Goal: Task Accomplishment & Management: Manage account settings

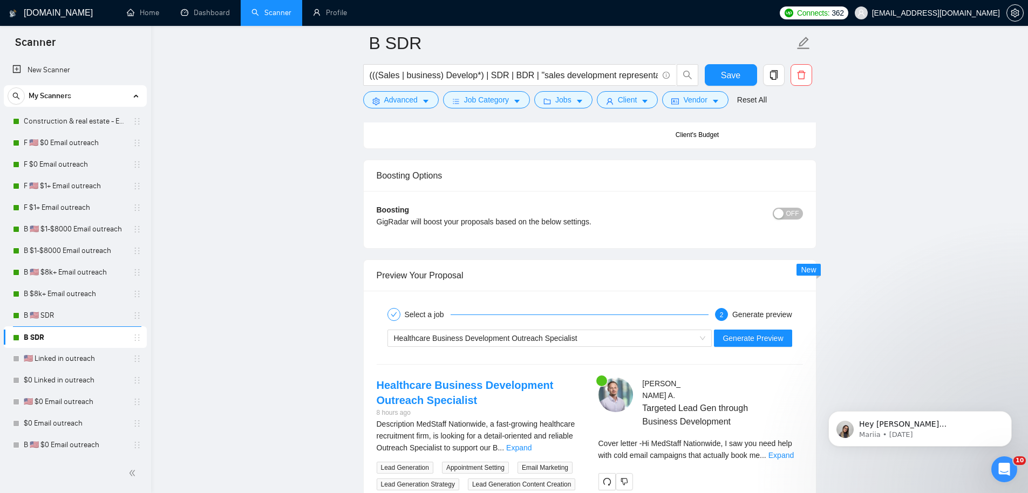
scroll to position [15, 0]
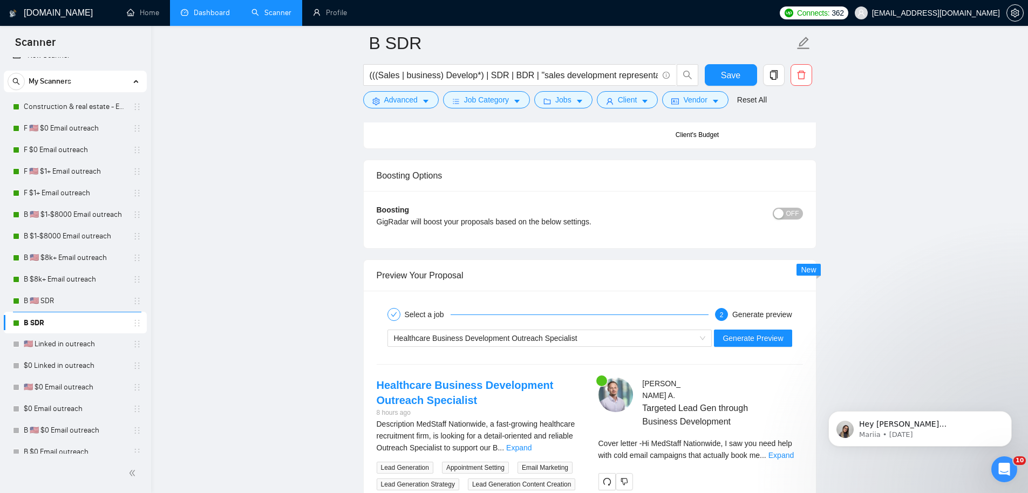
drag, startPoint x: 229, startPoint y: 18, endPoint x: 224, endPoint y: 22, distance: 5.7
click at [229, 17] on link "Dashboard" at bounding box center [205, 12] width 49 height 9
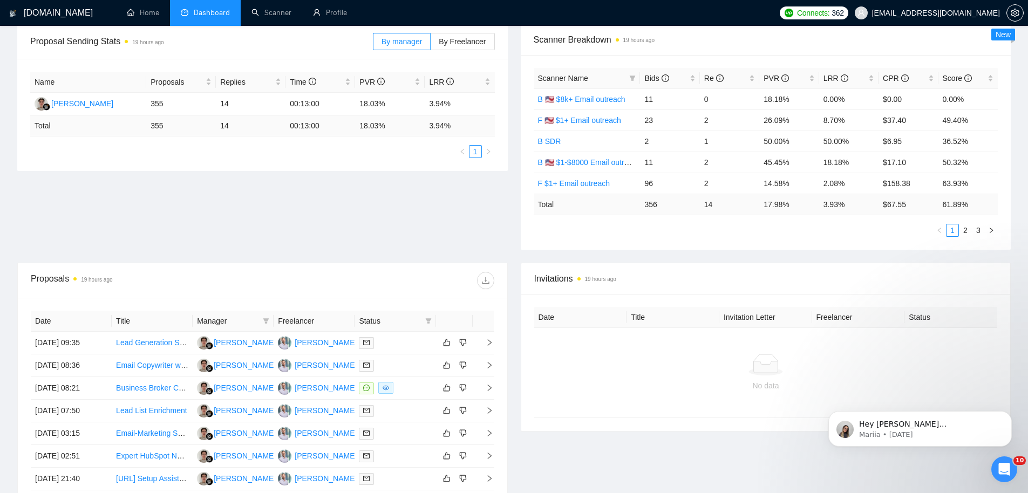
scroll to position [177, 0]
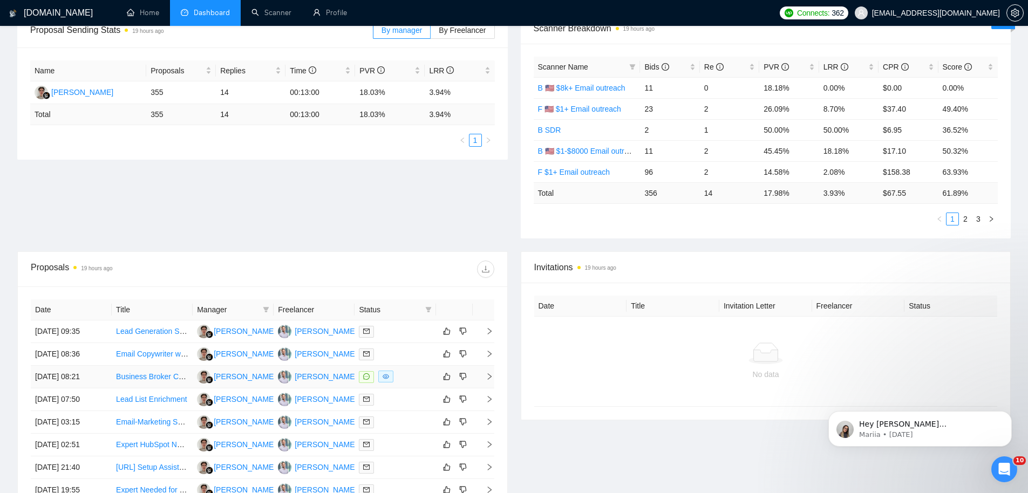
click at [69, 381] on td "[DATE] 08:21" at bounding box center [71, 377] width 81 height 23
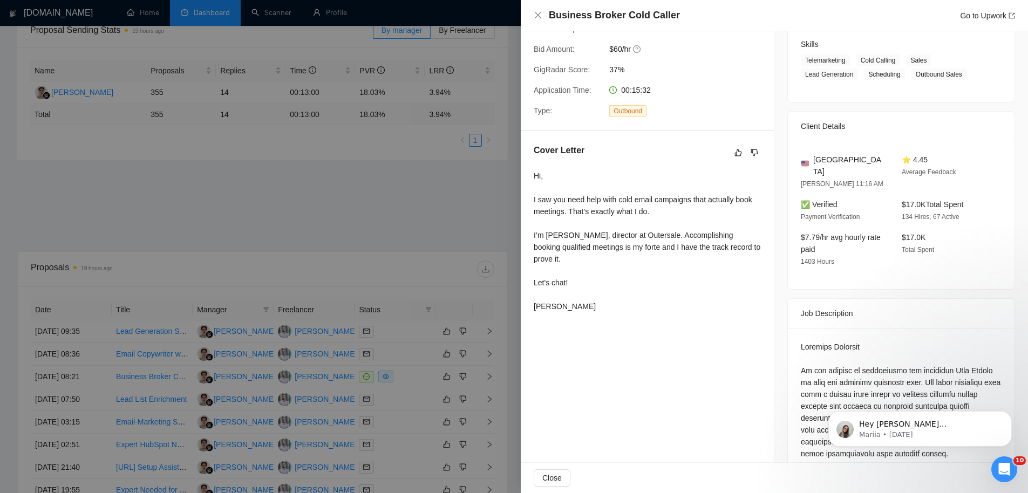
scroll to position [280, 0]
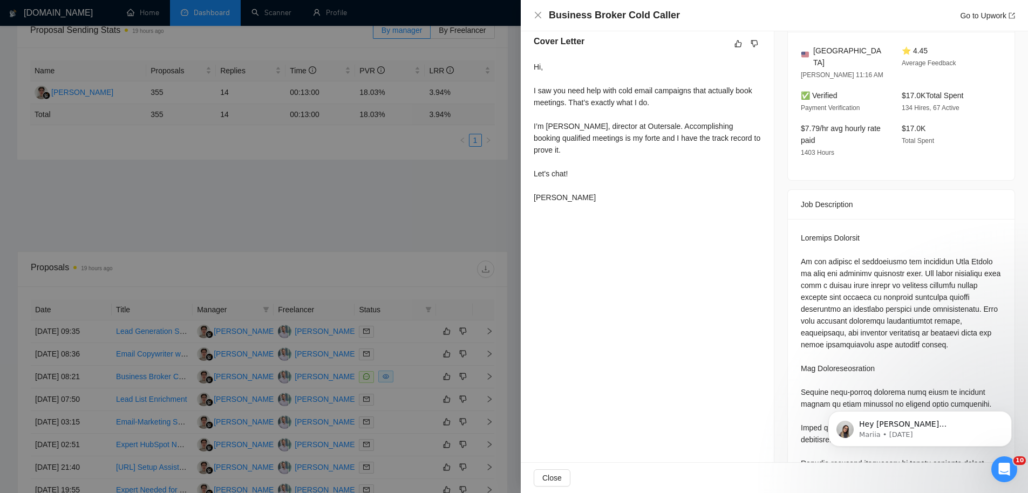
click at [425, 211] on div at bounding box center [514, 246] width 1028 height 493
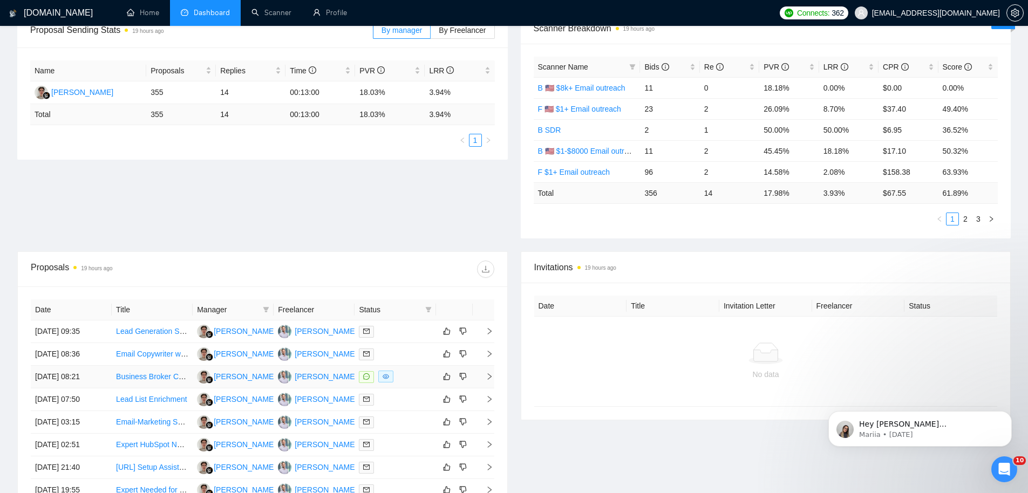
click at [96, 384] on td "[DATE] 08:21" at bounding box center [71, 377] width 81 height 23
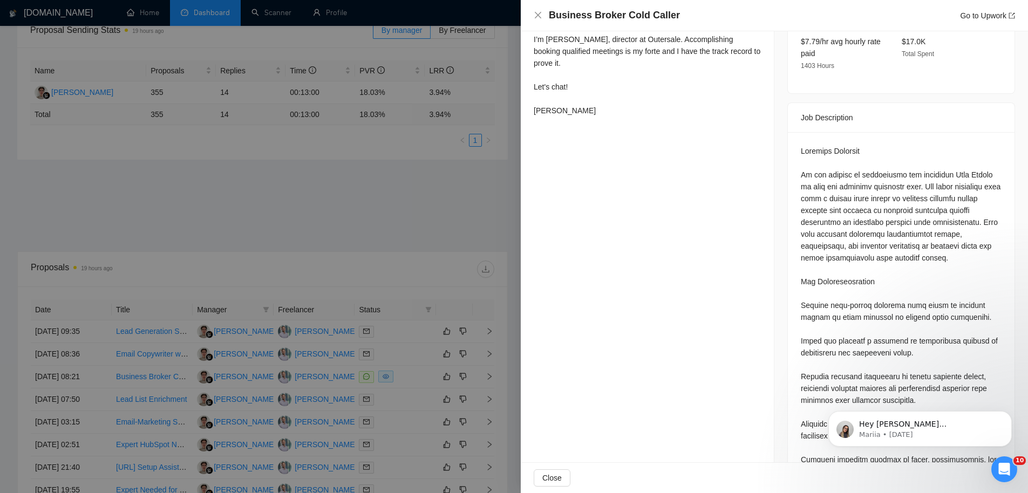
scroll to position [386, 0]
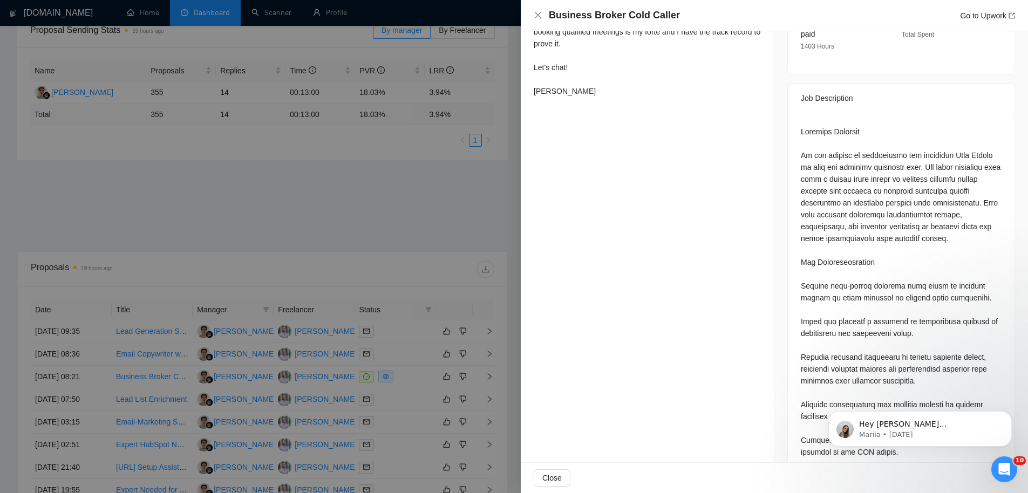
click at [149, 194] on div at bounding box center [514, 246] width 1028 height 493
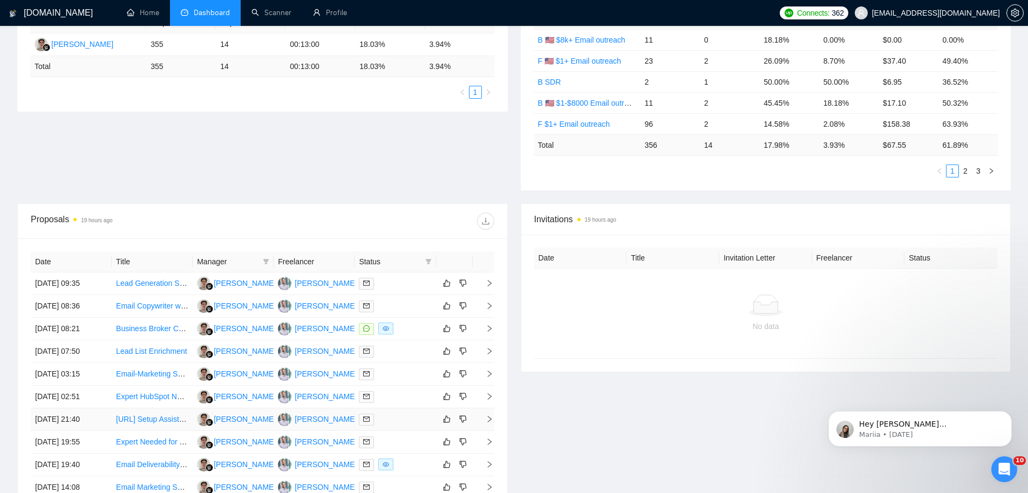
scroll to position [323, 0]
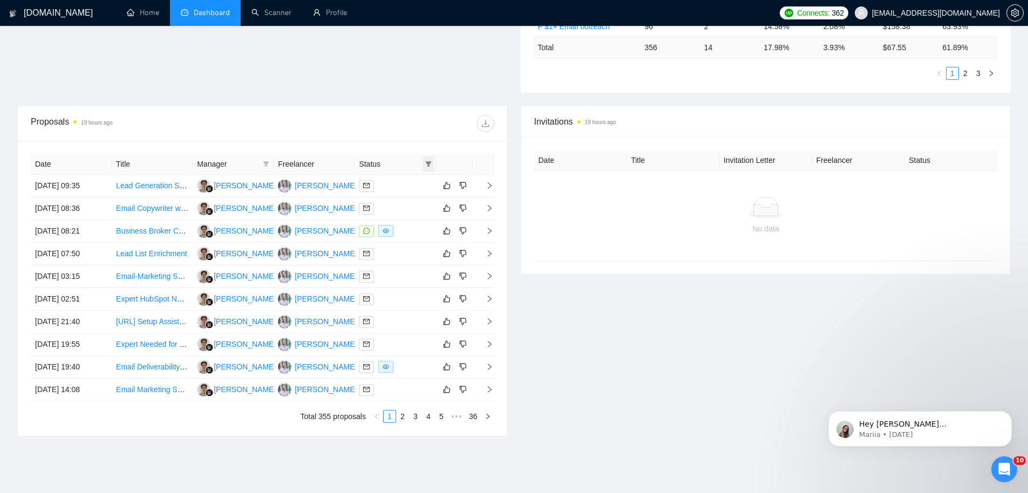
click at [425, 165] on icon "filter" at bounding box center [428, 164] width 6 height 6
click at [261, 12] on link "Scanner" at bounding box center [271, 12] width 40 height 9
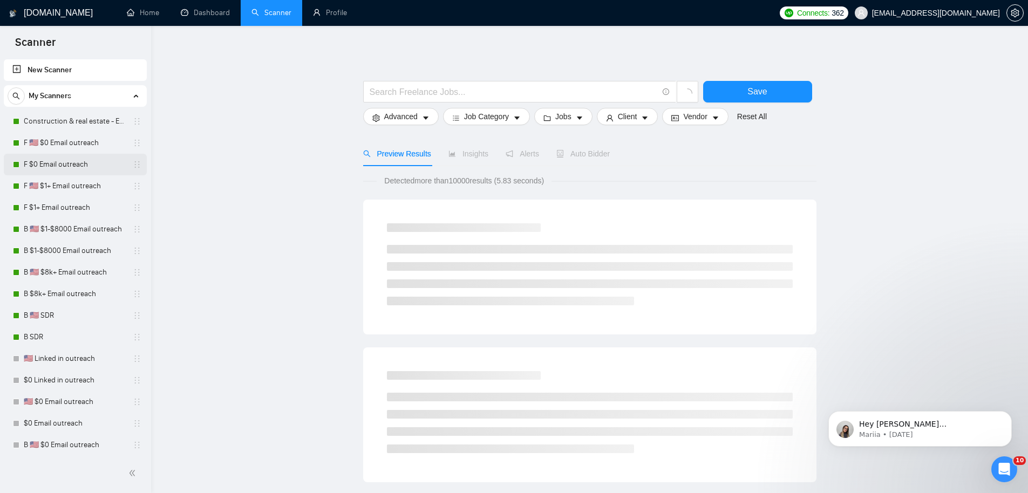
click at [64, 161] on link "F $0 Email outreach" at bounding box center [75, 165] width 102 height 22
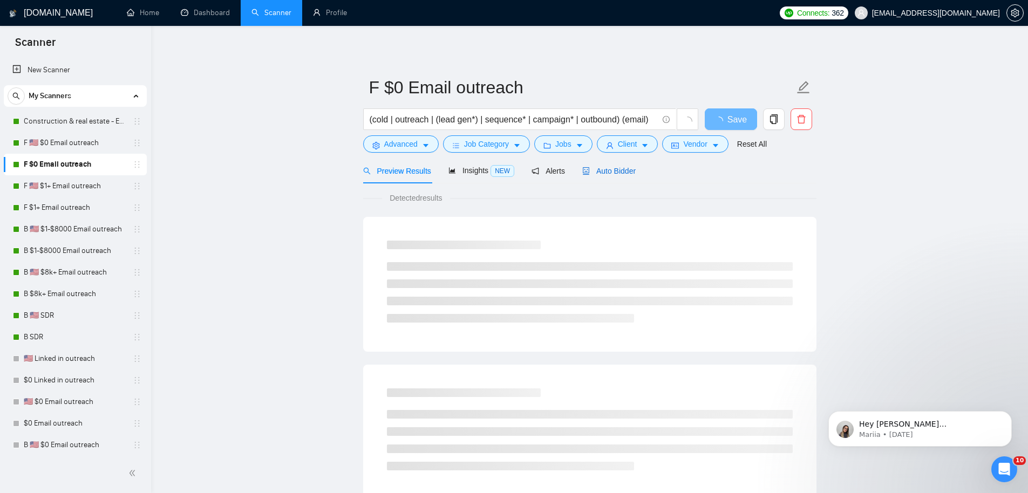
click at [634, 172] on span "Auto Bidder" at bounding box center [608, 171] width 53 height 9
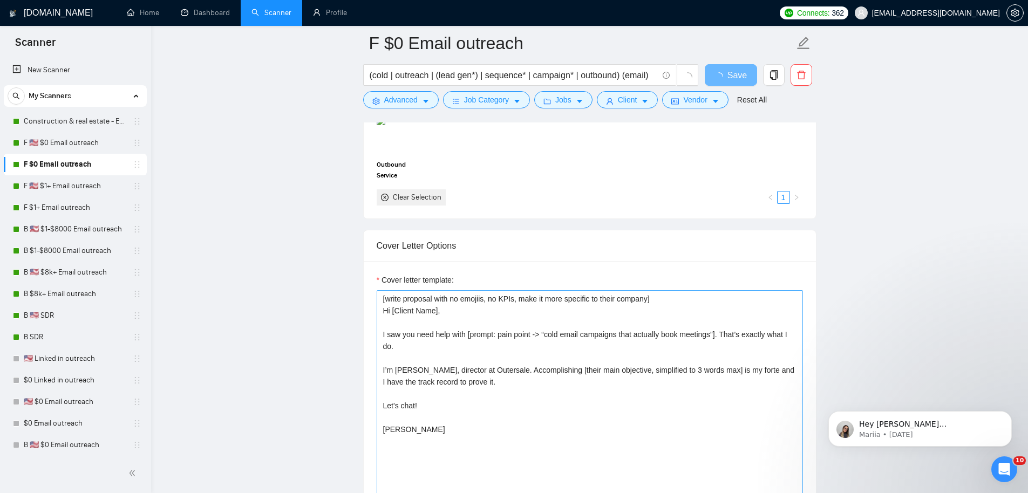
scroll to position [1036, 0]
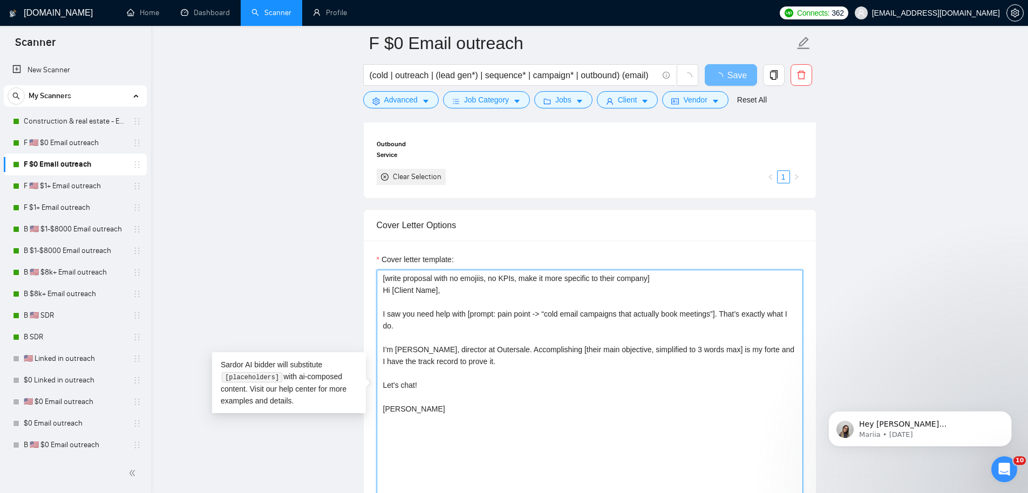
drag, startPoint x: 463, startPoint y: 448, endPoint x: 317, endPoint y: 160, distance: 322.8
click at [317, 160] on main "F $0 Email outreach (cold | outreach | (lead gen*) | sequence* | campaign* | ou…" at bounding box center [589, 488] width 842 height 2962
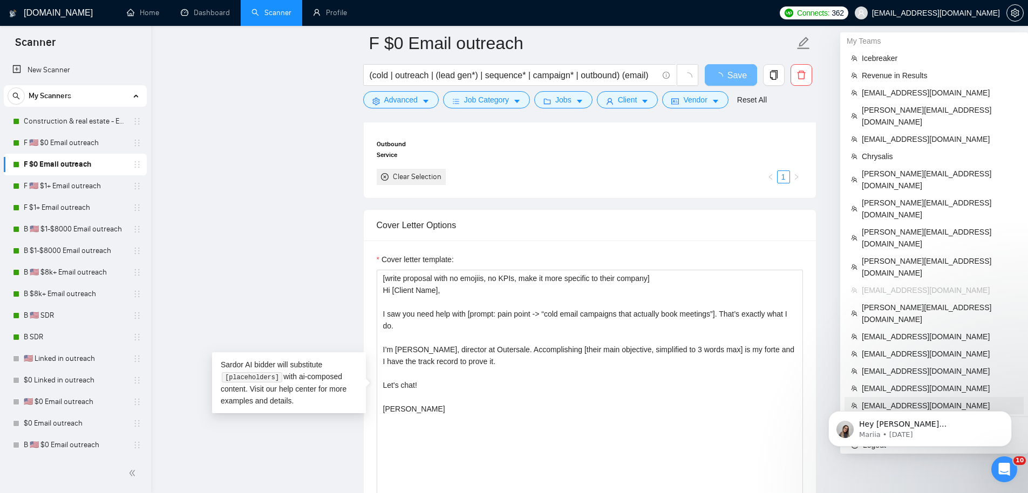
click at [896, 400] on span "[EMAIL_ADDRESS][DOMAIN_NAME]" at bounding box center [938, 406] width 155 height 12
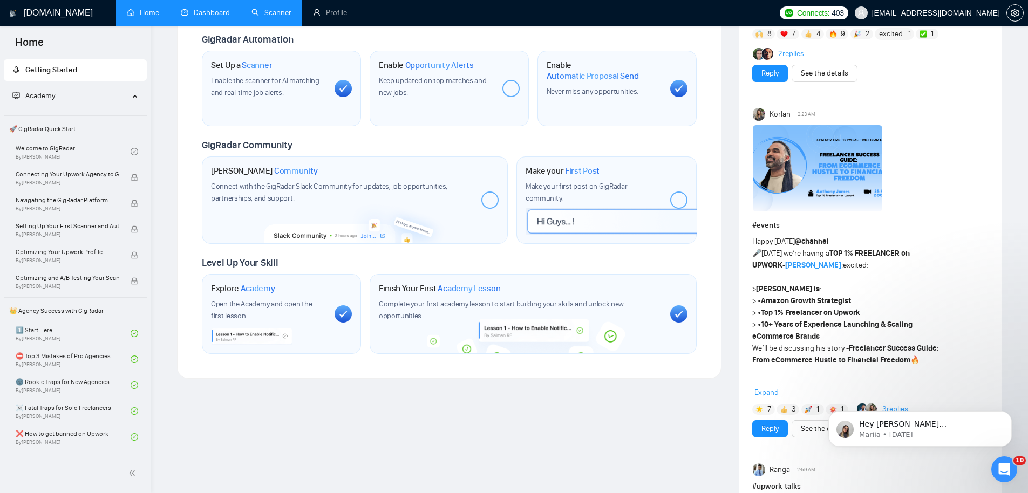
click at [190, 16] on link "Dashboard" at bounding box center [205, 12] width 49 height 9
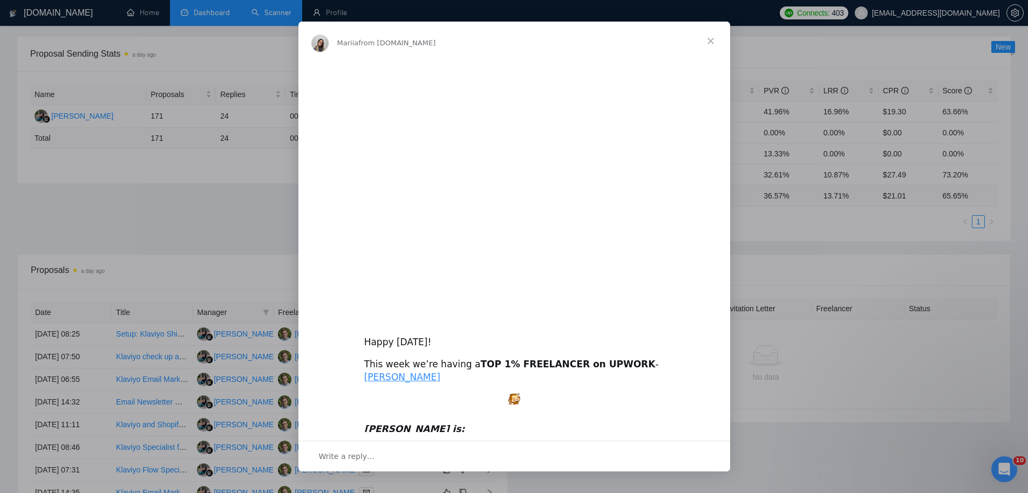
click at [199, 191] on div "Intercom messenger" at bounding box center [514, 246] width 1028 height 493
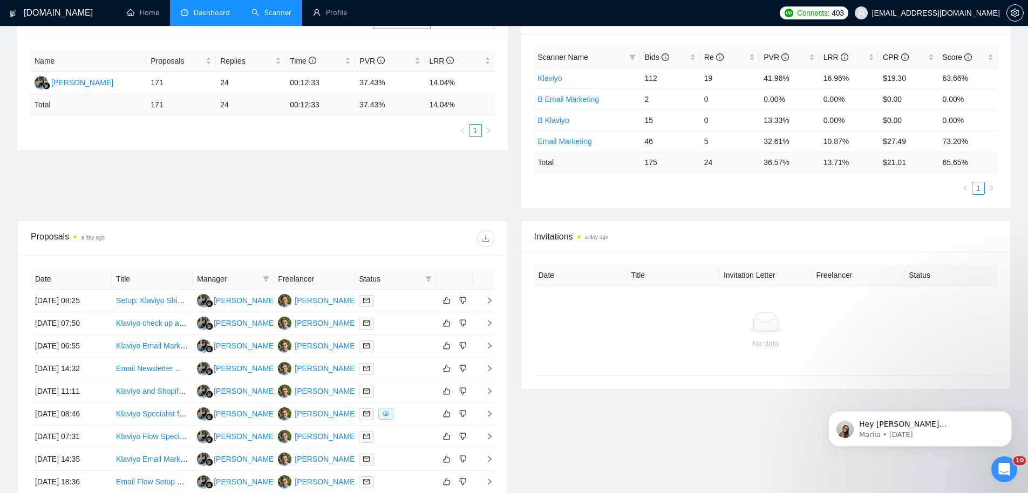
scroll to position [197, 0]
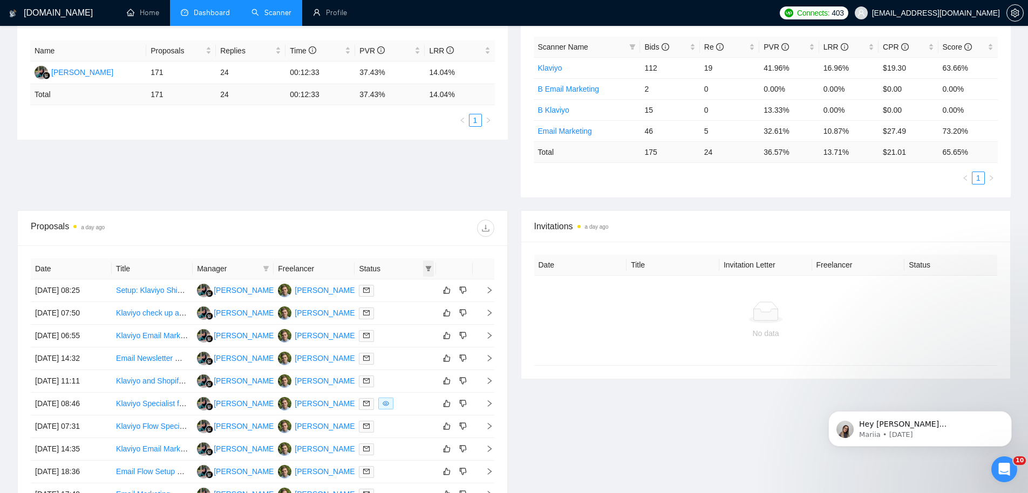
click at [427, 267] on icon "filter" at bounding box center [428, 268] width 6 height 5
drag, startPoint x: 388, startPoint y: 285, endPoint x: 412, endPoint y: 322, distance: 44.0
click at [388, 285] on span "Chat" at bounding box center [394, 289] width 20 height 9
checkbox input "true"
click at [416, 324] on span "OK" at bounding box center [419, 328] width 11 height 12
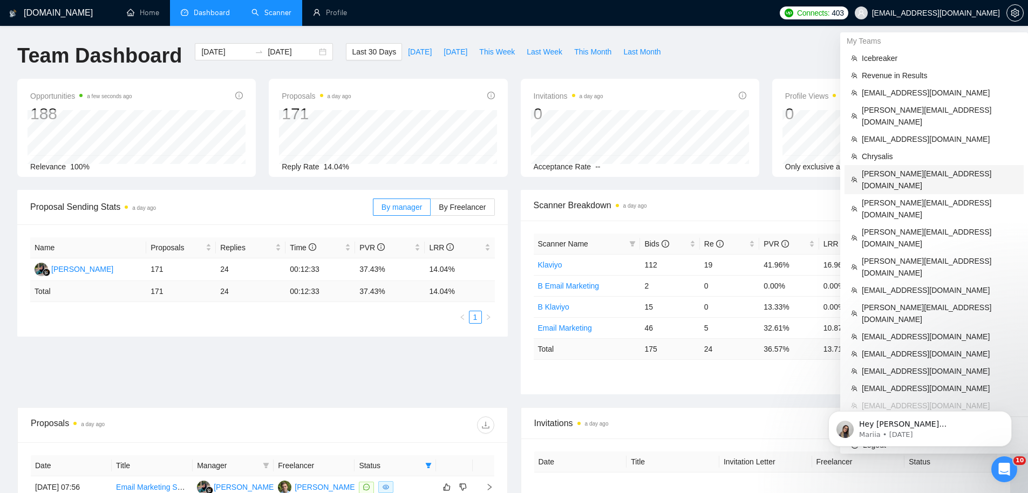
click at [905, 168] on span "[PERSON_NAME][EMAIL_ADDRESS][DOMAIN_NAME]" at bounding box center [938, 180] width 155 height 24
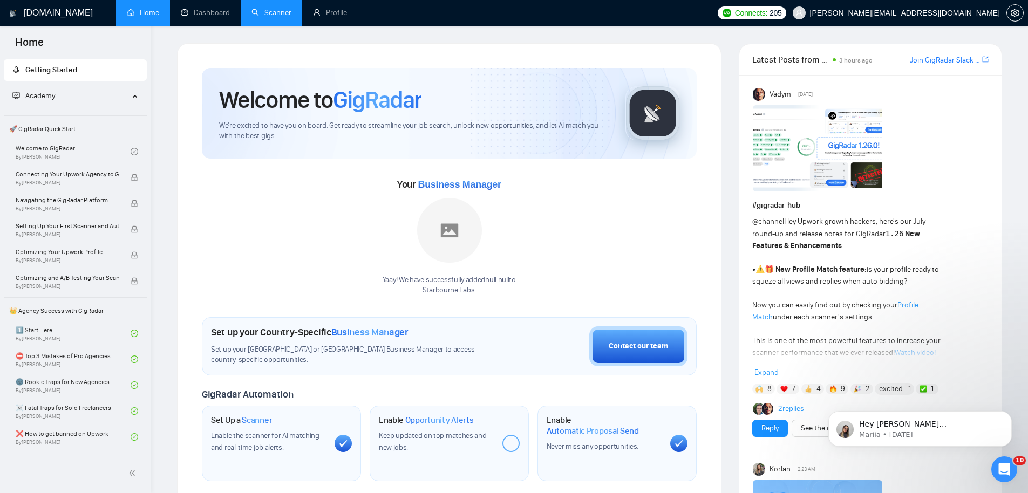
click at [264, 14] on link "Scanner" at bounding box center [271, 12] width 40 height 9
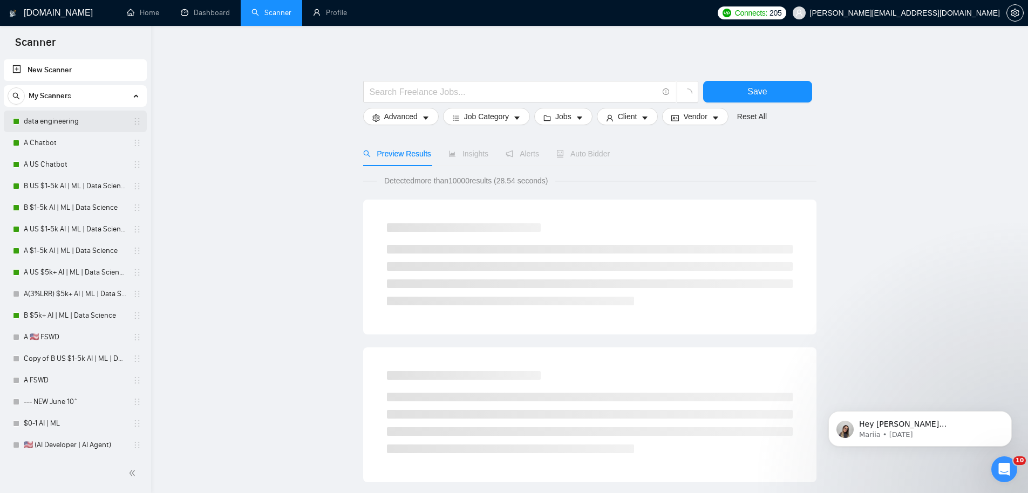
drag, startPoint x: 51, startPoint y: 119, endPoint x: 71, endPoint y: 121, distance: 20.1
click at [51, 119] on link "data engineering" at bounding box center [75, 122] width 102 height 22
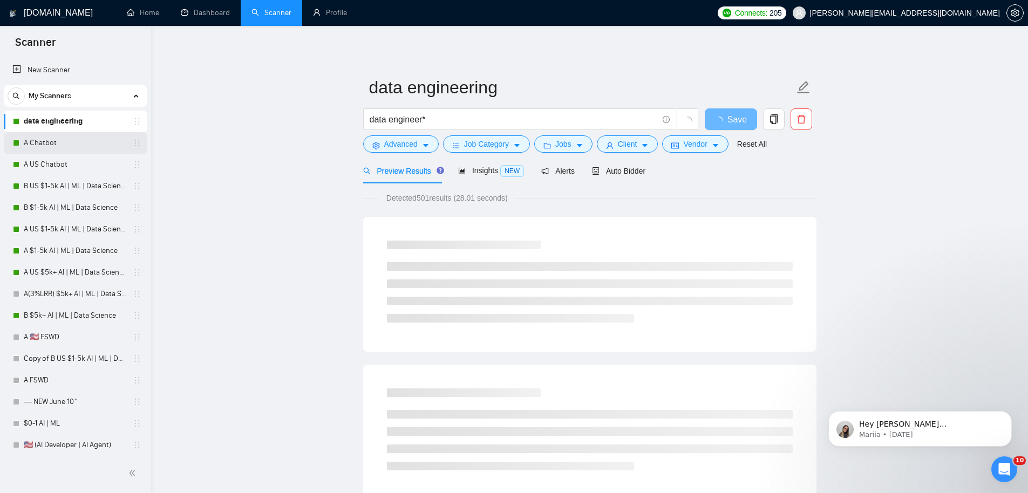
click at [72, 148] on link "A Chatbot" at bounding box center [75, 143] width 102 height 22
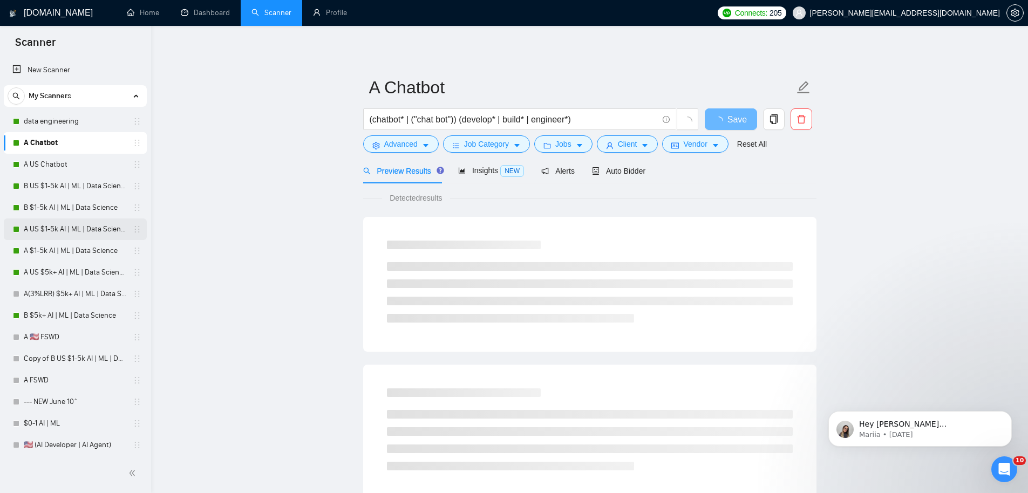
click at [64, 225] on link "A US $1-5k AI | ML | Data Science" at bounding box center [75, 229] width 102 height 22
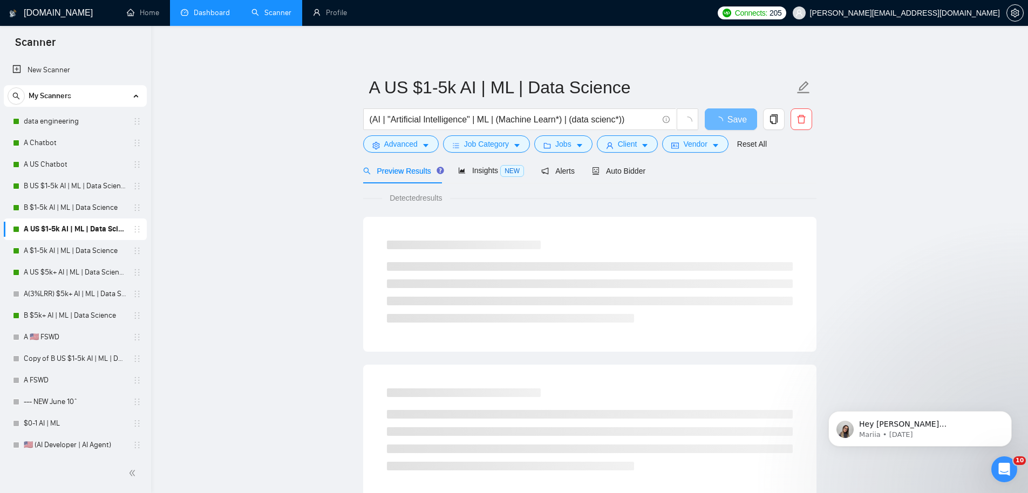
click at [209, 12] on link "Dashboard" at bounding box center [205, 12] width 49 height 9
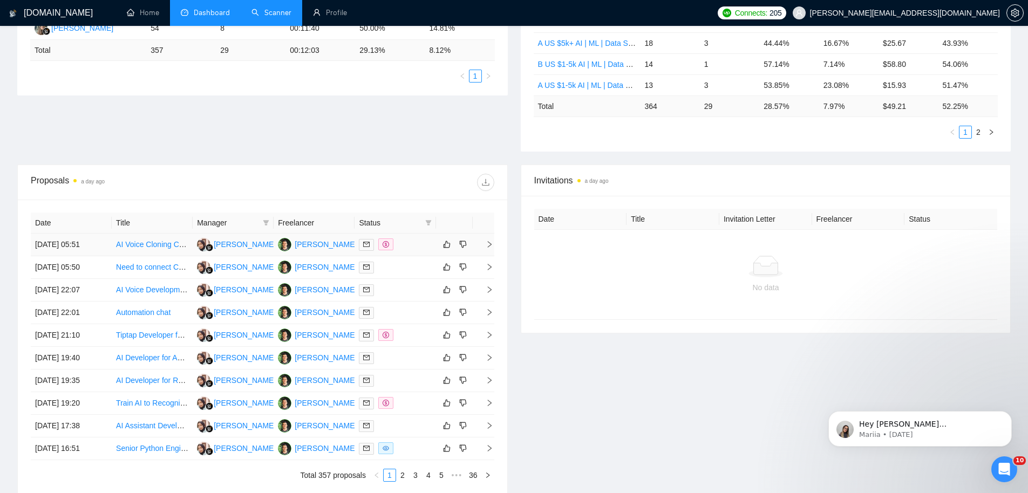
scroll to position [264, 0]
click at [429, 221] on icon "filter" at bounding box center [428, 222] width 6 height 5
click at [401, 259] on span "Sent" at bounding box center [394, 260] width 20 height 9
checkbox input "true"
click at [426, 282] on button "OK" at bounding box center [418, 281] width 19 height 13
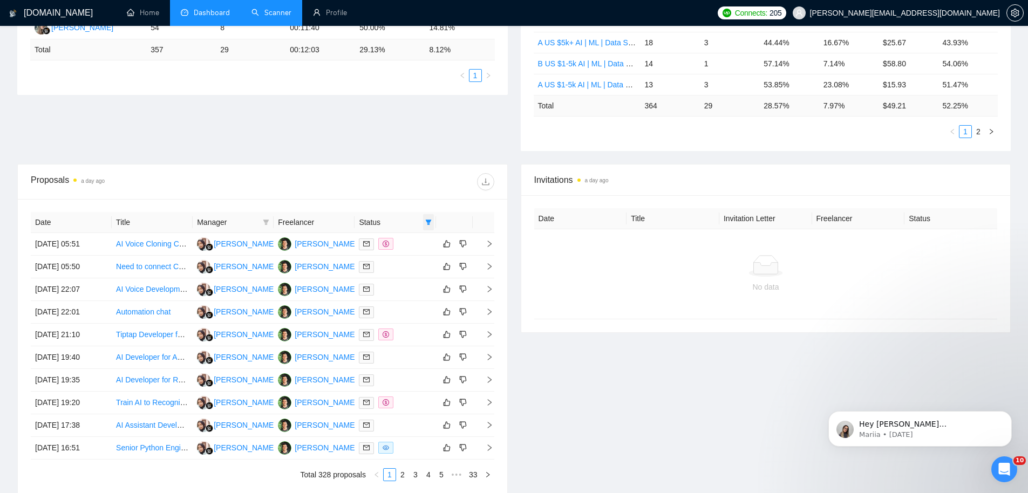
click at [426, 223] on icon "filter" at bounding box center [428, 222] width 6 height 6
click at [381, 242] on input "checkbox" at bounding box center [379, 242] width 9 height 9
checkbox input "true"
click at [384, 256] on span "Sent" at bounding box center [394, 260] width 20 height 9
checkbox input "false"
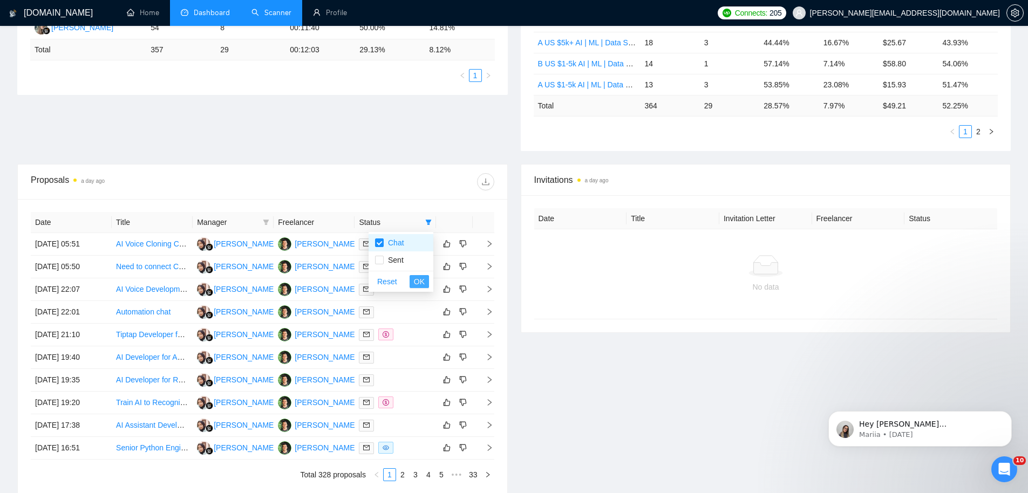
click at [418, 279] on span "OK" at bounding box center [419, 282] width 11 height 12
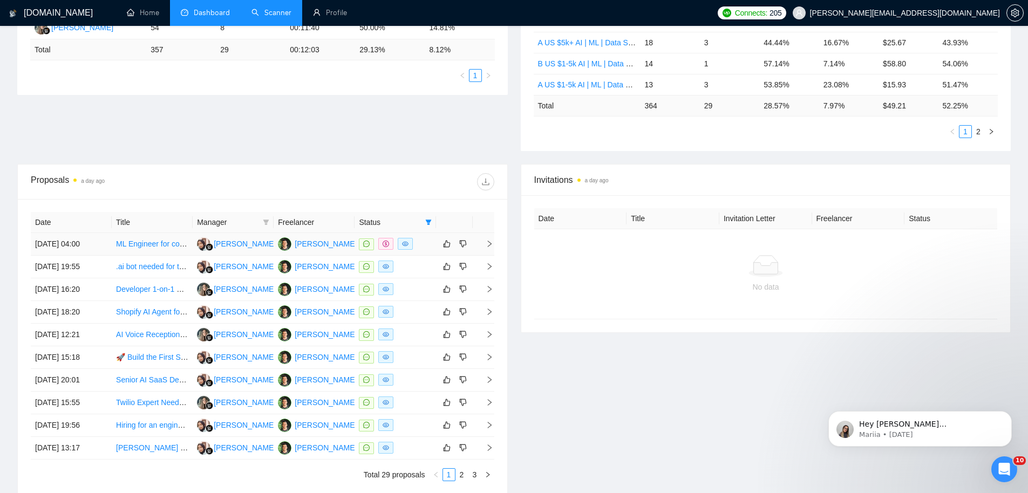
click at [61, 250] on td "[DATE] 04:00" at bounding box center [71, 244] width 81 height 23
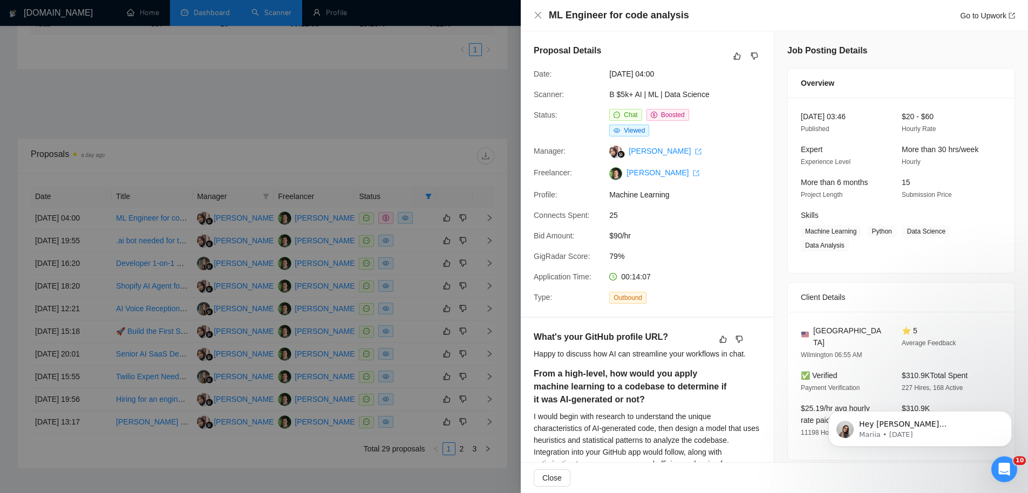
click at [263, 186] on div at bounding box center [514, 246] width 1028 height 493
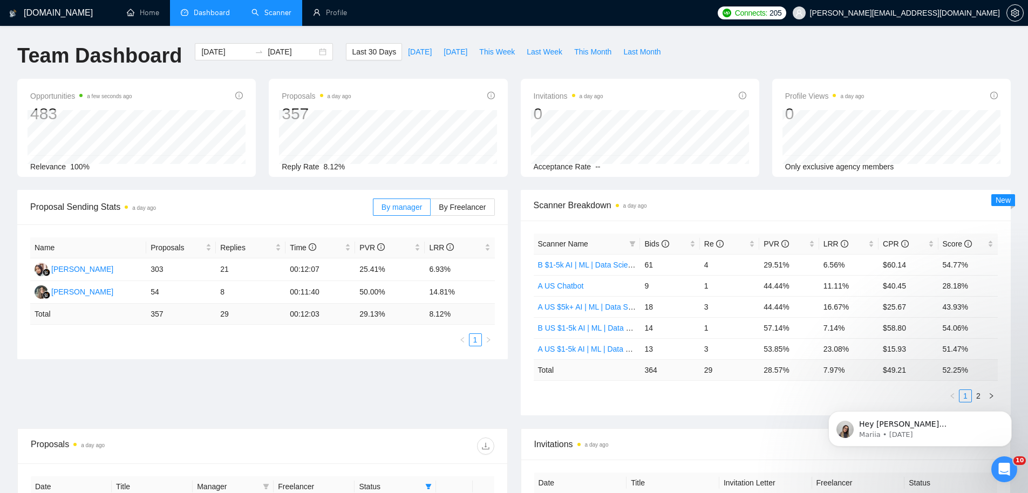
click at [283, 16] on link "Scanner" at bounding box center [271, 12] width 40 height 9
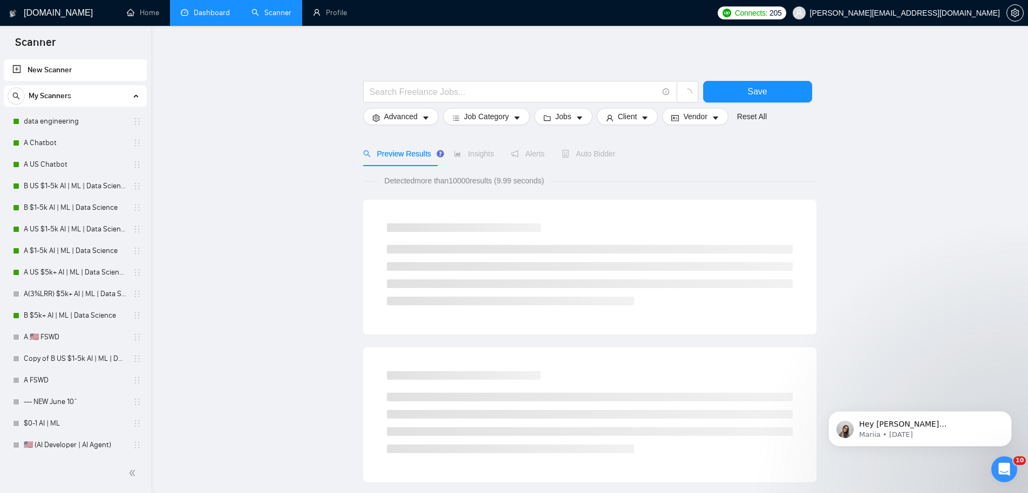
click at [222, 11] on link "Dashboard" at bounding box center [205, 12] width 49 height 9
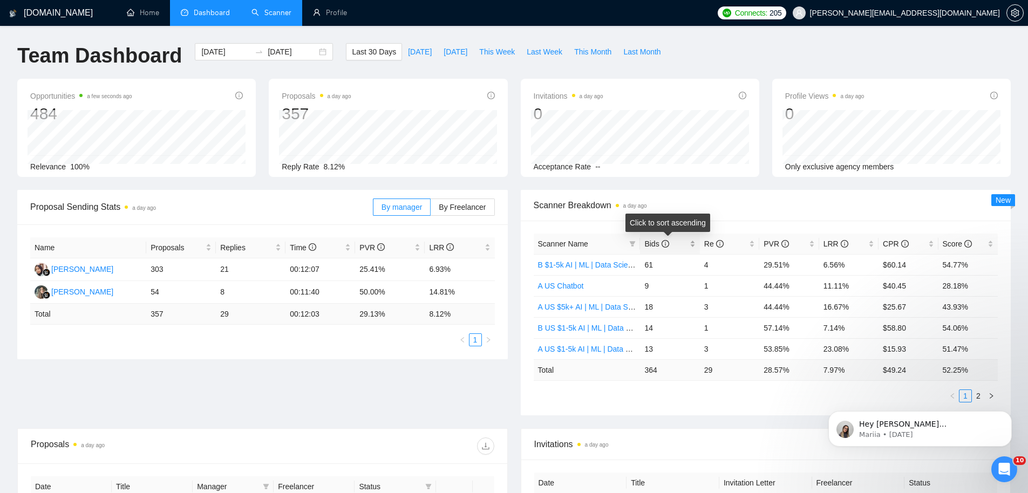
click at [661, 243] on icon "info-circle" at bounding box center [665, 244] width 8 height 8
click at [570, 266] on link "B $5k+ AI | ML | Data Science" at bounding box center [588, 265] width 100 height 9
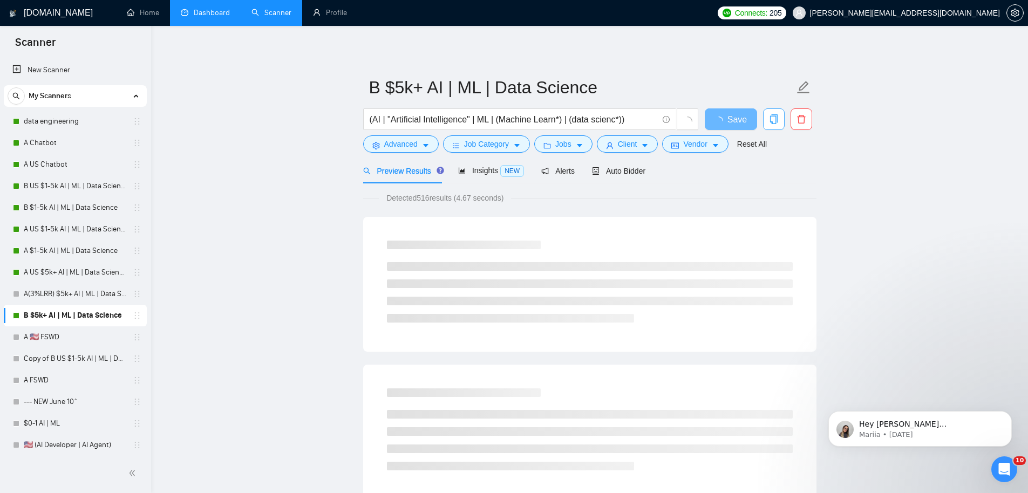
click at [771, 122] on icon "copy" at bounding box center [773, 119] width 8 height 10
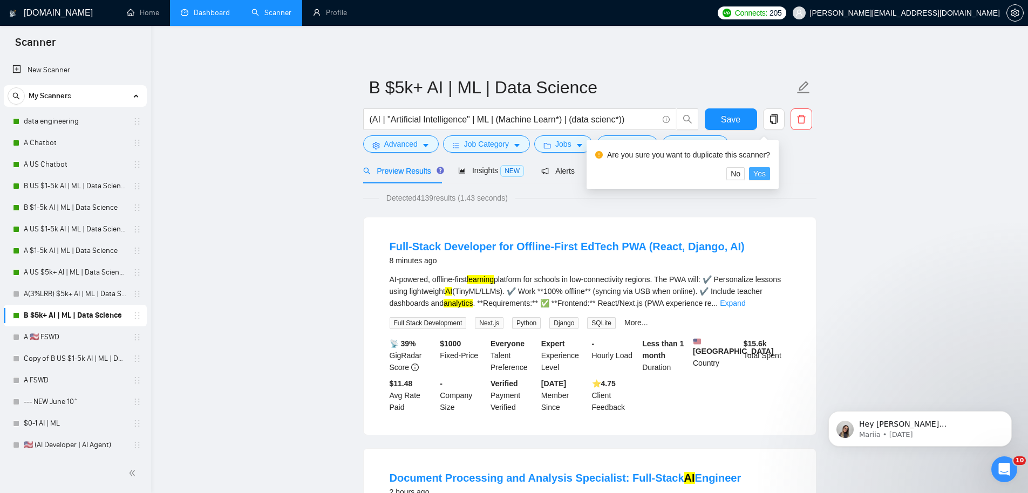
click at [764, 174] on span "Yes" at bounding box center [759, 174] width 12 height 12
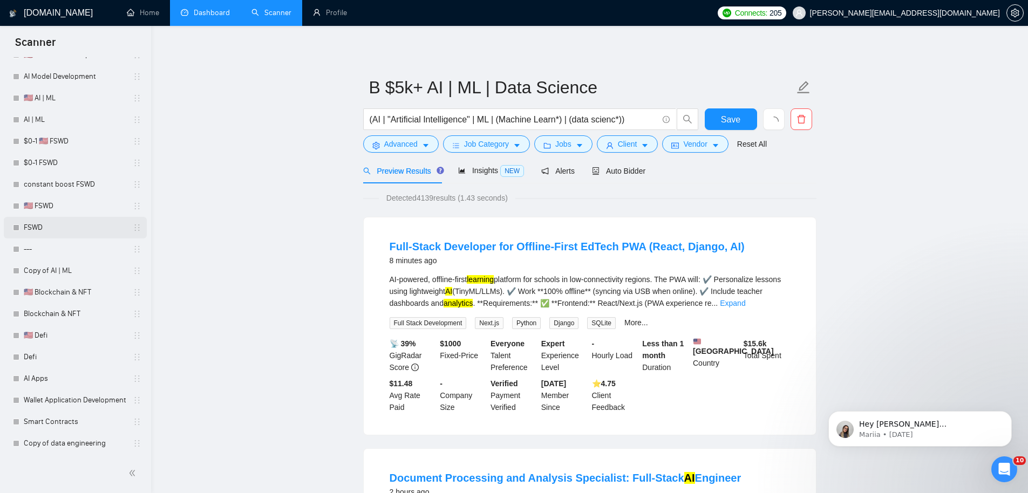
scroll to position [606, 0]
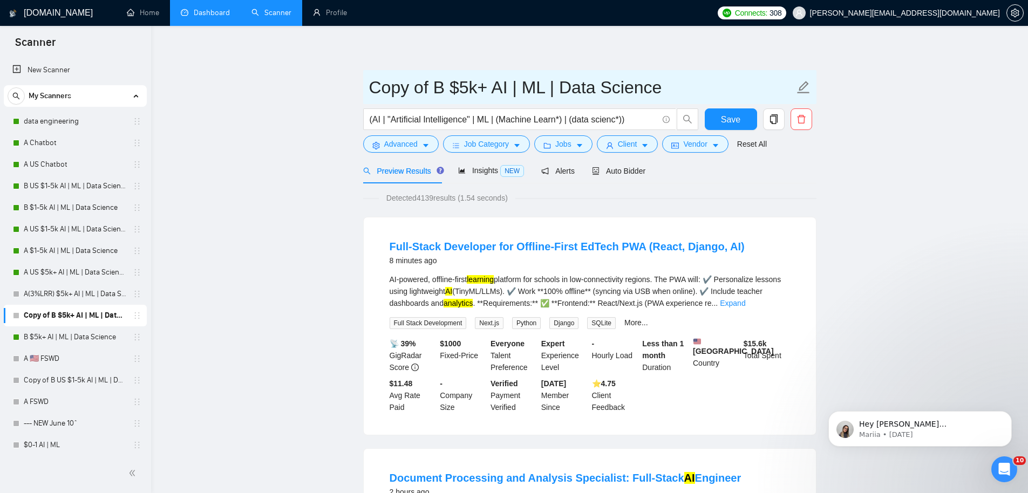
drag, startPoint x: 386, startPoint y: 92, endPoint x: 309, endPoint y: 90, distance: 77.2
type input "C ([DATE]) $5k+ AI | ML | Data Science"
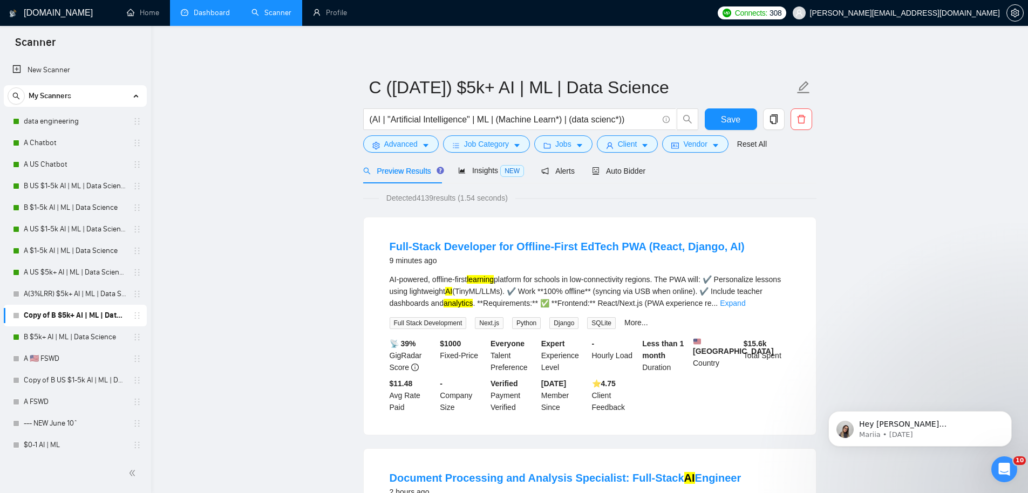
drag, startPoint x: 632, startPoint y: 166, endPoint x: 669, endPoint y: 155, distance: 38.8
click at [632, 167] on span "Auto Bidder" at bounding box center [618, 171] width 53 height 9
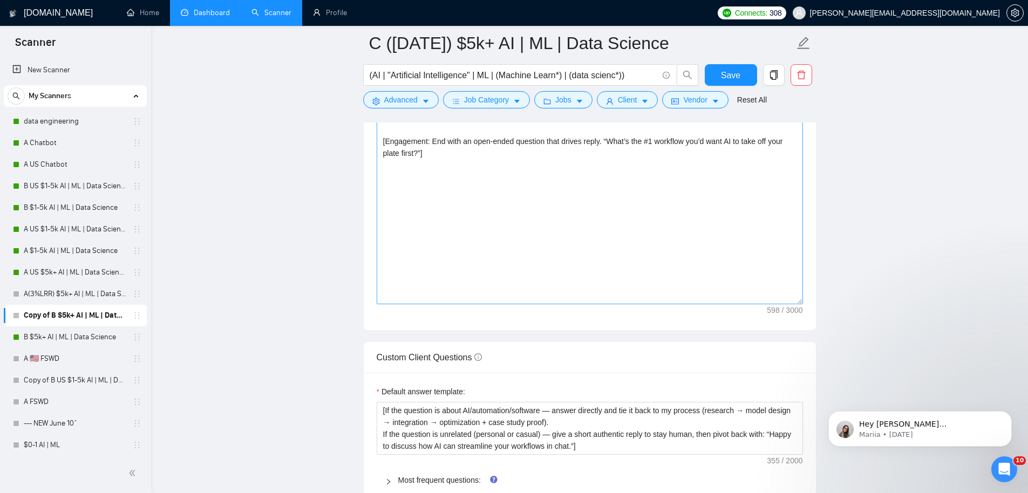
scroll to position [1307, 0]
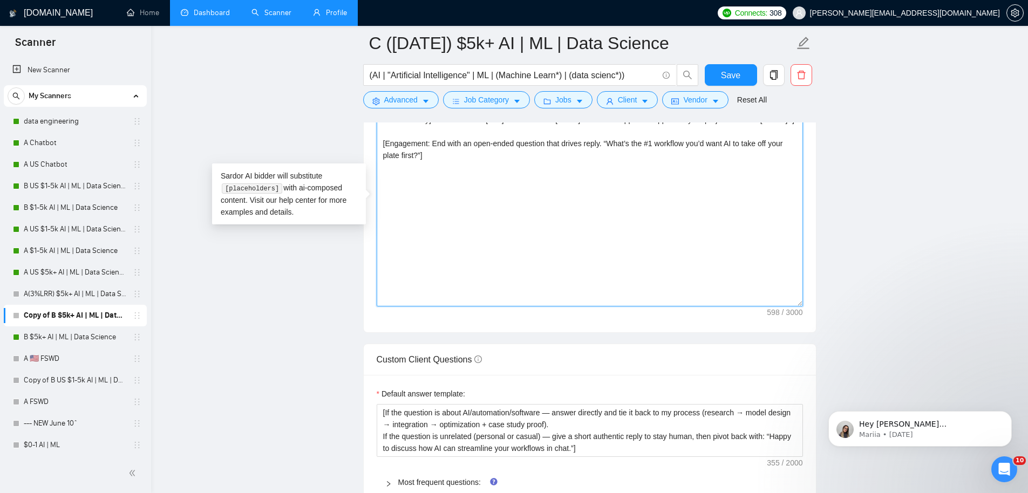
drag, startPoint x: 528, startPoint y: 314, endPoint x: 317, endPoint y: 25, distance: 357.4
click at [317, 25] on div "[DOMAIN_NAME] Home Dashboard Scanner Profile Connects: 308 [PERSON_NAME][EMAIL_…" at bounding box center [589, 248] width 877 height 3111
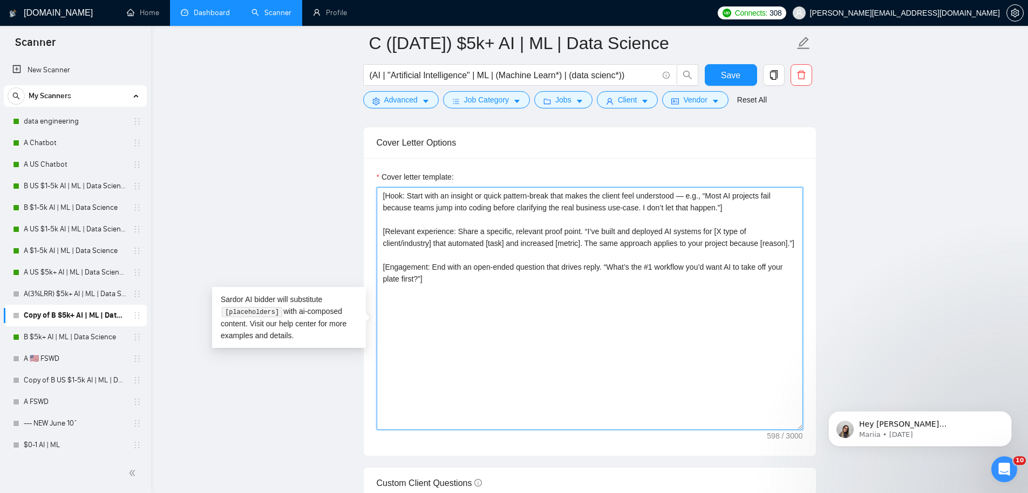
scroll to position [1162, 0]
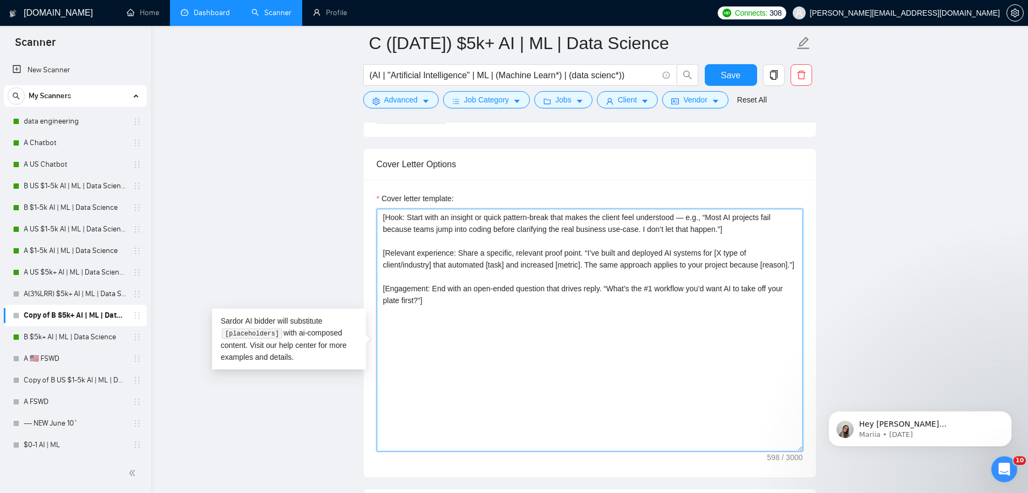
paste textarea "write proposal with no emojiis, no KPIs, make it more specific to their company…"
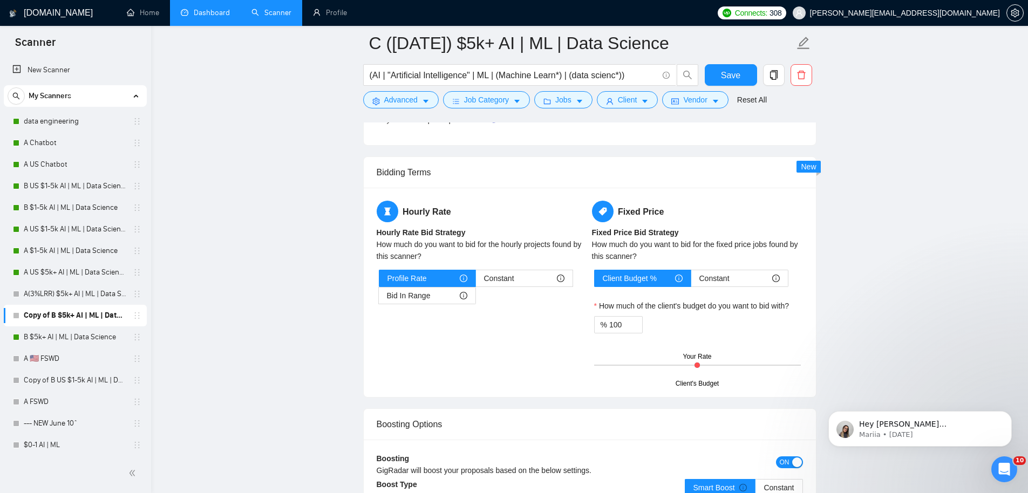
scroll to position [1582, 0]
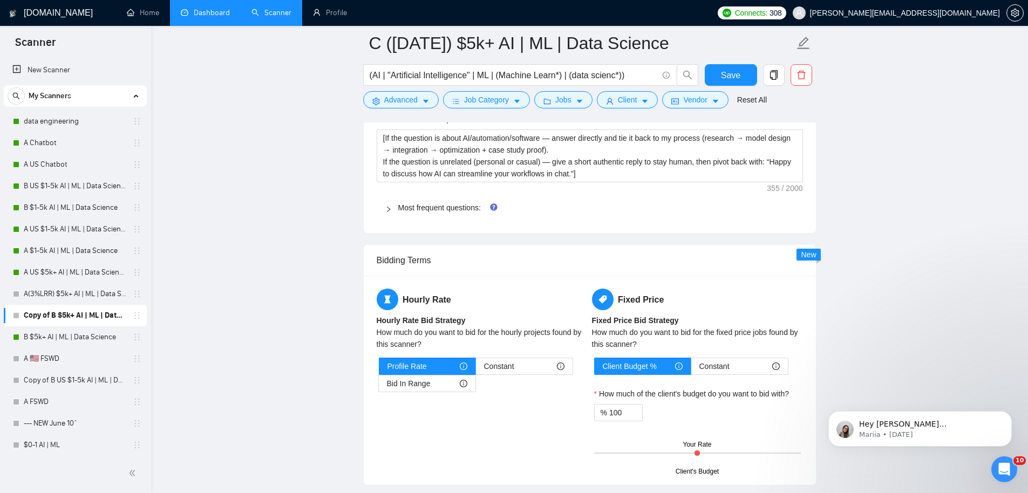
type textarea "[write proposal with no emojiis, no KPIs, make it more specific to their compan…"
click at [425, 220] on div "Most frequent questions:" at bounding box center [590, 207] width 426 height 25
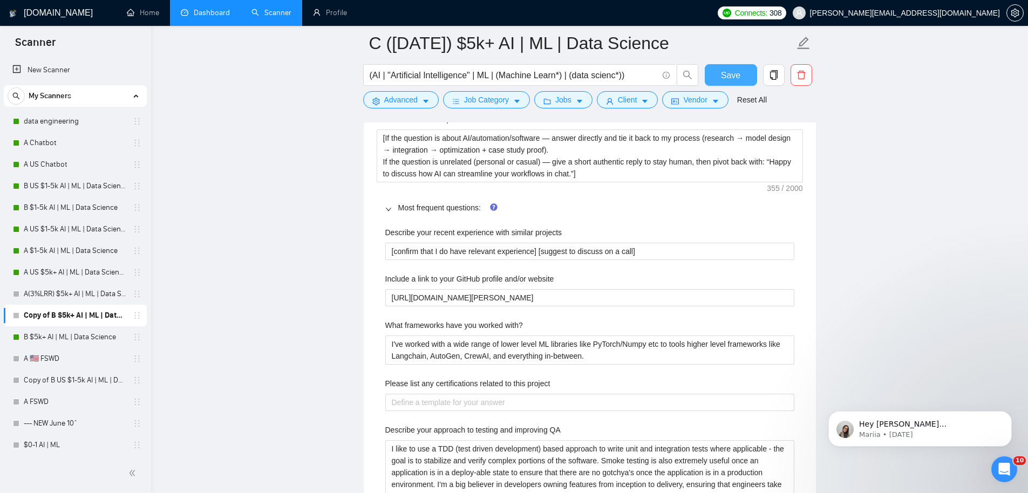
drag, startPoint x: 747, startPoint y: 66, endPoint x: 735, endPoint y: 139, distance: 74.3
click at [747, 66] on button "Save" at bounding box center [730, 75] width 52 height 22
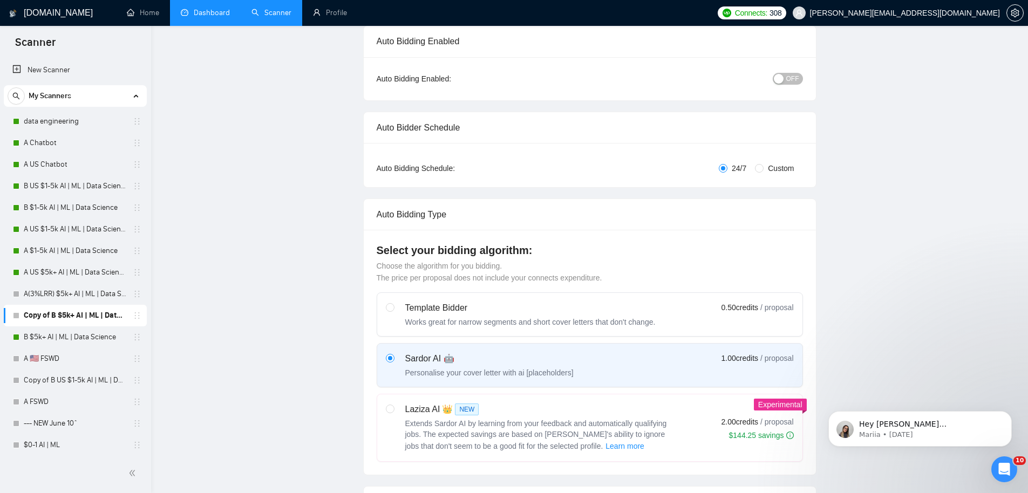
scroll to position [0, 0]
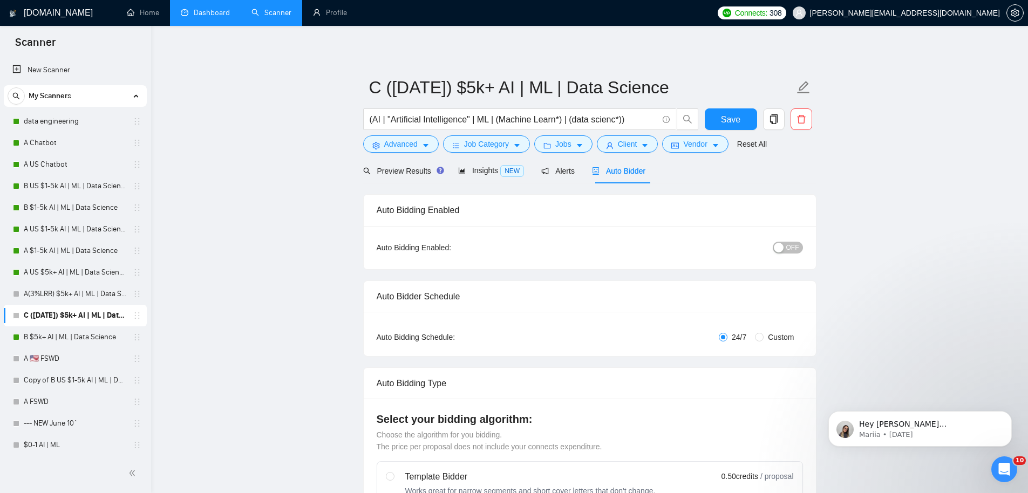
click at [778, 335] on span "Custom" at bounding box center [780, 337] width 35 height 12
click at [763, 335] on input "Custom" at bounding box center [759, 337] width 9 height 9
radio input "true"
radio input "false"
checkbox input "true"
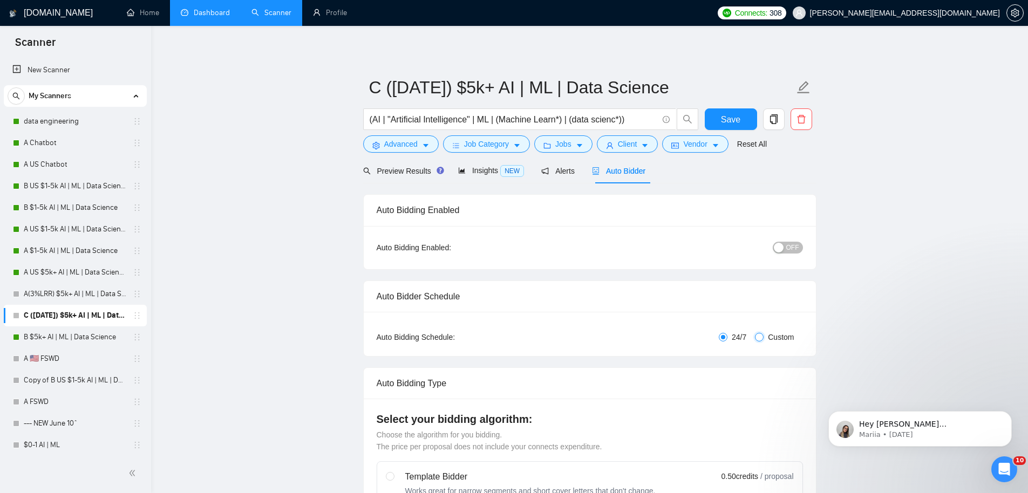
checkbox input "true"
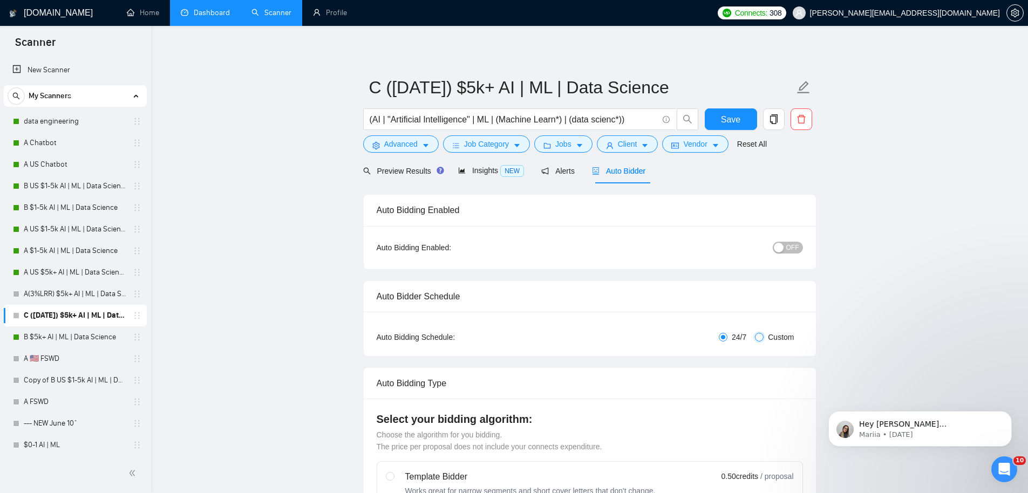
checkbox input "true"
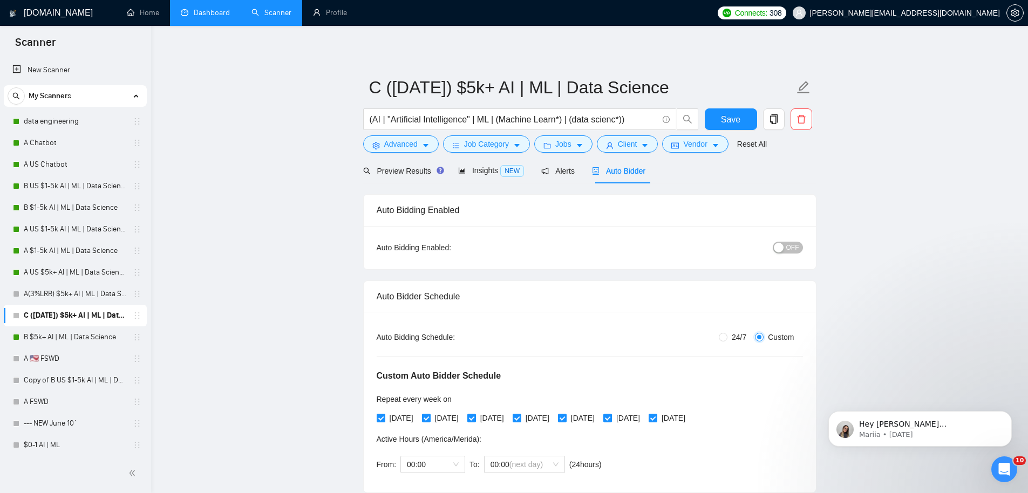
scroll to position [138, 0]
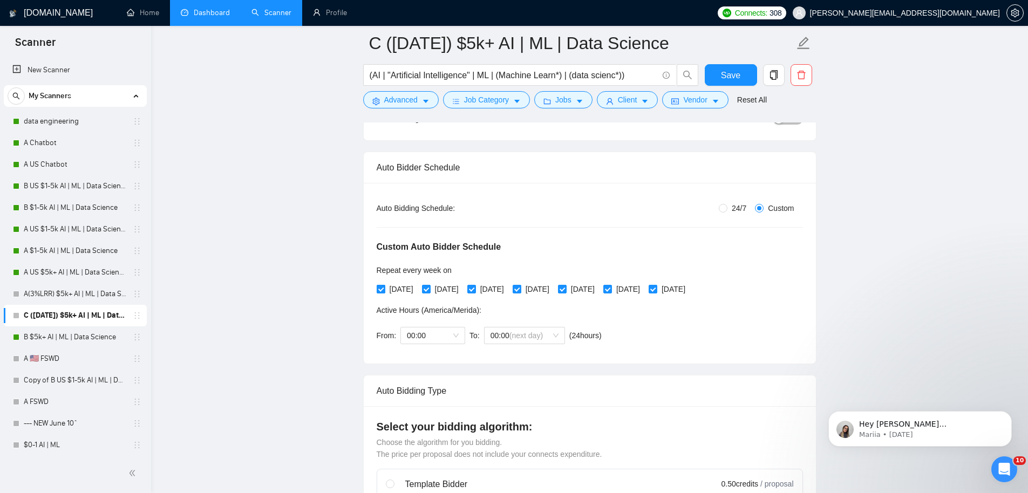
drag, startPoint x: 388, startPoint y: 287, endPoint x: 403, endPoint y: 287, distance: 15.1
click at [389, 287] on span "[DATE]" at bounding box center [401, 289] width 32 height 12
click at [384, 287] on input "[DATE]" at bounding box center [381, 289] width 8 height 8
checkbox input "false"
click at [508, 292] on span "[DATE]" at bounding box center [492, 289] width 32 height 12
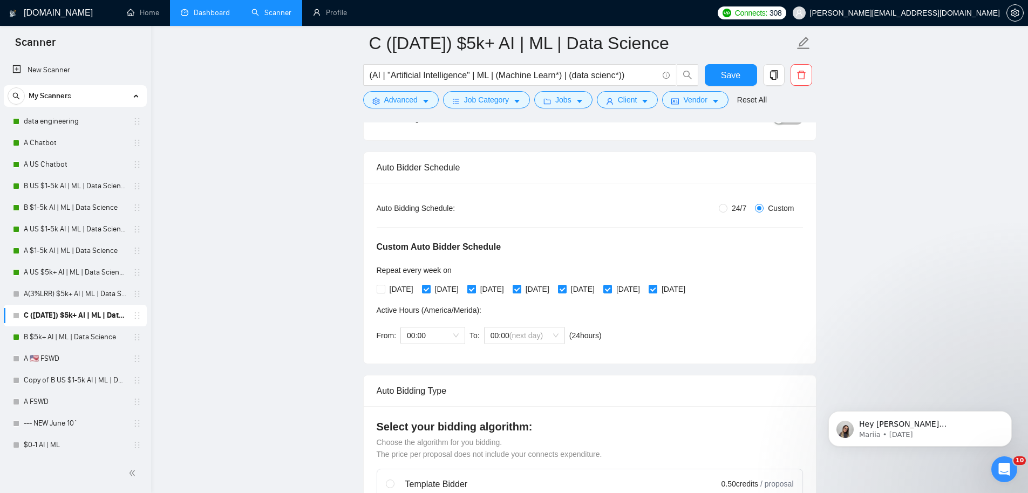
click at [475, 292] on input "[DATE]" at bounding box center [471, 289] width 8 height 8
checkbox input "false"
drag, startPoint x: 599, startPoint y: 290, endPoint x: 623, endPoint y: 289, distance: 23.7
click at [565, 290] on input "[DATE]" at bounding box center [562, 289] width 8 height 8
checkbox input "false"
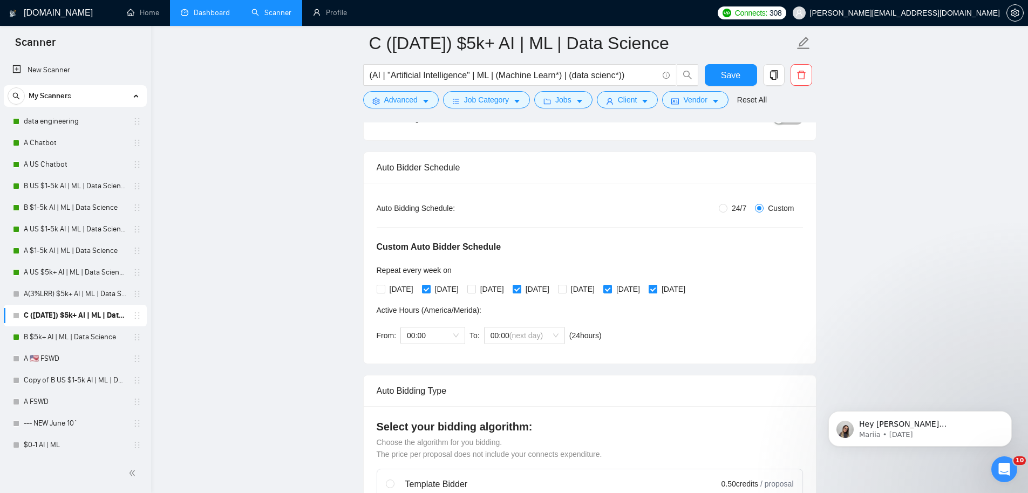
click at [689, 288] on span "[DATE]" at bounding box center [673, 289] width 32 height 12
click at [656, 288] on input "[DATE]" at bounding box center [652, 289] width 8 height 8
checkbox input "false"
click at [733, 71] on span "Save" at bounding box center [730, 75] width 19 height 13
drag, startPoint x: 399, startPoint y: 288, endPoint x: 447, endPoint y: 286, distance: 47.5
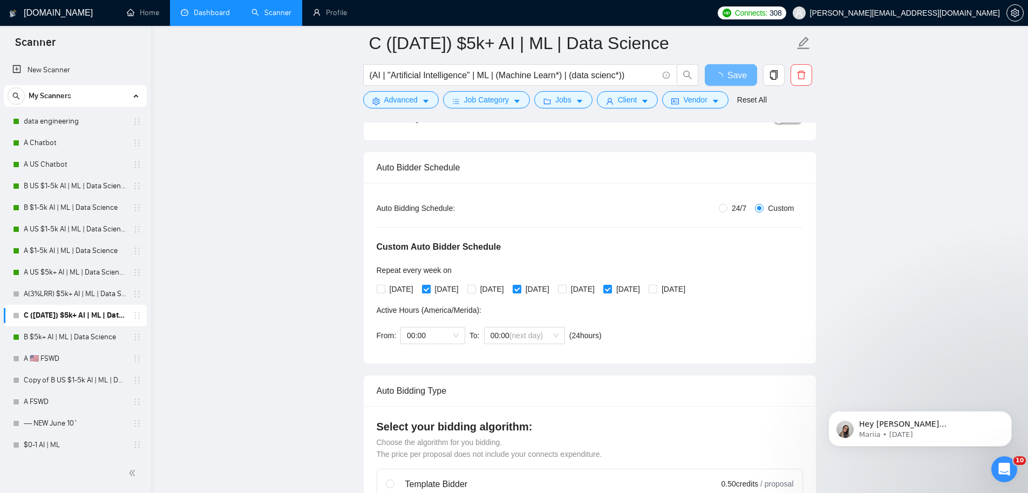
click at [399, 288] on span "[DATE]" at bounding box center [401, 289] width 32 height 12
click at [384, 288] on input "[DATE]" at bounding box center [381, 289] width 8 height 8
checkbox input "true"
drag, startPoint x: 447, startPoint y: 286, endPoint x: 486, endPoint y: 289, distance: 38.9
click at [447, 286] on span "[DATE]" at bounding box center [446, 289] width 32 height 12
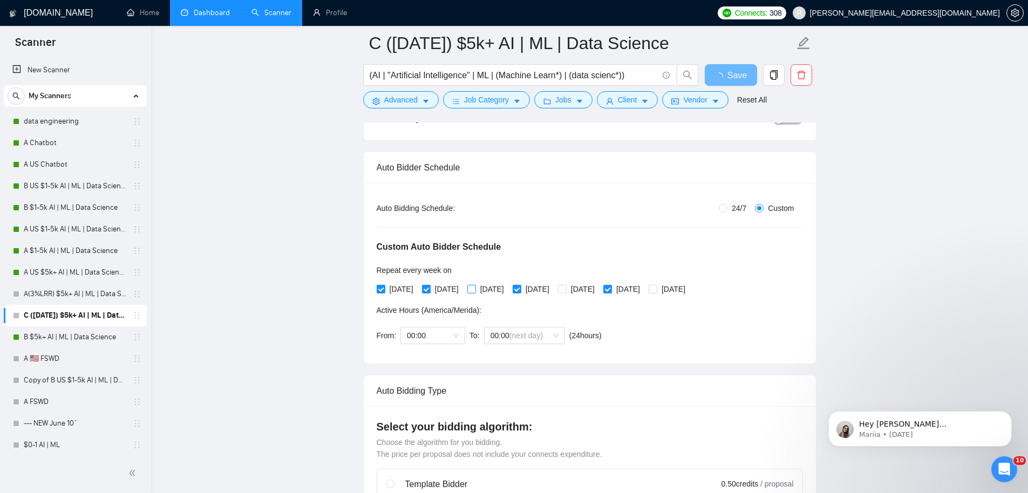
click at [429, 286] on input "[DATE]" at bounding box center [426, 289] width 8 height 8
checkbox input "false"
click at [498, 289] on span "[DATE]" at bounding box center [492, 289] width 32 height 12
click at [475, 289] on input "[DATE]" at bounding box center [471, 289] width 8 height 8
checkbox input "true"
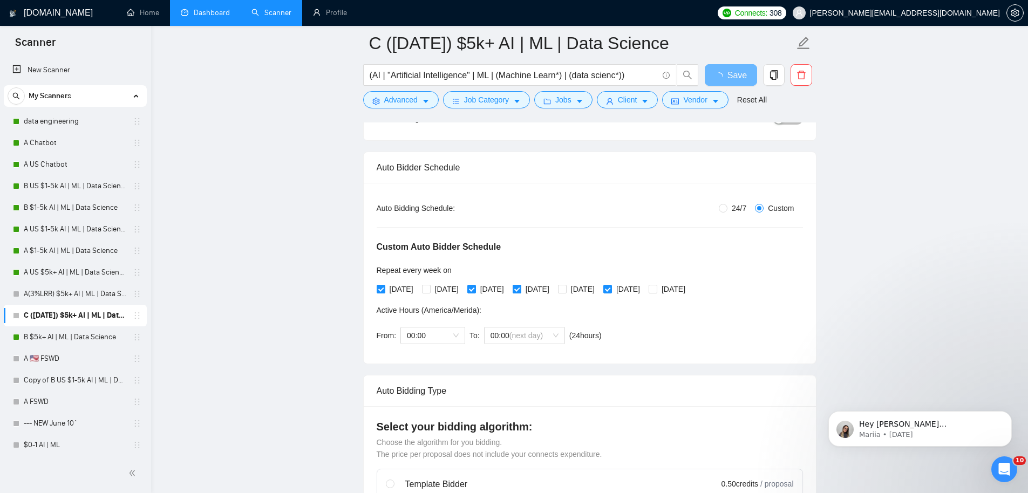
click at [553, 290] on span "[DATE]" at bounding box center [537, 289] width 32 height 12
click at [520, 290] on input "[DATE]" at bounding box center [516, 289] width 8 height 8
checkbox input "false"
click at [599, 288] on span "[DATE]" at bounding box center [582, 289] width 32 height 12
click at [565, 288] on input "[DATE]" at bounding box center [562, 289] width 8 height 8
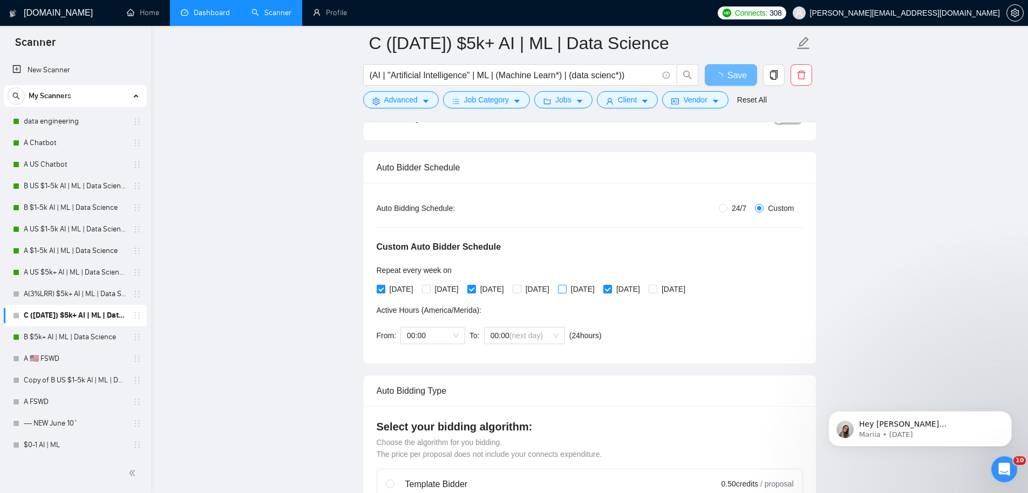
checkbox input "true"
drag, startPoint x: 658, startPoint y: 289, endPoint x: 683, endPoint y: 289, distance: 25.4
click at [644, 289] on span "[DATE]" at bounding box center [628, 289] width 32 height 12
click at [611, 289] on input "[DATE]" at bounding box center [607, 289] width 8 height 8
checkbox input "false"
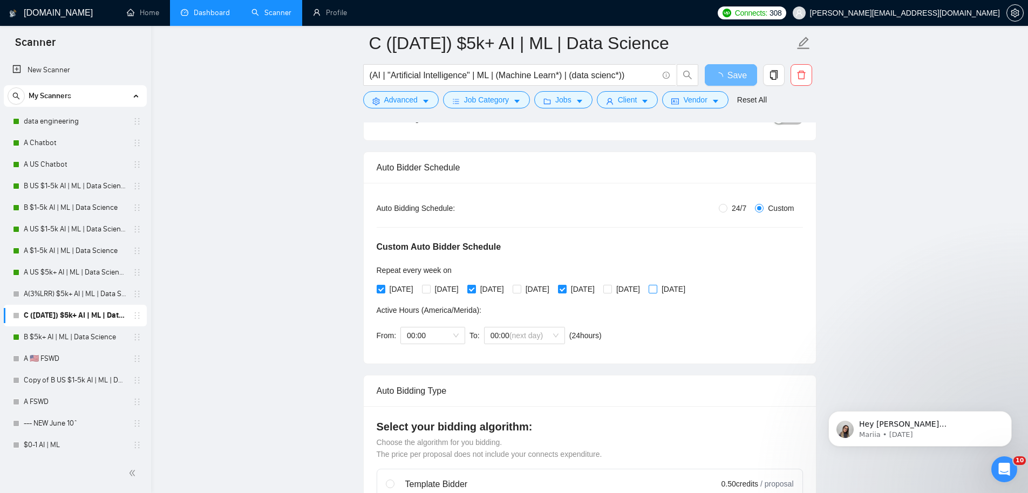
click at [689, 288] on span "[DATE]" at bounding box center [673, 289] width 32 height 12
click at [656, 288] on input "[DATE]" at bounding box center [652, 289] width 8 height 8
checkbox input "true"
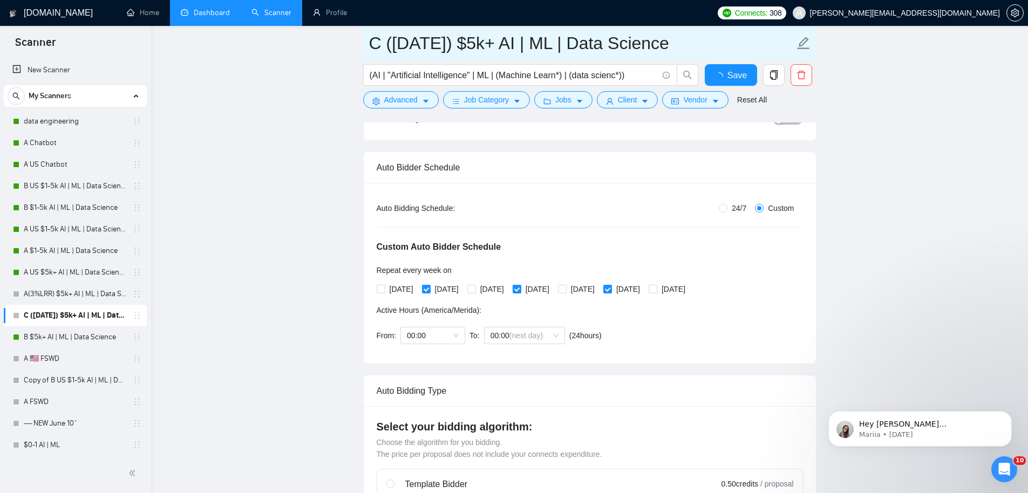
scroll to position [0, 0]
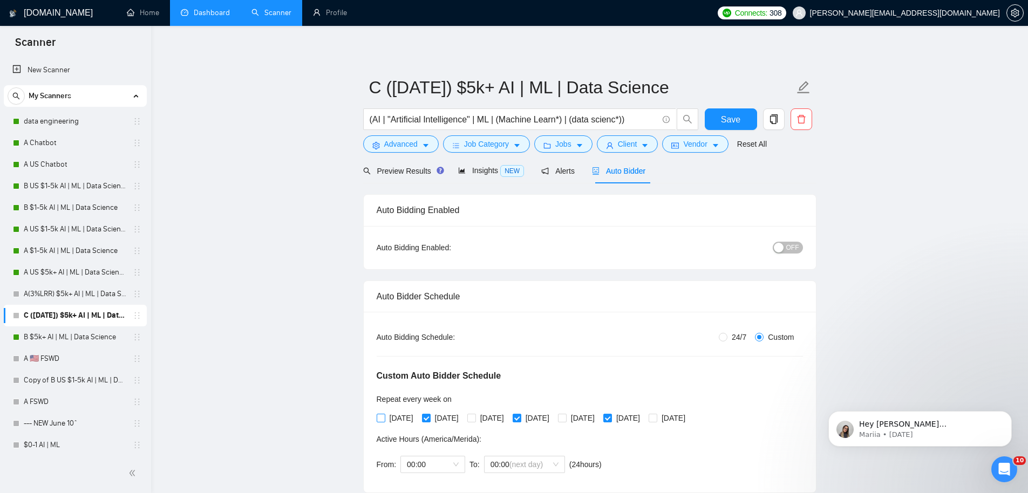
drag, startPoint x: 395, startPoint y: 414, endPoint x: 402, endPoint y: 415, distance: 6.5
click at [395, 414] on span "[DATE]" at bounding box center [401, 418] width 32 height 12
click at [384, 414] on input "[DATE]" at bounding box center [381, 418] width 8 height 8
checkbox input "true"
drag, startPoint x: 449, startPoint y: 418, endPoint x: 468, endPoint y: 418, distance: 18.3
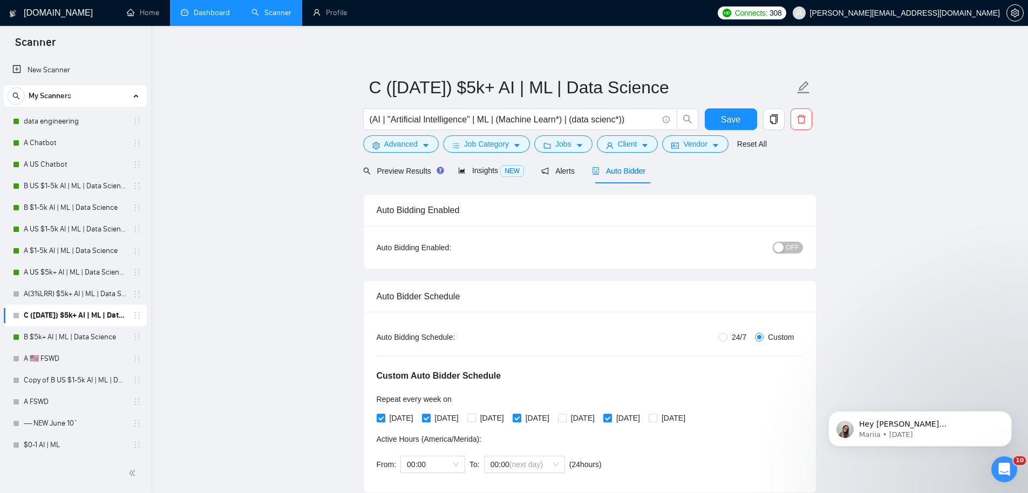
click at [449, 418] on span "[DATE]" at bounding box center [446, 418] width 32 height 12
click at [429, 418] on input "[DATE]" at bounding box center [426, 418] width 8 height 8
checkbox input "false"
click at [494, 417] on span "[DATE]" at bounding box center [492, 418] width 32 height 12
click at [475, 417] on input "[DATE]" at bounding box center [471, 418] width 8 height 8
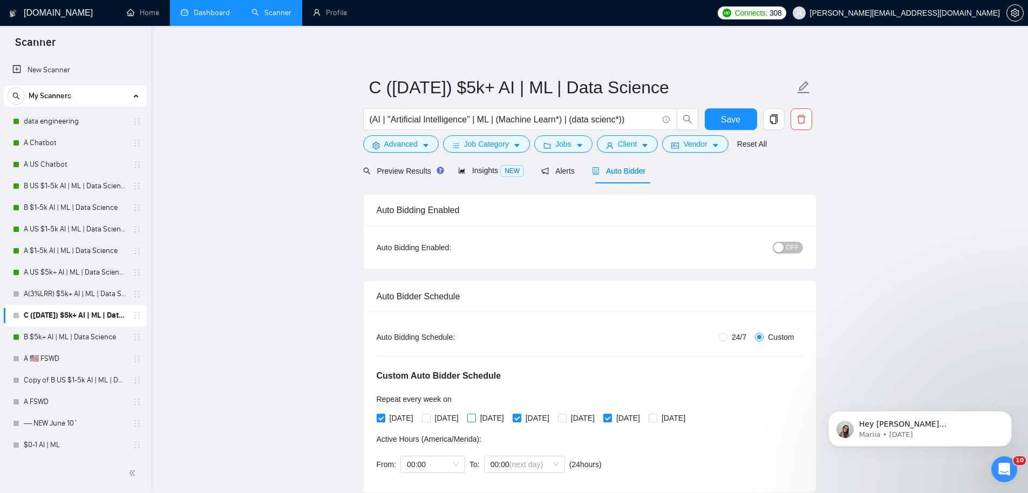
checkbox input "true"
drag, startPoint x: 563, startPoint y: 418, endPoint x: 587, endPoint y: 417, distance: 24.8
click at [553, 418] on span "[DATE]" at bounding box center [537, 418] width 32 height 12
click at [520, 418] on input "[DATE]" at bounding box center [516, 418] width 8 height 8
checkbox input "false"
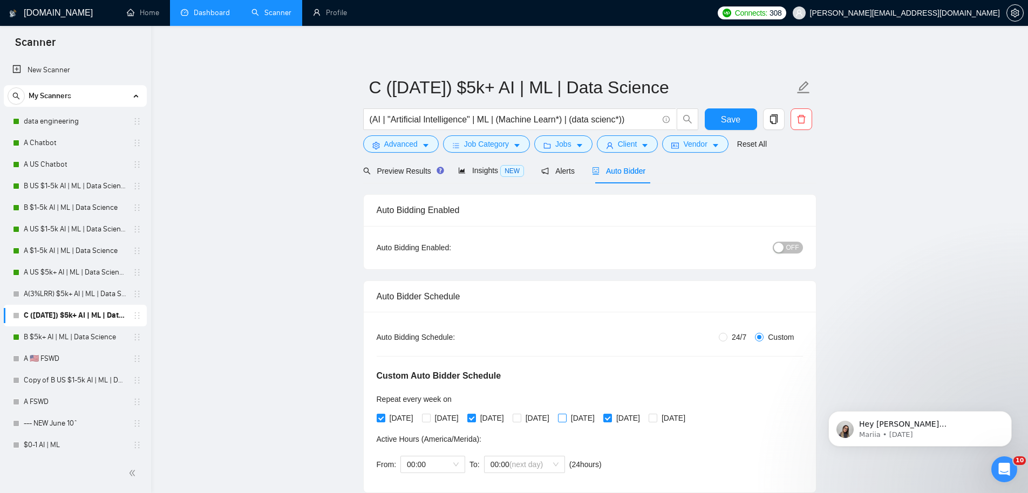
click at [599, 418] on span "[DATE]" at bounding box center [582, 418] width 32 height 12
click at [565, 418] on input "[DATE]" at bounding box center [562, 418] width 8 height 8
checkbox input "true"
click at [644, 418] on span "[DATE]" at bounding box center [628, 418] width 32 height 12
click at [611, 418] on input "[DATE]" at bounding box center [607, 418] width 8 height 8
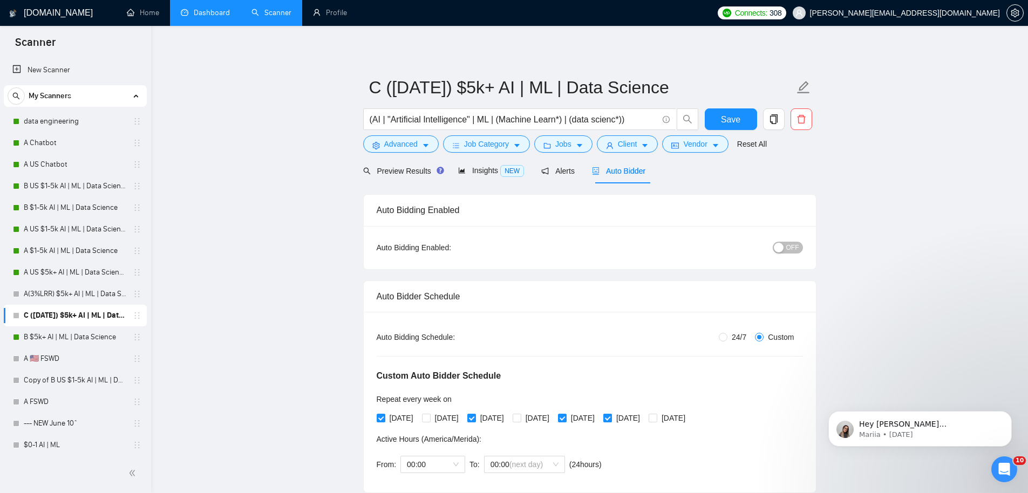
checkbox input "false"
click at [656, 417] on input "[DATE]" at bounding box center [652, 418] width 8 height 8
checkbox input "true"
click at [786, 243] on span "OFF" at bounding box center [792, 248] width 13 height 12
click at [725, 119] on span "Save" at bounding box center [730, 119] width 19 height 13
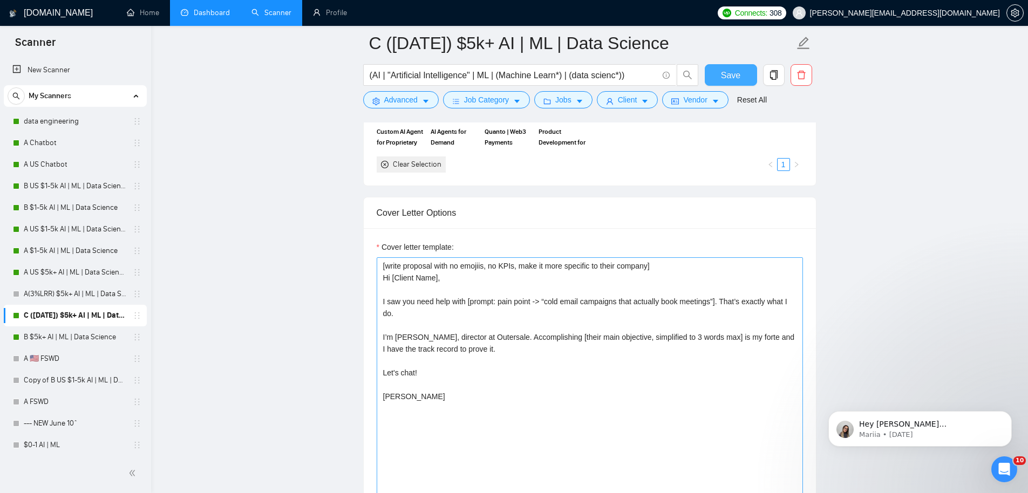
scroll to position [1229, 0]
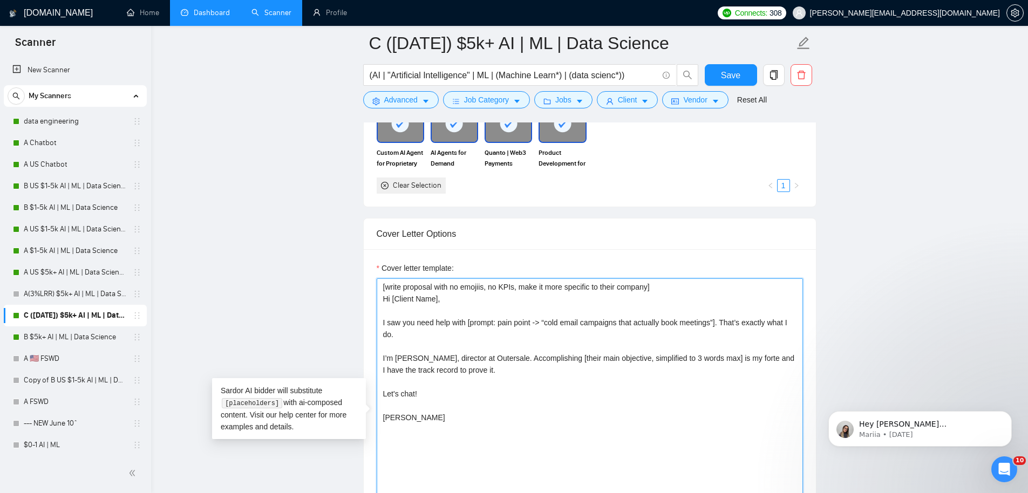
click at [556, 340] on textarea "[write proposal with no emojiis, no KPIs, make it more specific to their compan…" at bounding box center [590, 399] width 426 height 243
drag, startPoint x: 553, startPoint y: 340, endPoint x: 726, endPoint y: 343, distance: 172.6
click at [726, 343] on textarea "[write proposal with no emojiis, no KPIs, make it more specific to their compan…" at bounding box center [590, 399] width 426 height 243
drag, startPoint x: 599, startPoint y: 331, endPoint x: 613, endPoint y: 338, distance: 15.9
click at [599, 331] on textarea "[write proposal with no emojiis, no KPIs, make it more specific to their compan…" at bounding box center [590, 399] width 426 height 243
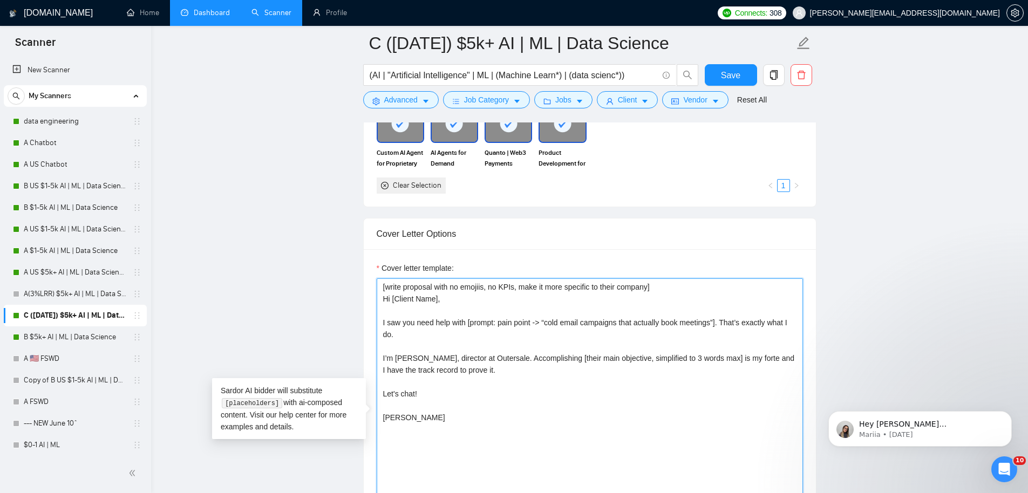
click at [400, 375] on textarea "[write proposal with no emojiis, no KPIs, make it more specific to their compan…" at bounding box center [590, 399] width 426 height 243
click at [388, 448] on textarea "[write proposal with no emojiis, no KPIs, make it more specific to their compan…" at bounding box center [590, 399] width 426 height 243
click at [402, 375] on textarea "[write proposal with no emojiis, no KPIs, make it more specific to their compan…" at bounding box center [590, 399] width 426 height 243
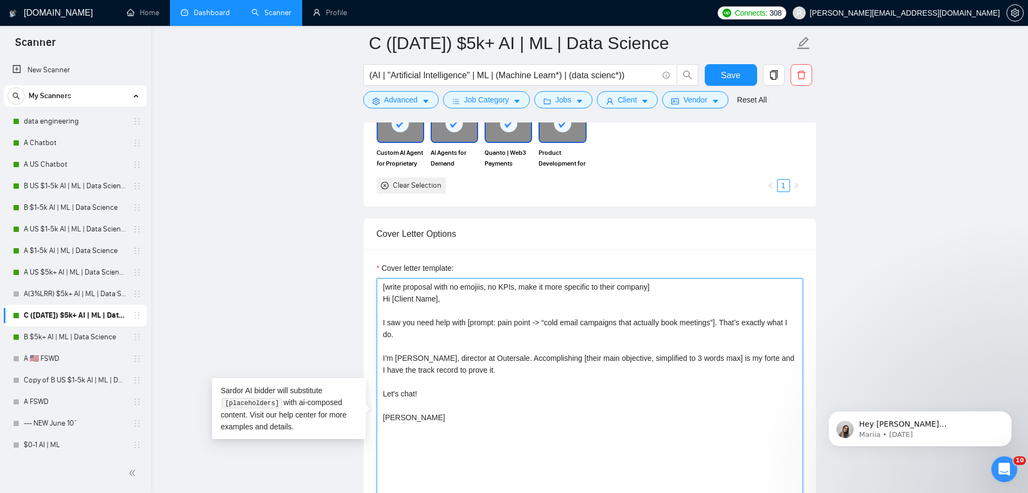
click at [402, 375] on textarea "[write proposal with no emojiis, no KPIs, make it more specific to their compan…" at bounding box center [590, 399] width 426 height 243
click at [436, 377] on textarea "[write proposal with no emojiis, no KPIs, make it more specific to their compan…" at bounding box center [590, 399] width 426 height 243
click at [475, 375] on textarea "[write proposal with no emojiis, no KPIs, make it more specific to their compan…" at bounding box center [590, 399] width 426 height 243
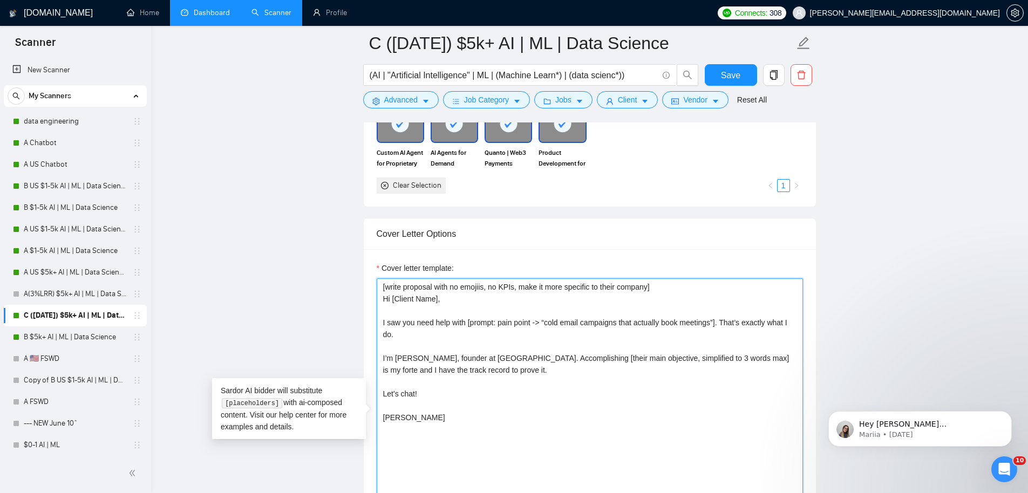
click at [515, 393] on textarea "[write proposal with no emojiis, no KPIs, make it more specific to their compan…" at bounding box center [590, 399] width 426 height 243
type textarea "[write proposal with no emojiis, no KPIs, make it more specific to their compan…"
click at [740, 72] on button "Save" at bounding box center [730, 75] width 52 height 22
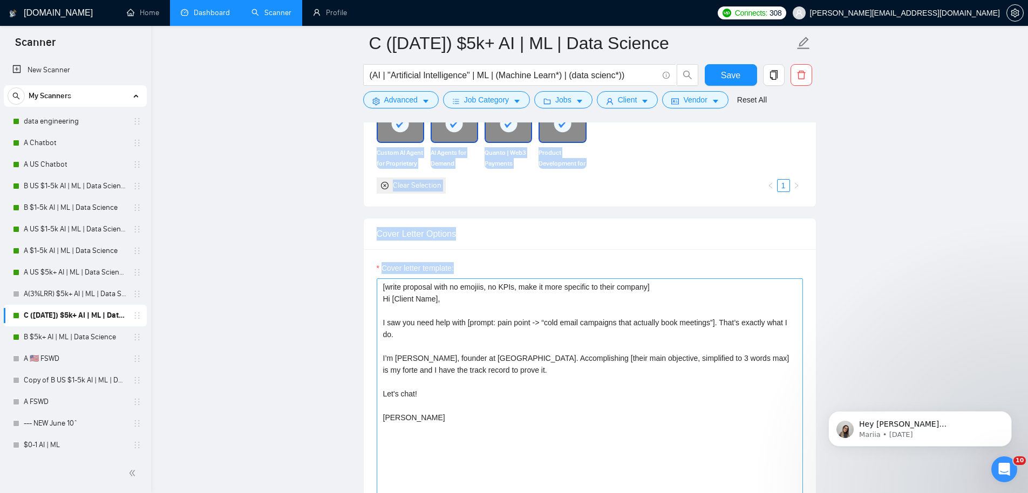
drag, startPoint x: 554, startPoint y: 341, endPoint x: 724, endPoint y: 337, distance: 170.5
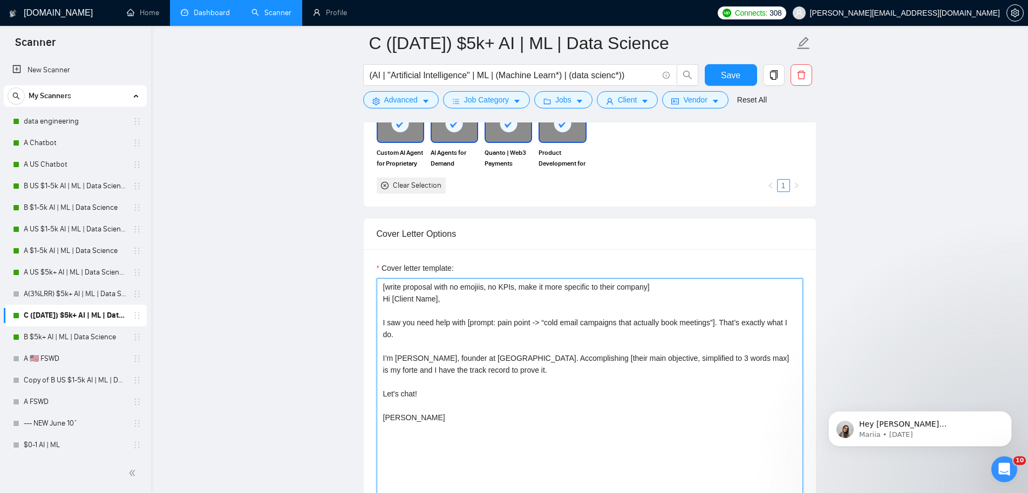
click at [689, 351] on textarea "[write proposal with no emojiis, no KPIs, make it more specific to their compan…" at bounding box center [590, 399] width 426 height 243
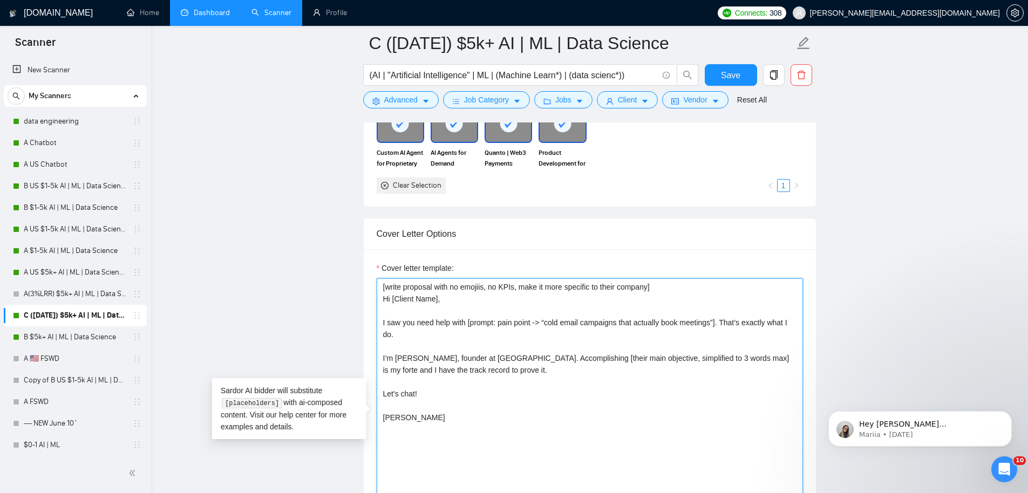
drag, startPoint x: 577, startPoint y: 341, endPoint x: 727, endPoint y: 339, distance: 150.0
click at [727, 339] on textarea "[write proposal with no emojiis, no KPIs, make it more specific to their compan…" at bounding box center [590, 399] width 426 height 243
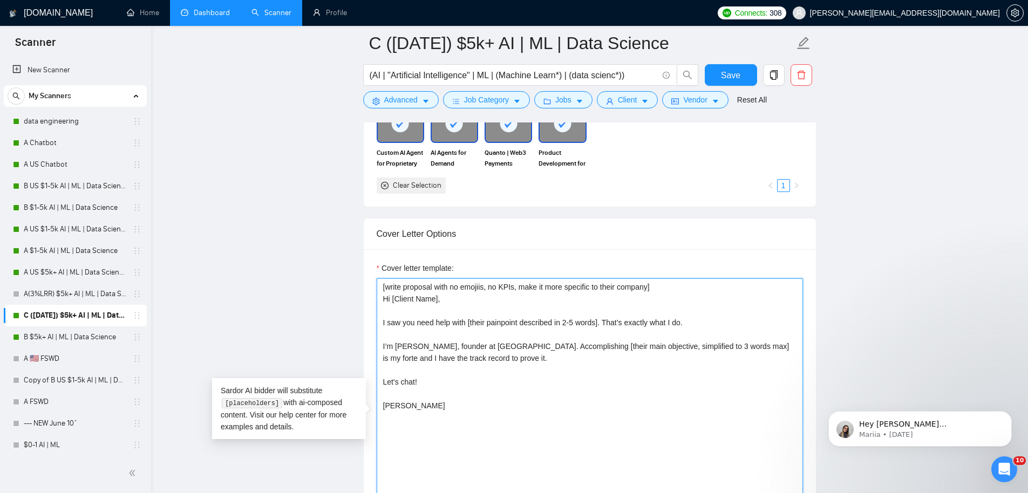
click at [505, 337] on textarea "[write proposal with no emojiis, no KPIs, make it more specific to their compan…" at bounding box center [590, 399] width 426 height 243
click at [525, 340] on textarea "[write proposal with no emojiis, no KPIs, make it more specific to their compan…" at bounding box center [590, 399] width 426 height 243
type textarea "[write proposal with no emojiis, no KPIs, make it more specific to their compan…"
drag, startPoint x: 740, startPoint y: 72, endPoint x: 745, endPoint y: 96, distance: 25.0
click at [740, 72] on button "Save" at bounding box center [730, 75] width 52 height 22
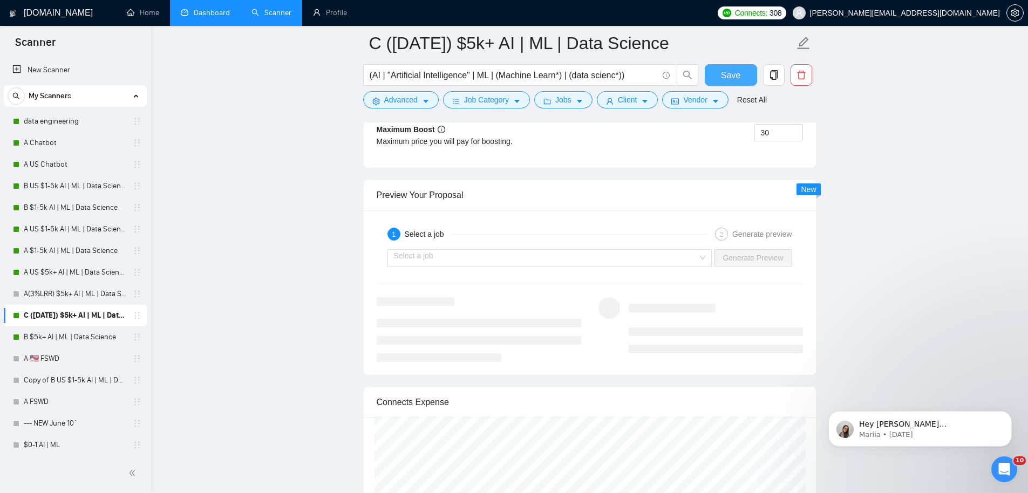
scroll to position [2180, 0]
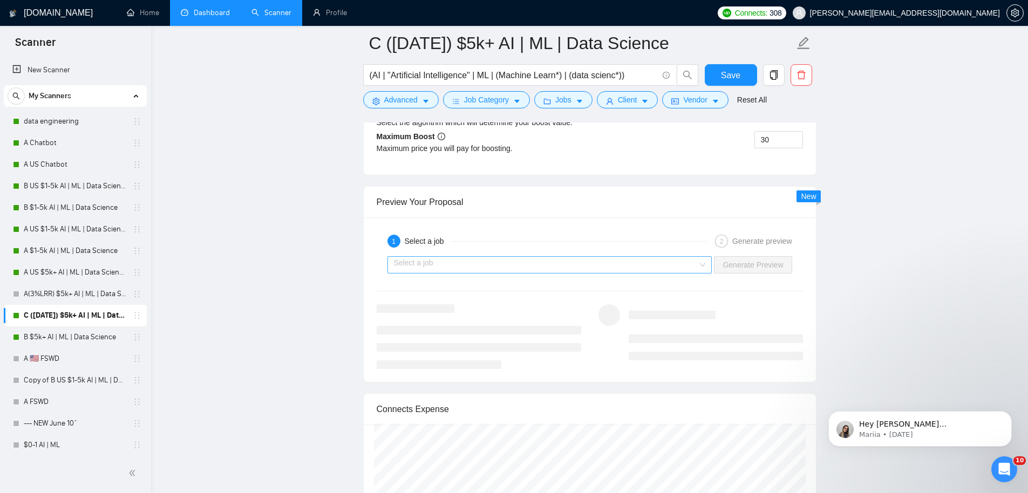
click at [634, 273] on input "search" at bounding box center [546, 265] width 304 height 16
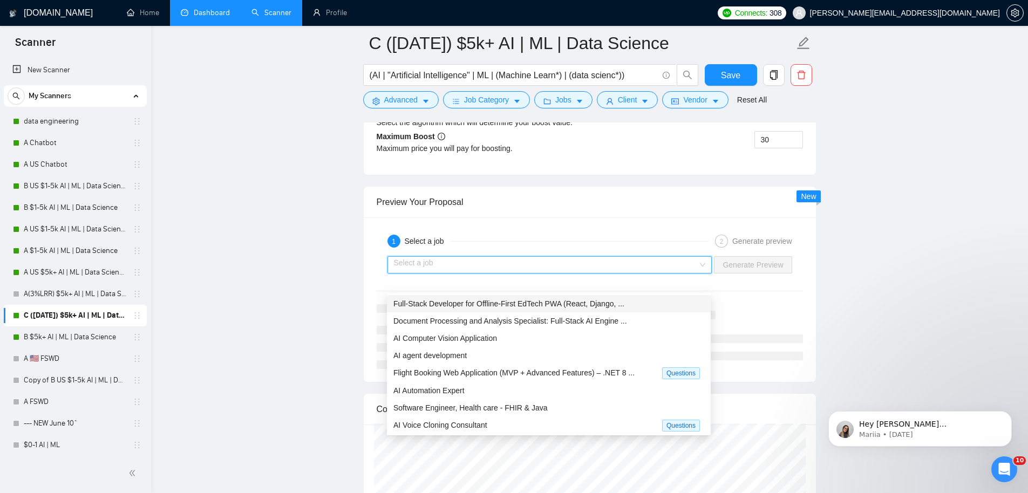
click at [585, 306] on span "Full-Stack Developer for Offline-First EdTech PWA (React, Django, ..." at bounding box center [508, 303] width 231 height 9
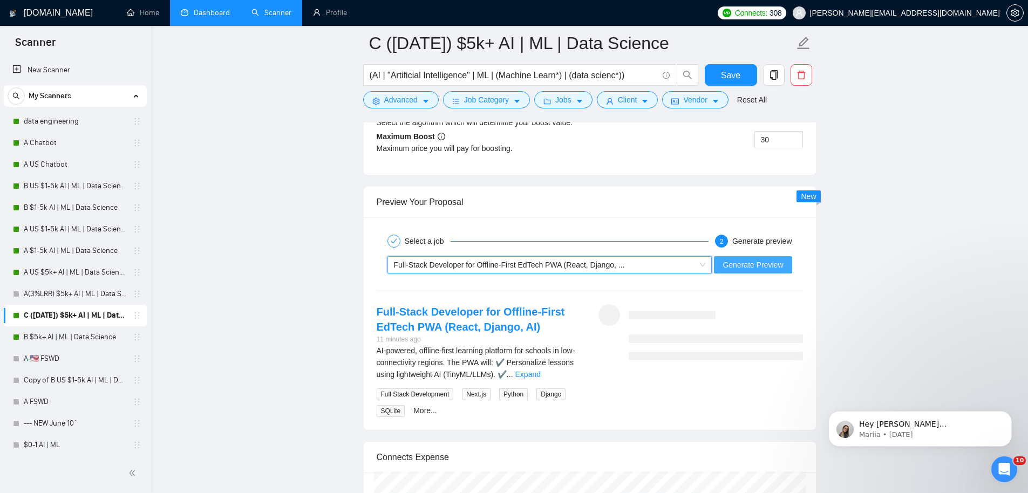
click at [755, 271] on span "Generate Preview" at bounding box center [752, 265] width 60 height 12
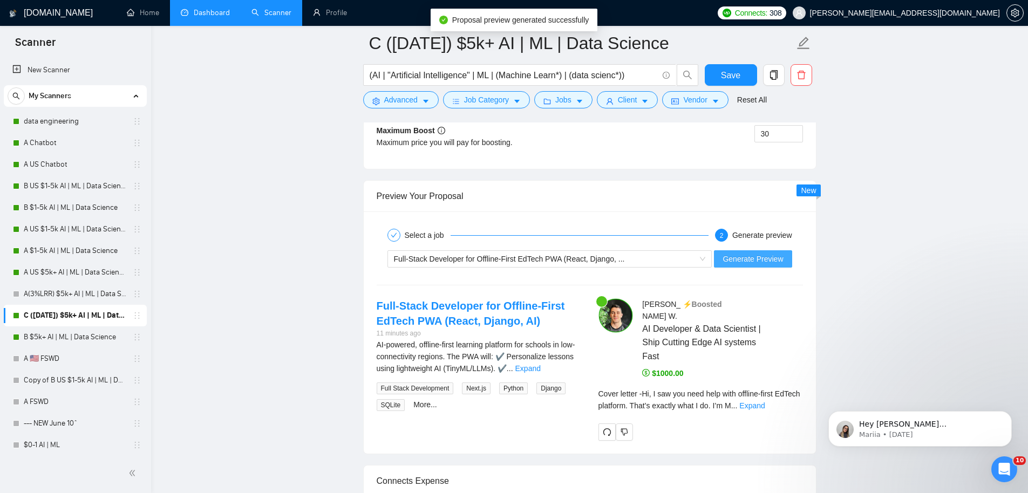
scroll to position [2194, 0]
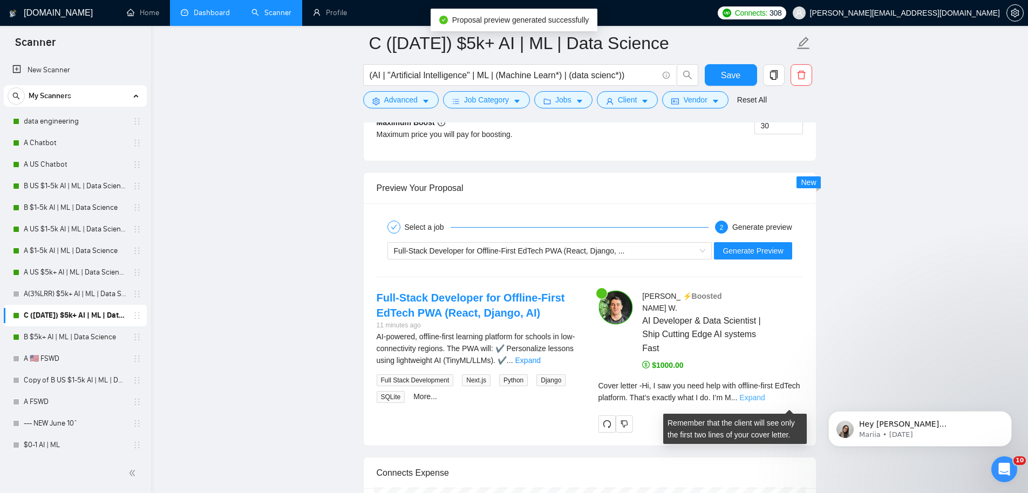
click at [764, 400] on link "Expand" at bounding box center [751, 397] width 25 height 9
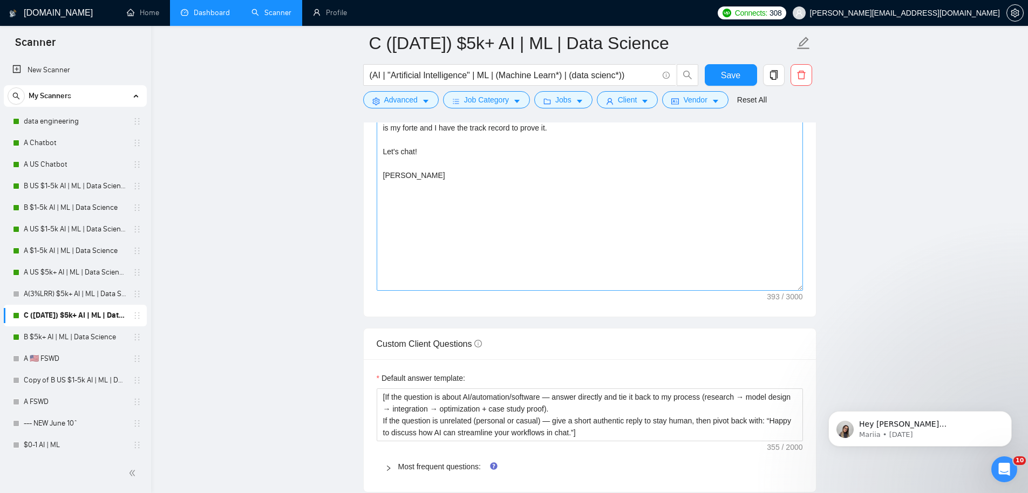
scroll to position [1237, 0]
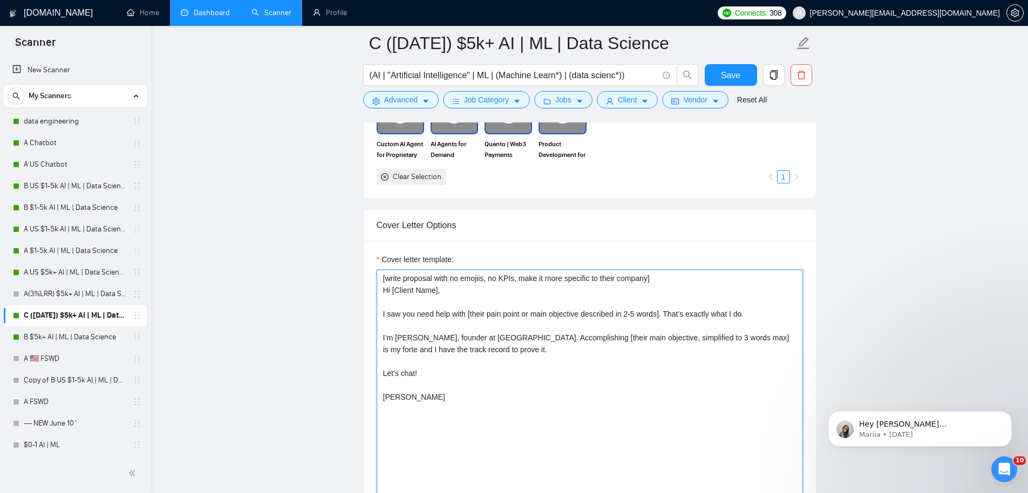
click at [505, 353] on textarea "[write proposal with no emojiis, no KPIs, make it more specific to their compan…" at bounding box center [590, 391] width 426 height 243
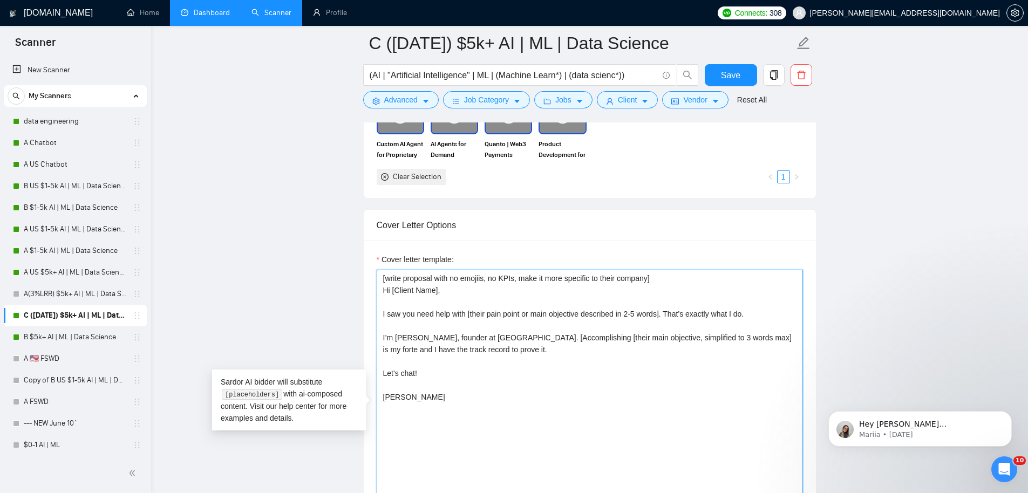
drag, startPoint x: 557, startPoint y: 357, endPoint x: 576, endPoint y: 354, distance: 19.1
click at [558, 357] on textarea "[write proposal with no emojiis, no KPIs, make it more specific to their compan…" at bounding box center [590, 391] width 426 height 243
drag, startPoint x: 502, startPoint y: 354, endPoint x: 691, endPoint y: 363, distance: 189.6
click at [691, 363] on textarea "[write proposal with no emojiis, no KPIs, make it more specific to their compan…" at bounding box center [590, 391] width 426 height 243
type textarea "[write proposal with no emojiis, no KPIs, make it more specific to their compan…"
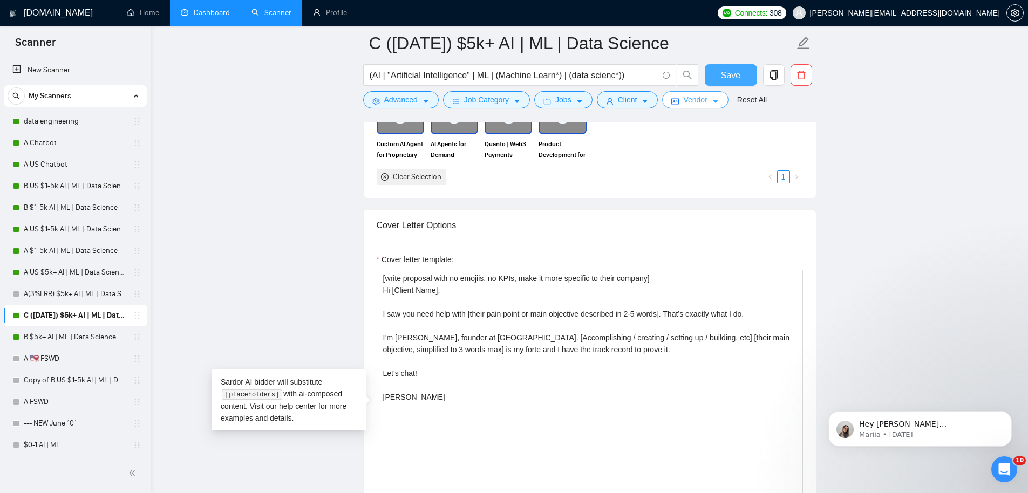
drag, startPoint x: 724, startPoint y: 77, endPoint x: 728, endPoint y: 106, distance: 29.8
click at [724, 77] on span "Save" at bounding box center [730, 75] width 19 height 13
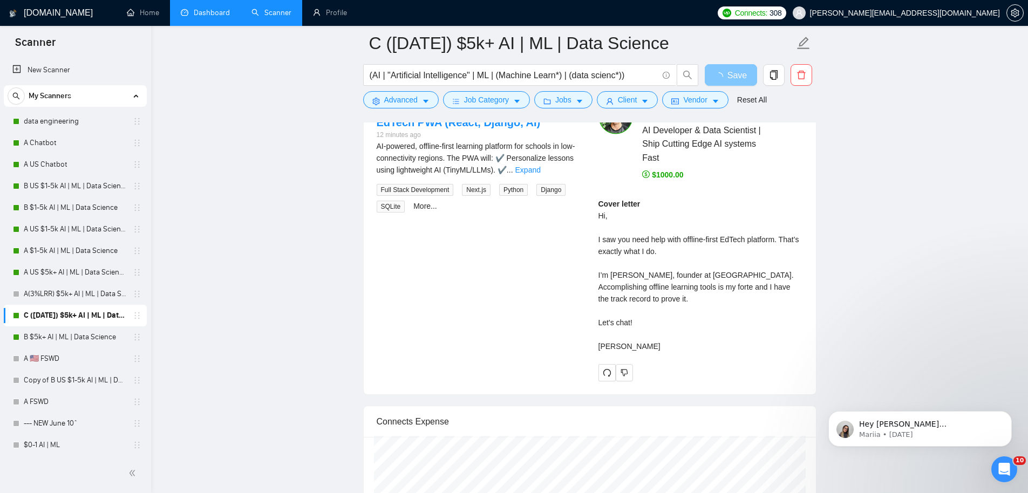
scroll to position [2297, 0]
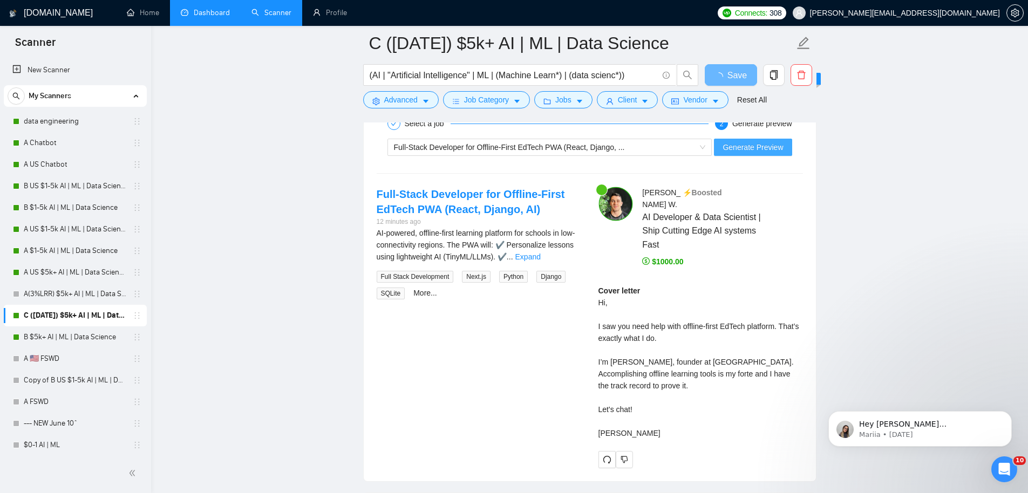
click at [726, 153] on span "Generate Preview" at bounding box center [752, 147] width 60 height 12
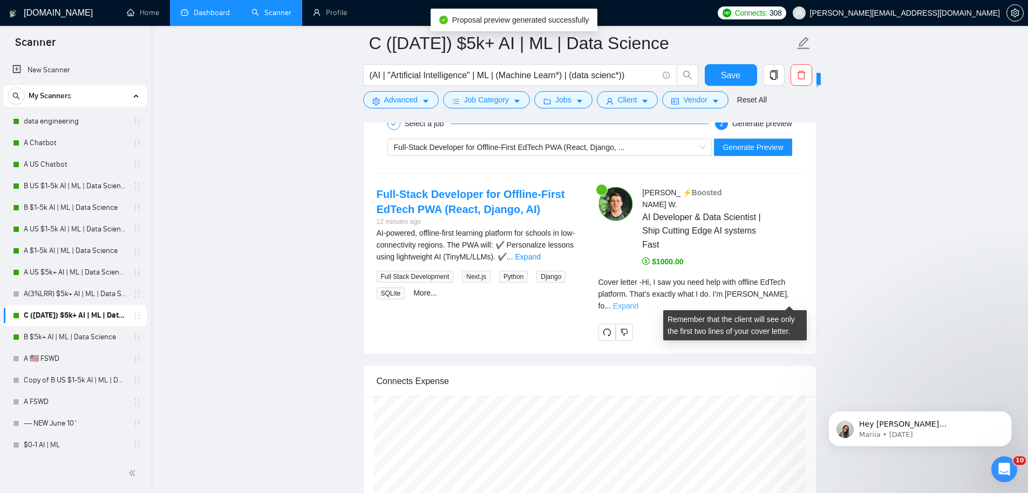
click at [638, 302] on link "Expand" at bounding box center [625, 306] width 25 height 9
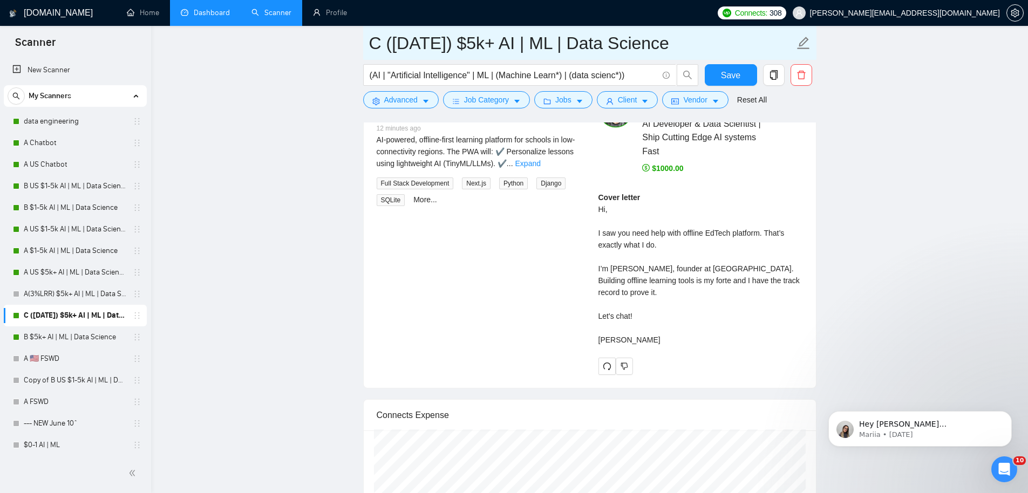
scroll to position [2382, 0]
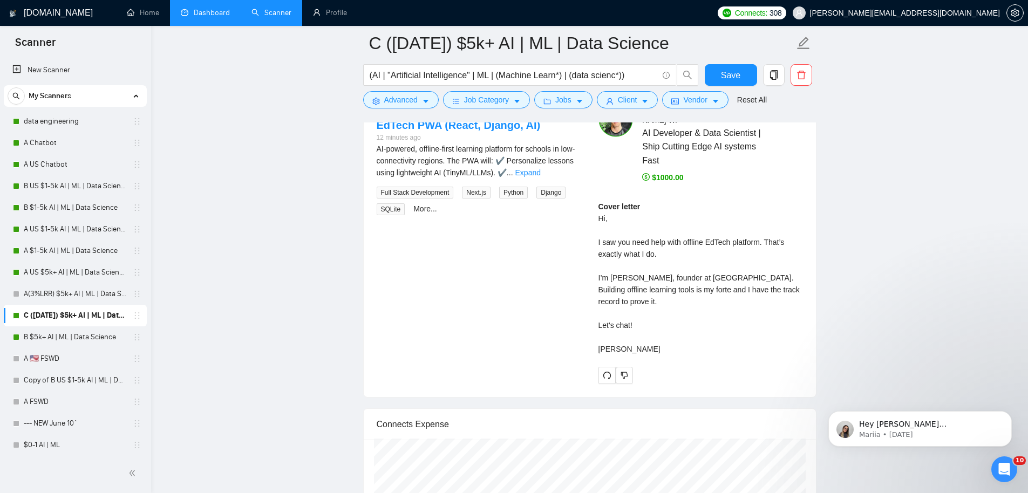
click at [745, 61] on form "C ([DATE]) $5k+ AI | ML | Data Science (AI | "Artificial Intelligence" | ML | (…" at bounding box center [589, 70] width 453 height 88
click at [740, 70] on button "Save" at bounding box center [730, 75] width 52 height 22
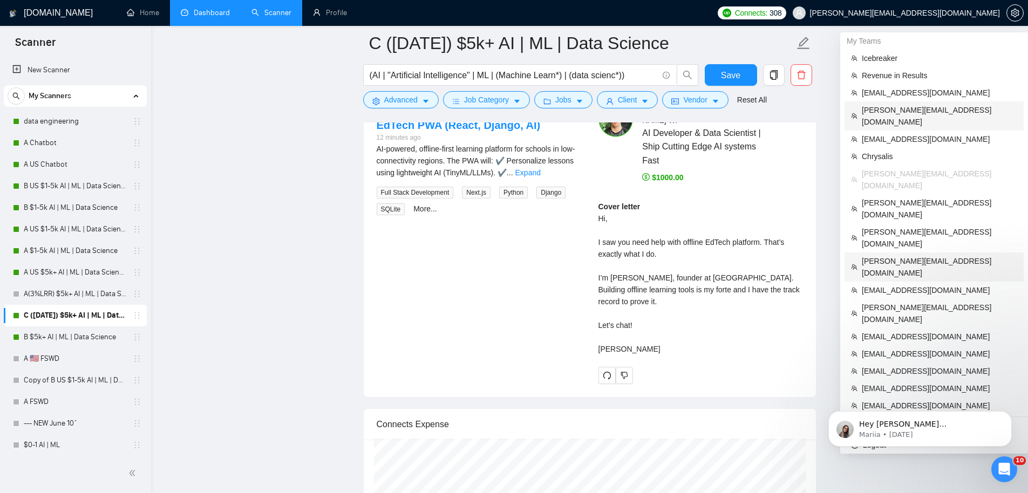
click at [892, 255] on span "[PERSON_NAME][EMAIL_ADDRESS][DOMAIN_NAME]" at bounding box center [938, 267] width 155 height 24
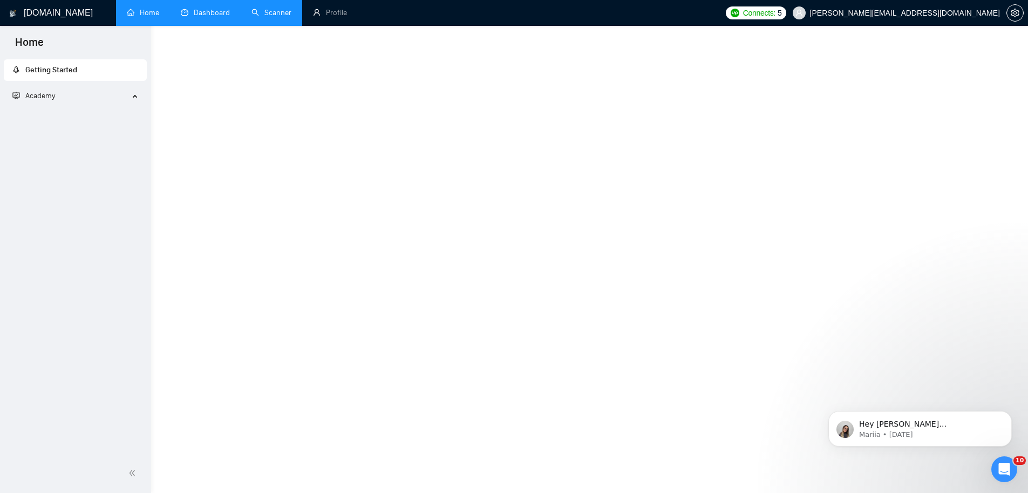
scroll to position [420, 0]
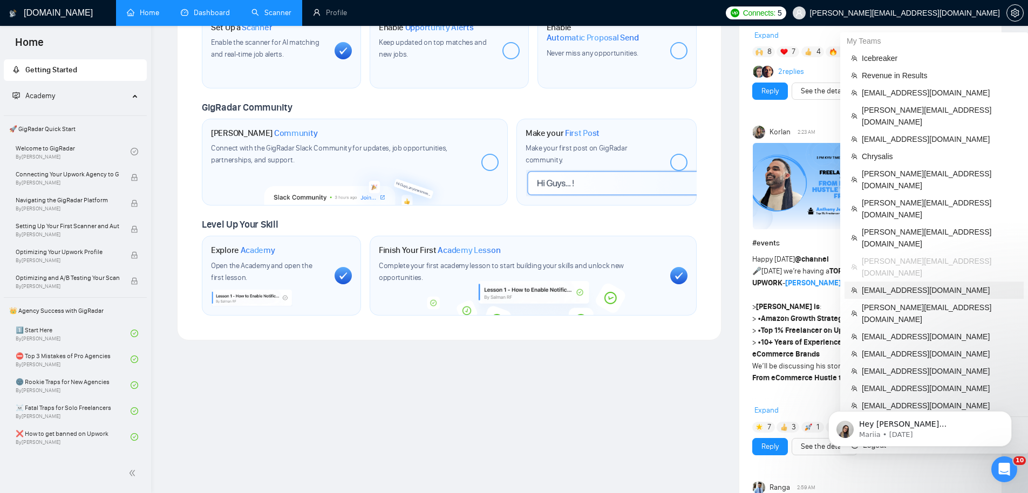
click at [906, 284] on span "[EMAIL_ADDRESS][DOMAIN_NAME]" at bounding box center [938, 290] width 155 height 12
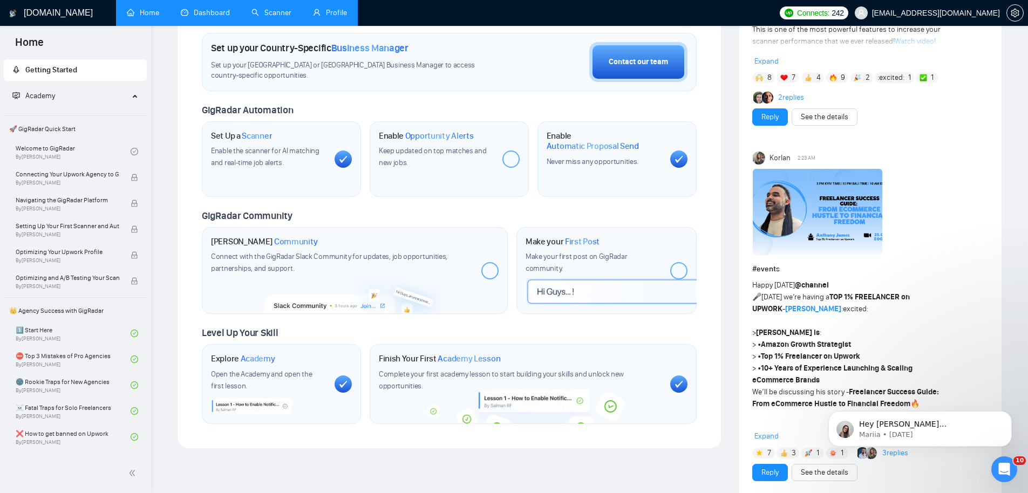
click at [347, 16] on link "Profile" at bounding box center [330, 12] width 34 height 9
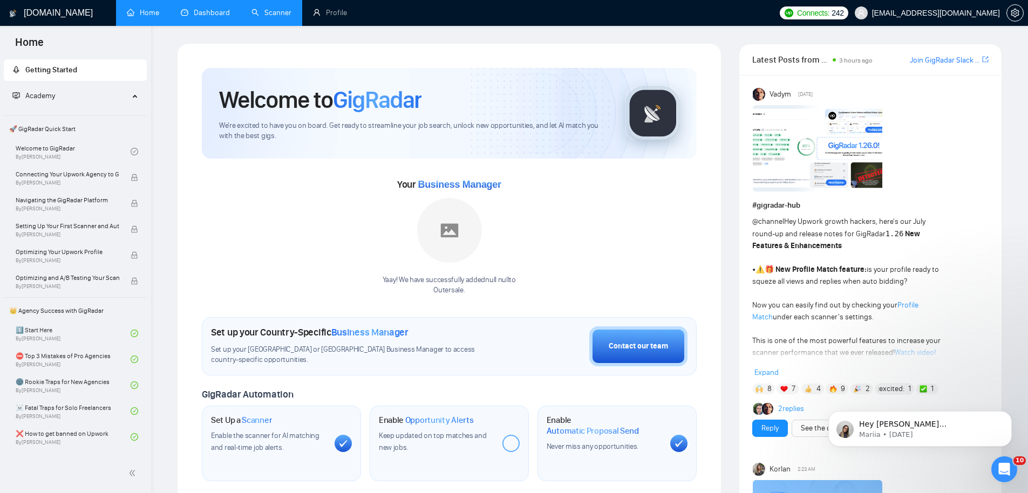
click at [279, 15] on link "Scanner" at bounding box center [271, 12] width 40 height 9
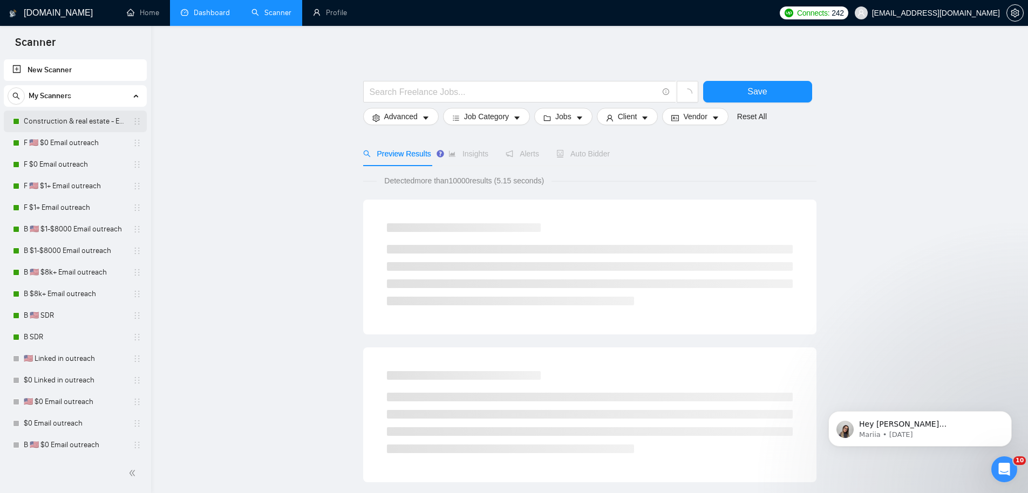
click at [67, 124] on link "Construction & real estate - Email outreach" at bounding box center [75, 122] width 102 height 22
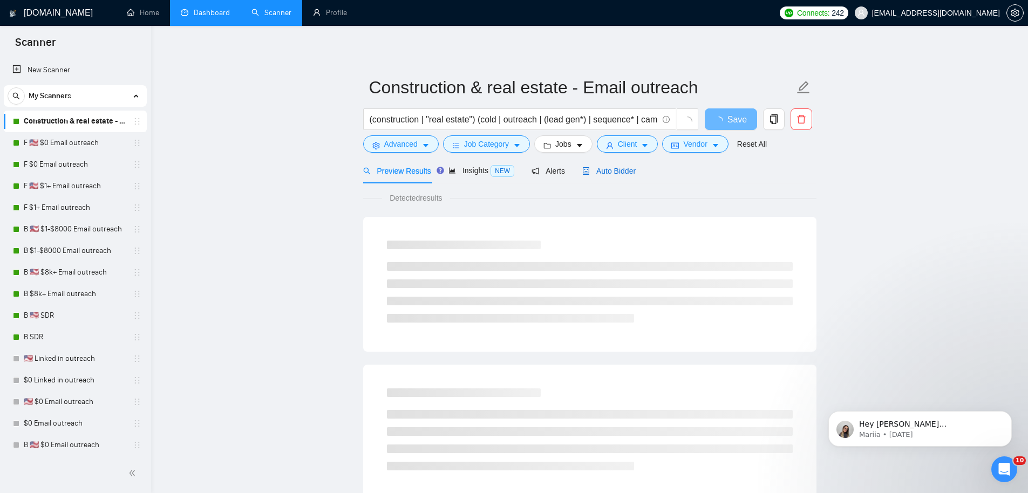
click at [620, 171] on span "Auto Bidder" at bounding box center [608, 171] width 53 height 9
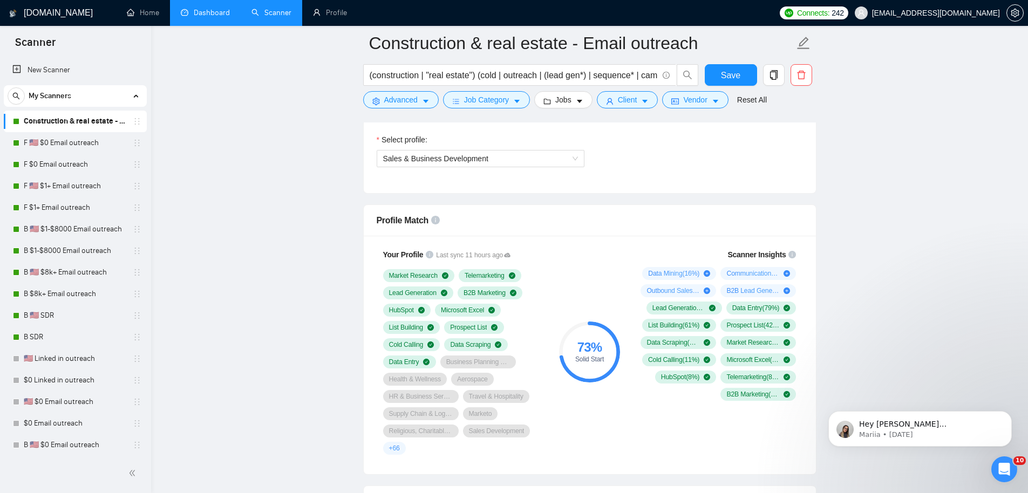
scroll to position [1094, 0]
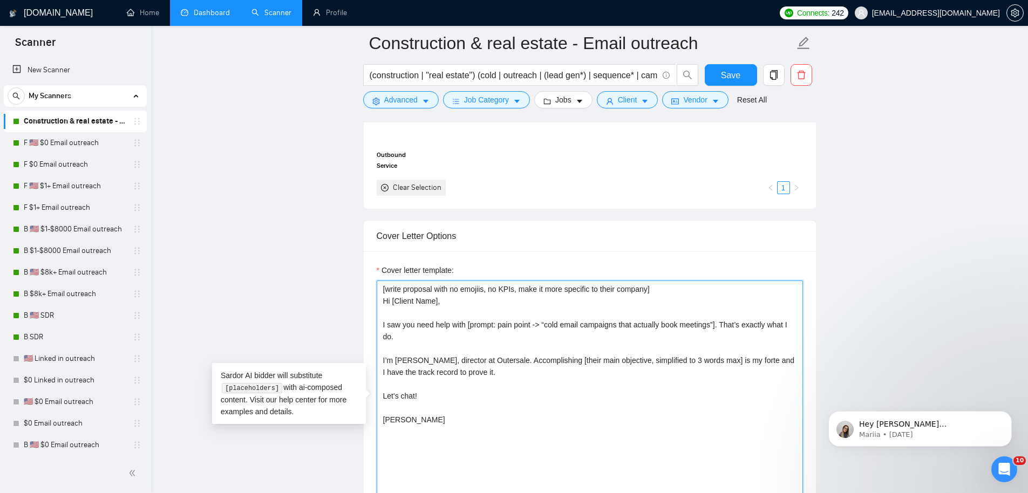
drag, startPoint x: 483, startPoint y: 425, endPoint x: 292, endPoint y: 179, distance: 311.3
click at [292, 179] on main "Construction & real estate - Email outreach (construction | "real estate") (col…" at bounding box center [589, 429] width 842 height 2961
click at [538, 373] on textarea "[write proposal with no emojiis, no KPIs, make it more specific to their compan…" at bounding box center [590, 401] width 426 height 243
drag, startPoint x: 495, startPoint y: 360, endPoint x: 515, endPoint y: 371, distance: 22.9
click at [515, 371] on textarea "[write proposal with no emojiis, no KPIs, make it more specific to their compan…" at bounding box center [590, 401] width 426 height 243
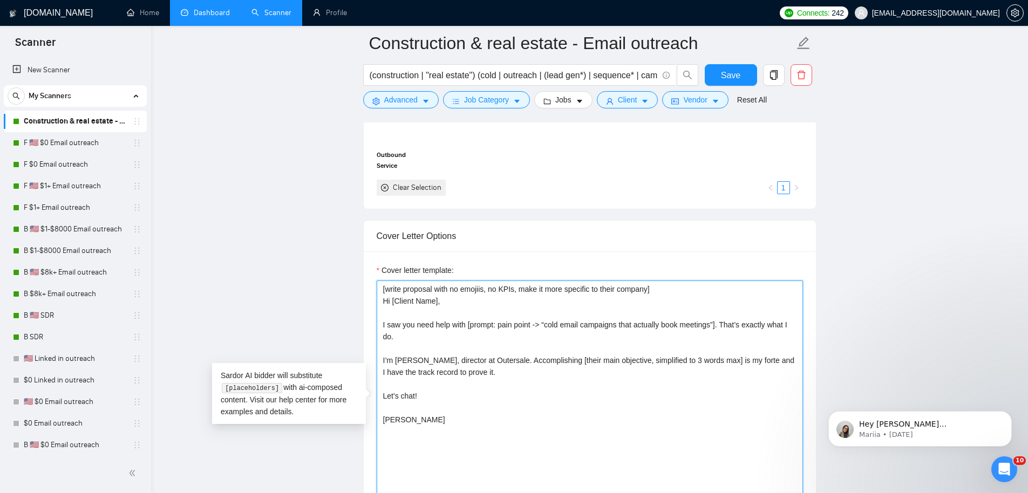
paste textarea "[Accomplishing / creating / setting up / building, etc]"
drag, startPoint x: 521, startPoint y: 441, endPoint x: 298, endPoint y: 149, distance: 366.7
click at [298, 149] on main "Construction & real estate - Email outreach (construction | "real estate") (col…" at bounding box center [589, 429] width 842 height 2961
type textarea "[write proposal with no emojiis, no KPIs, make it more specific to their compan…"
click at [733, 74] on span "Save" at bounding box center [730, 75] width 19 height 13
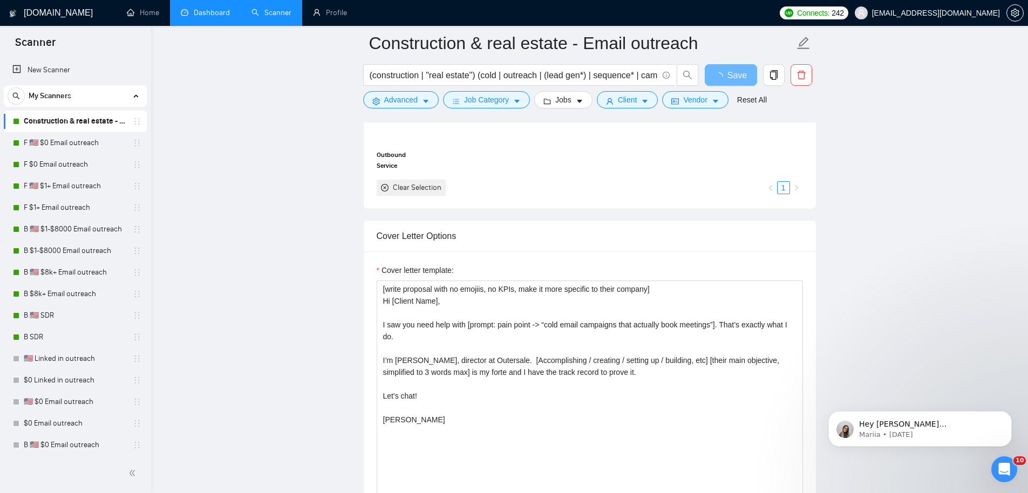
drag, startPoint x: 67, startPoint y: 148, endPoint x: 206, endPoint y: 147, distance: 139.2
click at [67, 148] on link "F 🇺🇸 $0 Email outreach" at bounding box center [75, 143] width 102 height 22
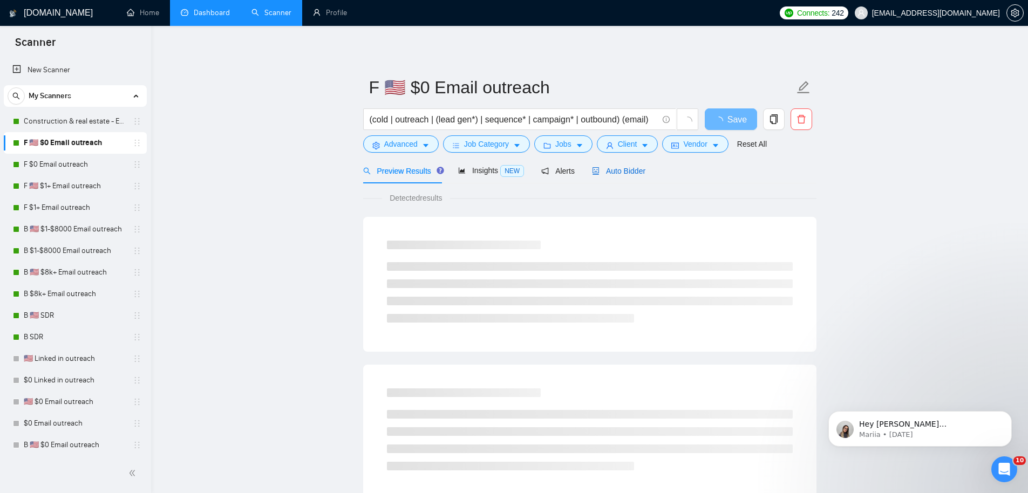
drag, startPoint x: 618, startPoint y: 172, endPoint x: 626, endPoint y: 177, distance: 9.4
click at [618, 172] on span "Auto Bidder" at bounding box center [618, 171] width 53 height 9
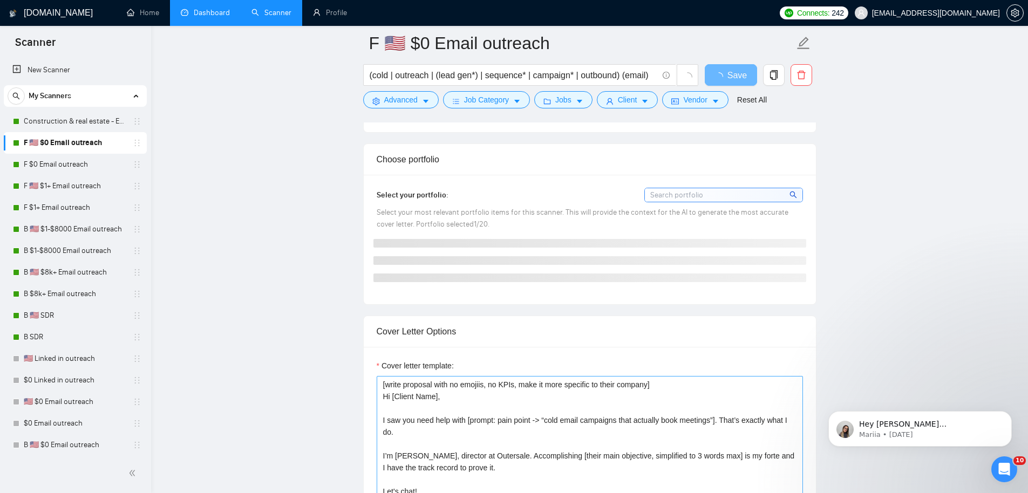
scroll to position [995, 0]
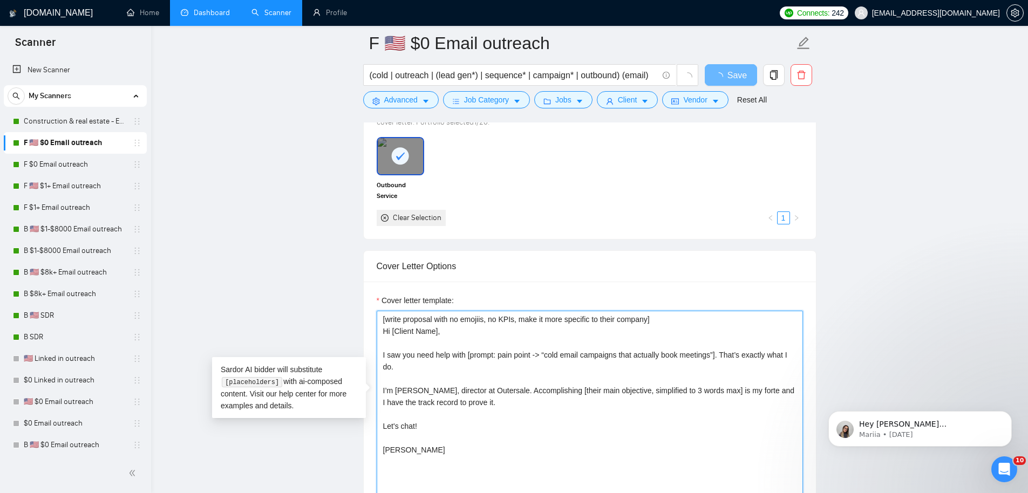
drag, startPoint x: 535, startPoint y: 435, endPoint x: 333, endPoint y: 163, distance: 338.1
click at [336, 171] on main "F 🇺🇸 $0 Email outreach (cold | outreach | (lead gen*) | sequence* | campaign* |…" at bounding box center [589, 484] width 842 height 2873
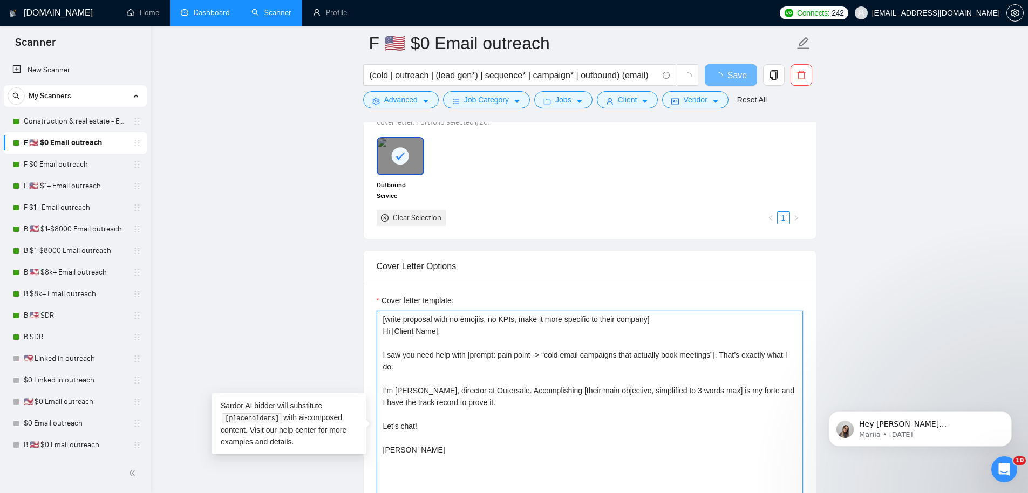
paste textarea "[Accomplishing / creating / setting up / building, etc]"
type textarea "[write proposal with no emojiis, no KPIs, make it more specific to their compan…"
click at [736, 76] on span "Save" at bounding box center [736, 75] width 19 height 13
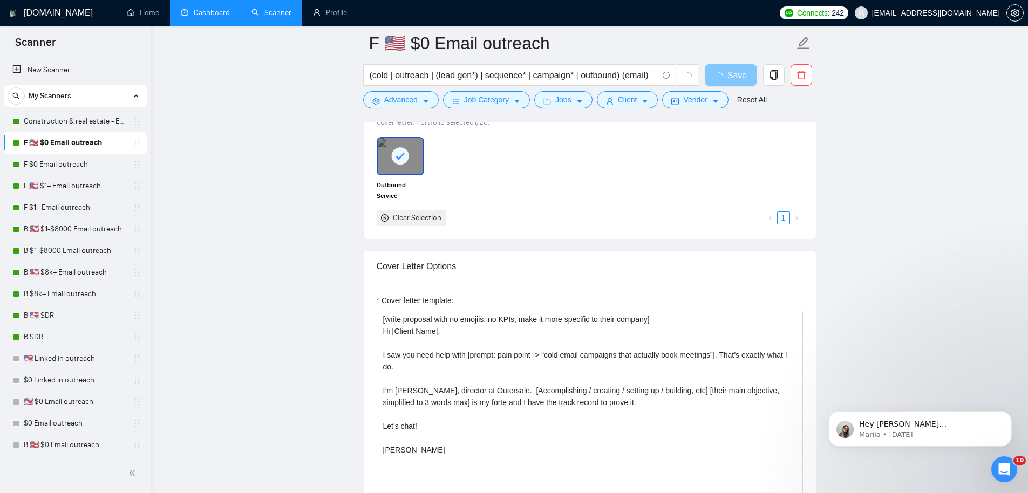
click at [736, 76] on span "Save" at bounding box center [736, 75] width 19 height 13
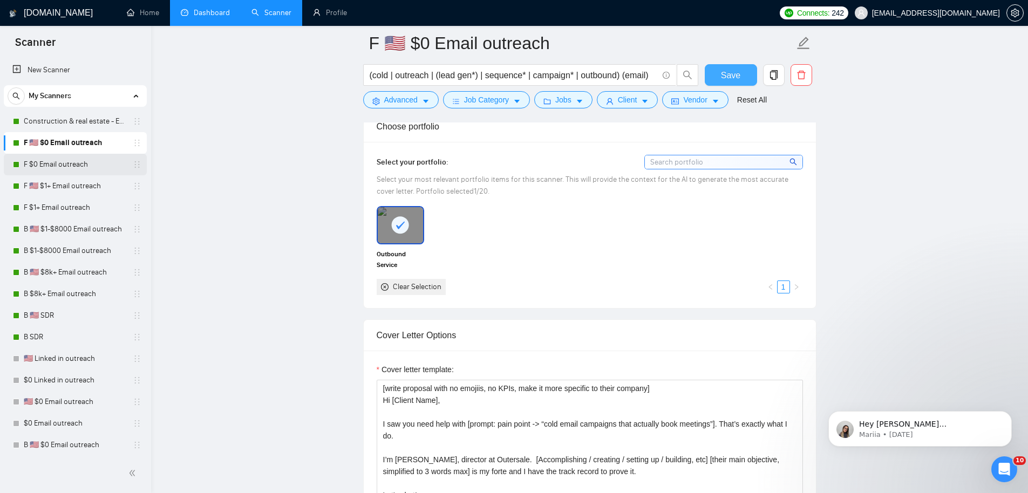
drag, startPoint x: 725, startPoint y: 82, endPoint x: 55, endPoint y: 163, distance: 674.9
click at [725, 82] on button "Save" at bounding box center [730, 75] width 52 height 22
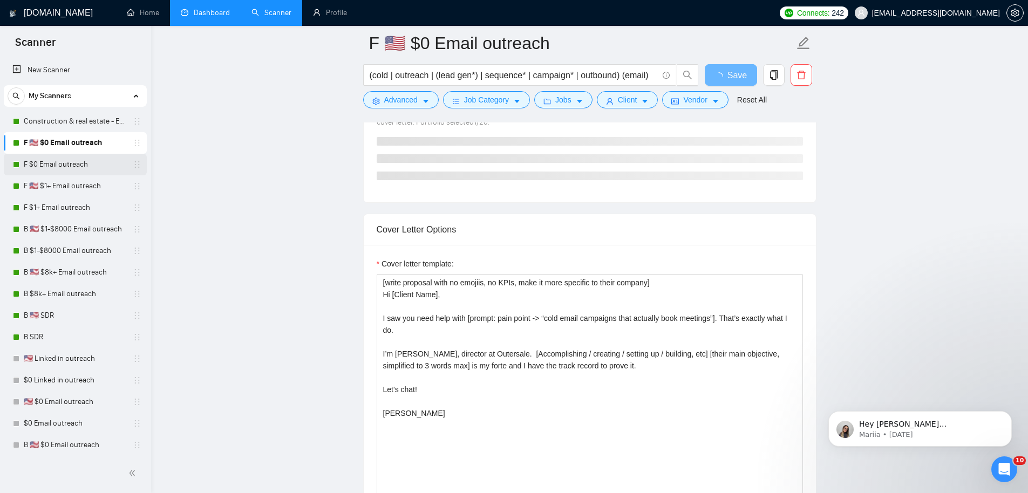
click at [65, 168] on link "F $0 Email outreach" at bounding box center [75, 165] width 102 height 22
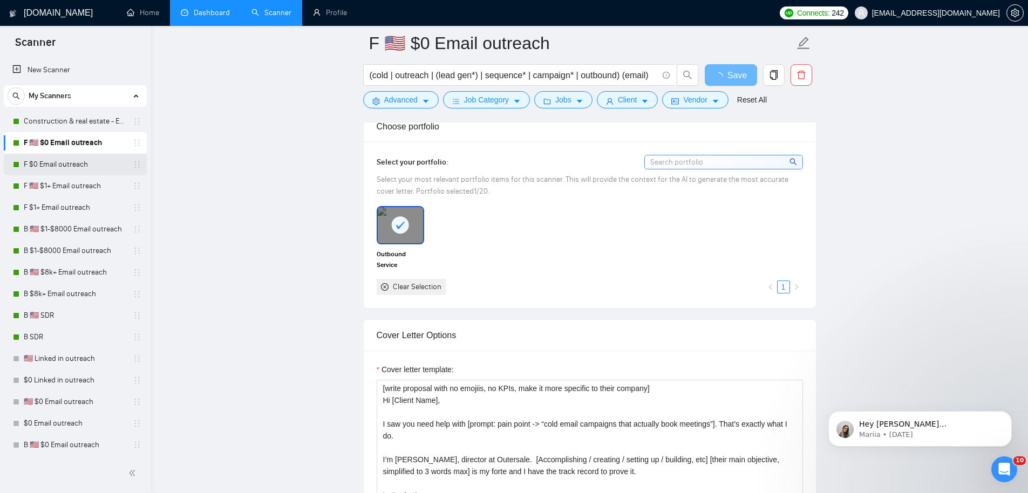
click at [72, 160] on link "F $0 Email outreach" at bounding box center [75, 165] width 102 height 22
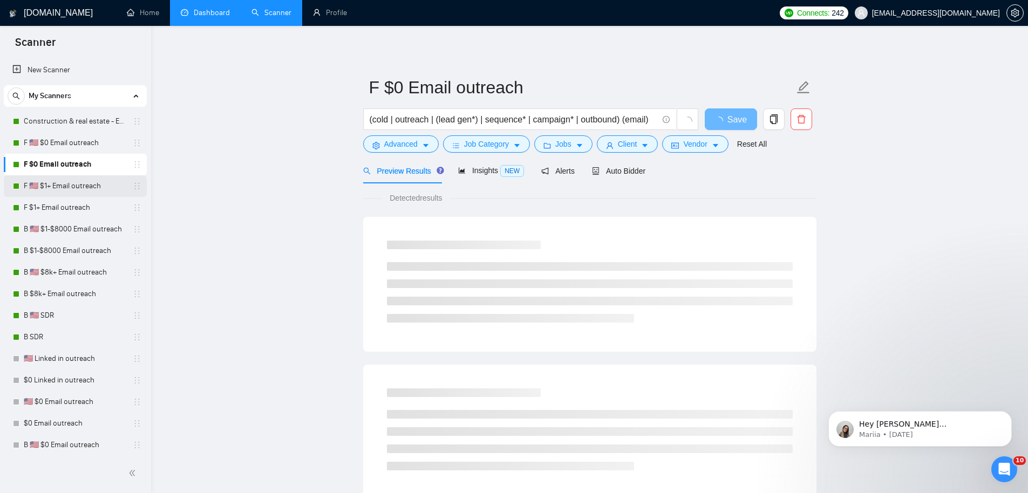
click at [59, 180] on link "F 🇺🇸 $1+ Email outreach" at bounding box center [75, 186] width 102 height 22
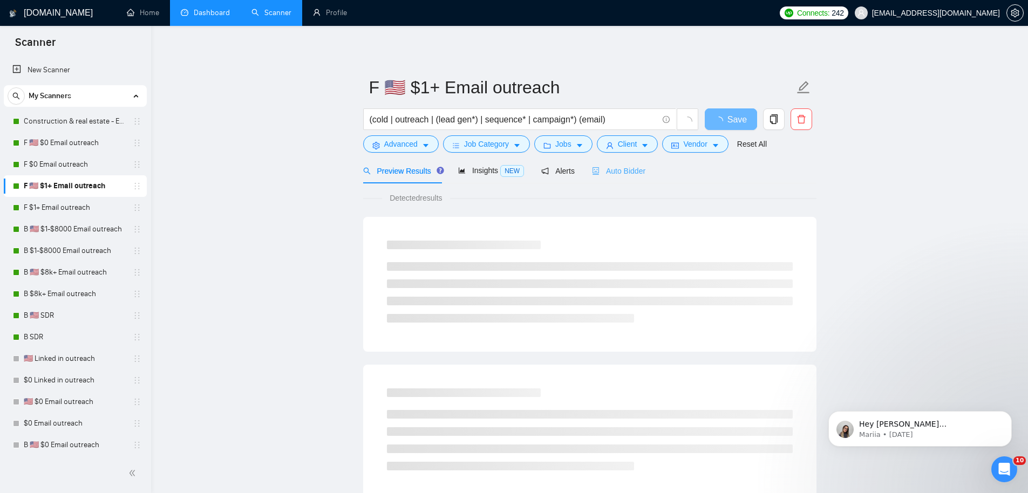
click at [627, 178] on div "Auto Bidder" at bounding box center [618, 170] width 53 height 25
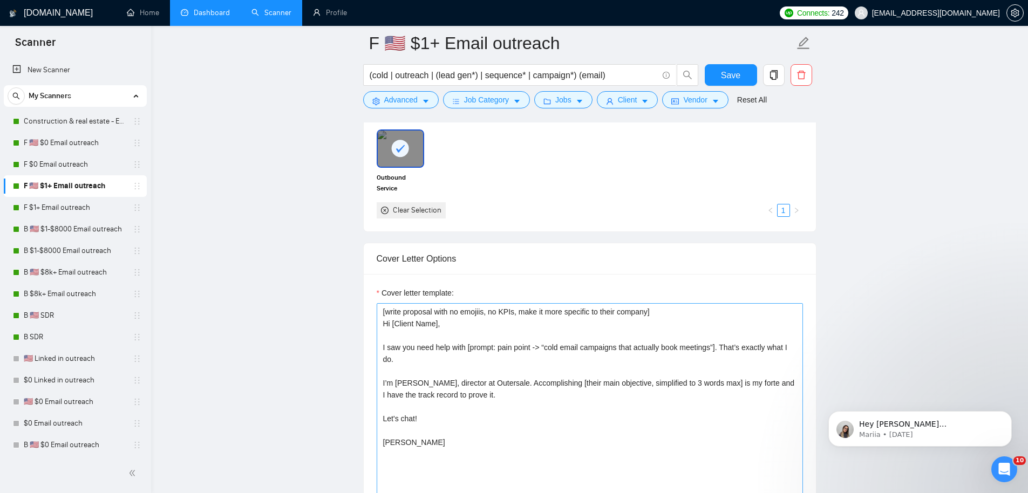
scroll to position [1106, 0]
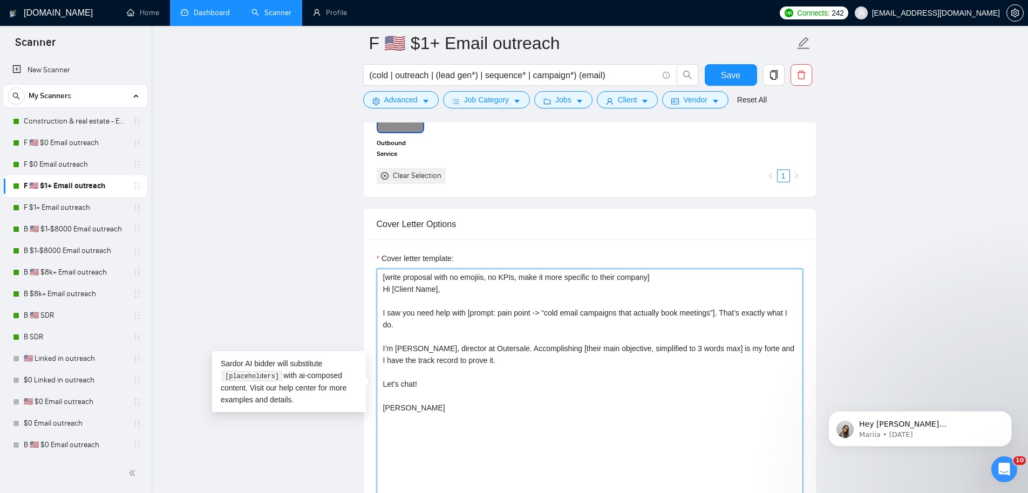
drag, startPoint x: 501, startPoint y: 421, endPoint x: 282, endPoint y: 133, distance: 361.9
click at [278, 141] on main "F 🇺🇸 $1+ Email outreach (cold | outreach | (lead gen*) | sequence* | campaign*)…" at bounding box center [589, 494] width 842 height 3114
paste textarea "[Accomplishing / creating / setting up / building, etc]"
type textarea "[write proposal with no emojiis, no KPIs, make it more specific to their compan…"
click at [747, 70] on button "Save" at bounding box center [730, 75] width 52 height 22
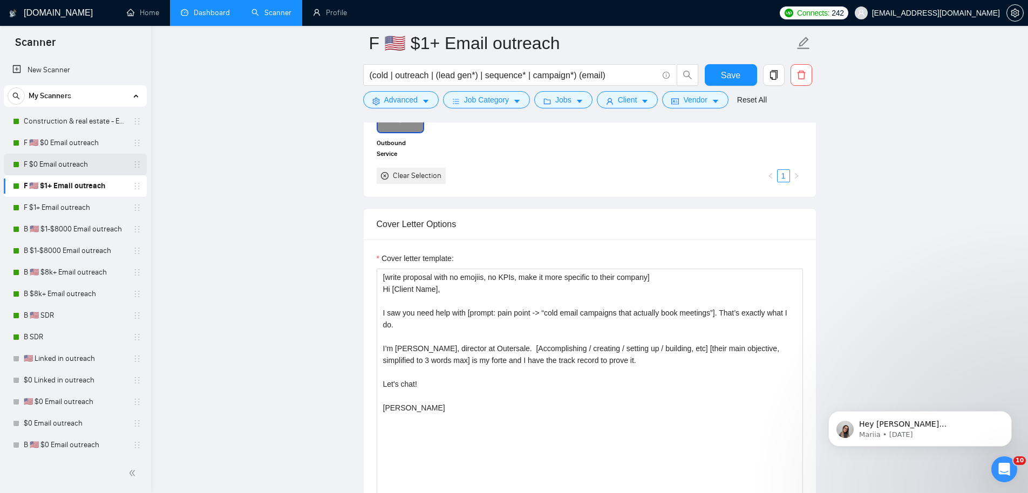
click at [55, 170] on link "F $0 Email outreach" at bounding box center [75, 165] width 102 height 22
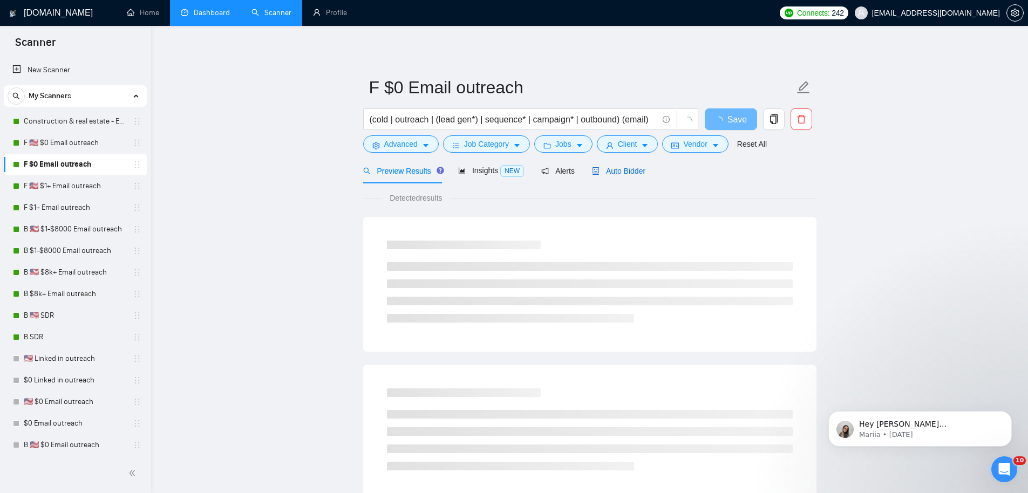
click at [638, 168] on span "Auto Bidder" at bounding box center [618, 171] width 53 height 9
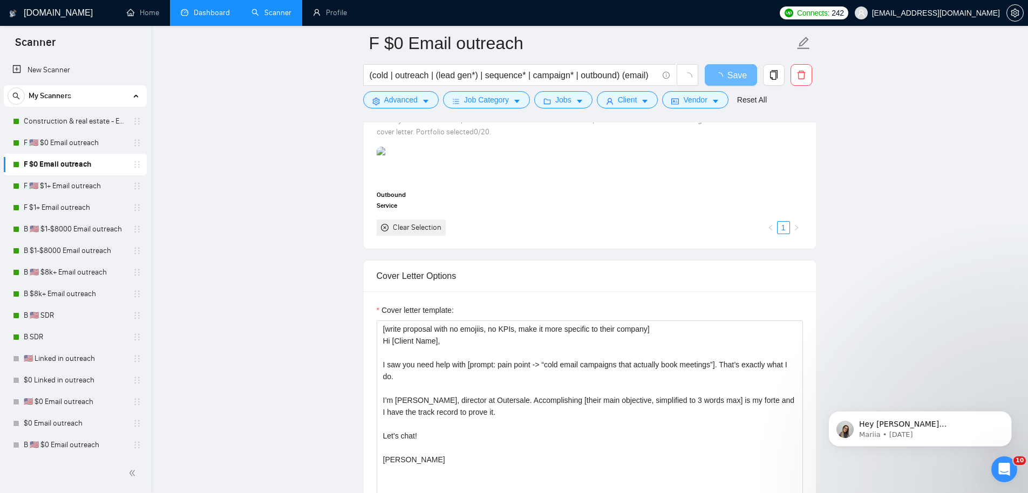
scroll to position [923, 0]
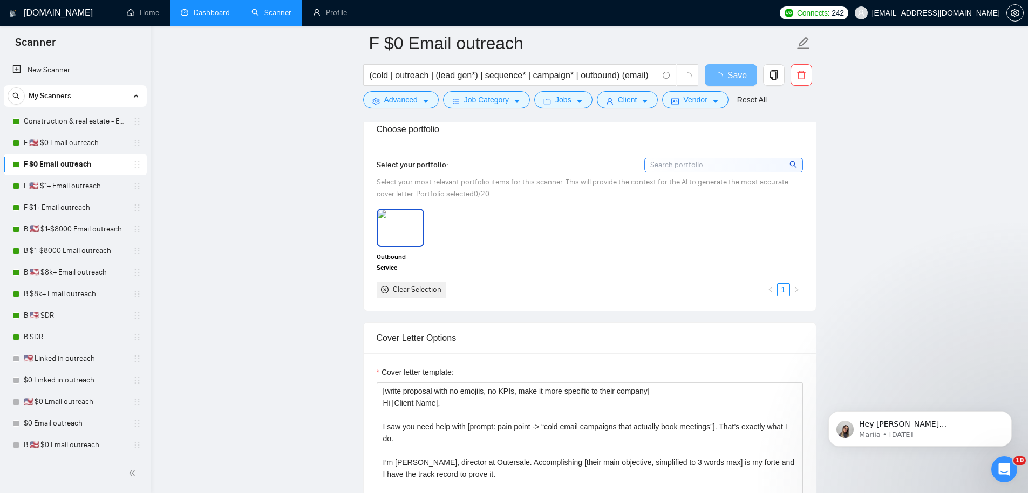
click at [385, 218] on img at bounding box center [400, 228] width 45 height 36
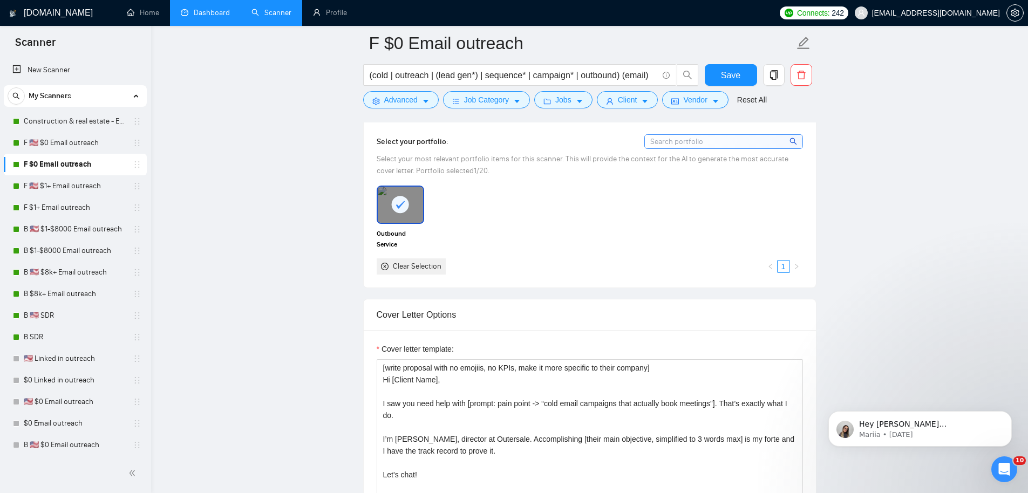
scroll to position [1039, 0]
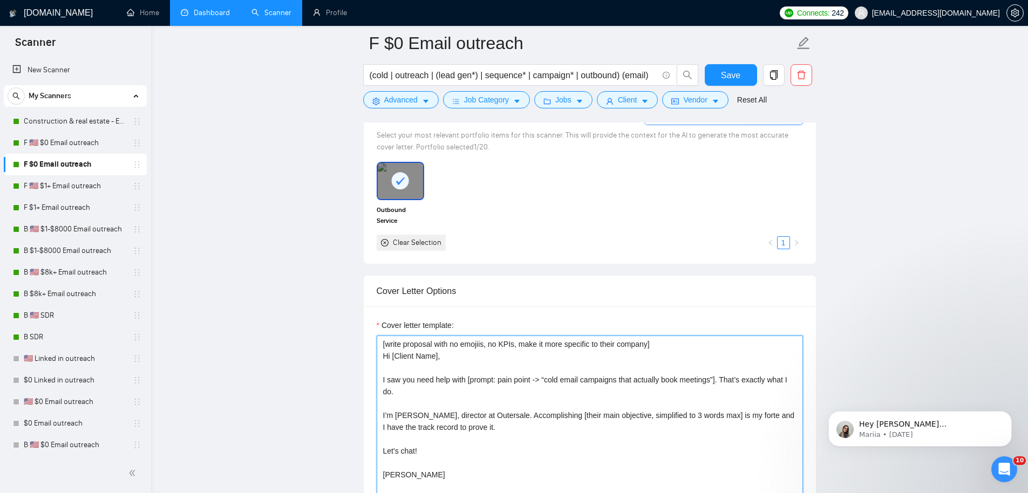
drag, startPoint x: 461, startPoint y: 476, endPoint x: 307, endPoint y: 258, distance: 266.4
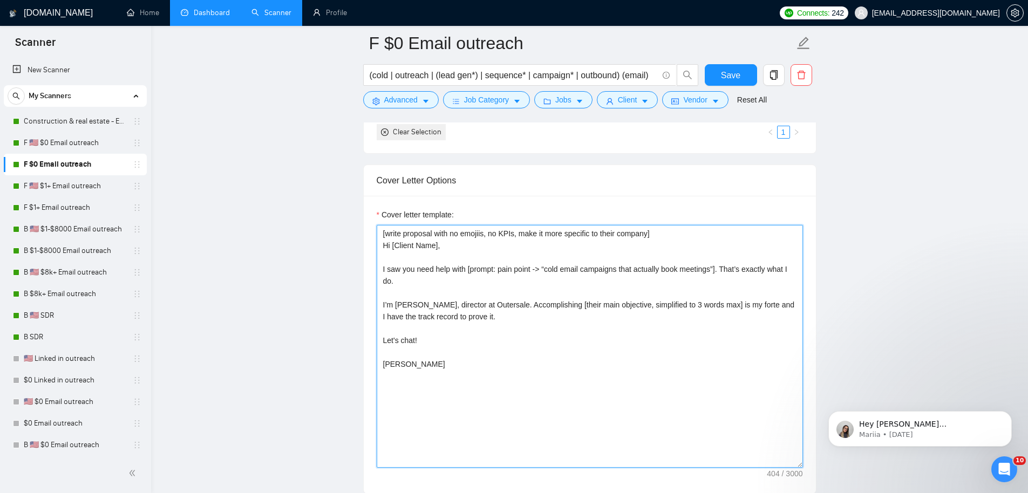
scroll to position [1151, 0]
drag, startPoint x: 429, startPoint y: 378, endPoint x: 340, endPoint y: 125, distance: 267.9
click at [340, 126] on main "F $0 Email outreach (cold | outreach | (lead gen*) | sequence* | campaign* | ou…" at bounding box center [589, 450] width 842 height 3114
paste textarea "[Accomplishing / creating / setting up / building, etc]"
type textarea "[write proposal with no emojiis, no KPIs, make it more specific to their compan…"
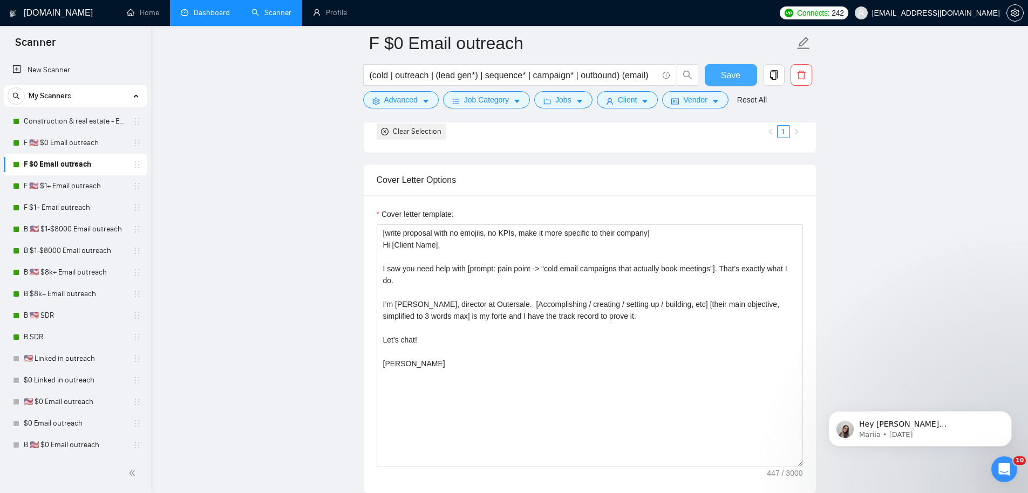
click at [735, 78] on span "Save" at bounding box center [730, 75] width 19 height 13
click at [84, 183] on link "F 🇺🇸 $1+ Email outreach" at bounding box center [75, 186] width 102 height 22
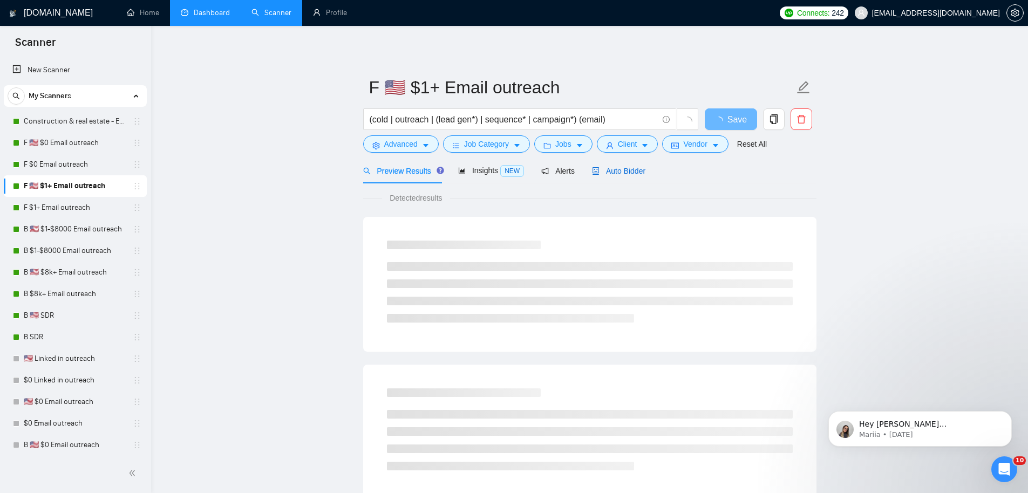
click at [605, 167] on span "Auto Bidder" at bounding box center [618, 171] width 53 height 9
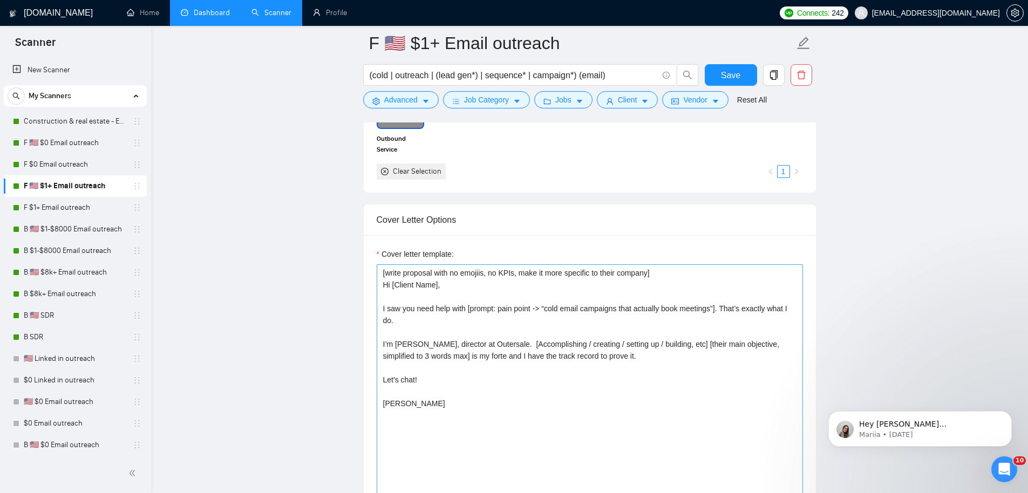
scroll to position [1158, 0]
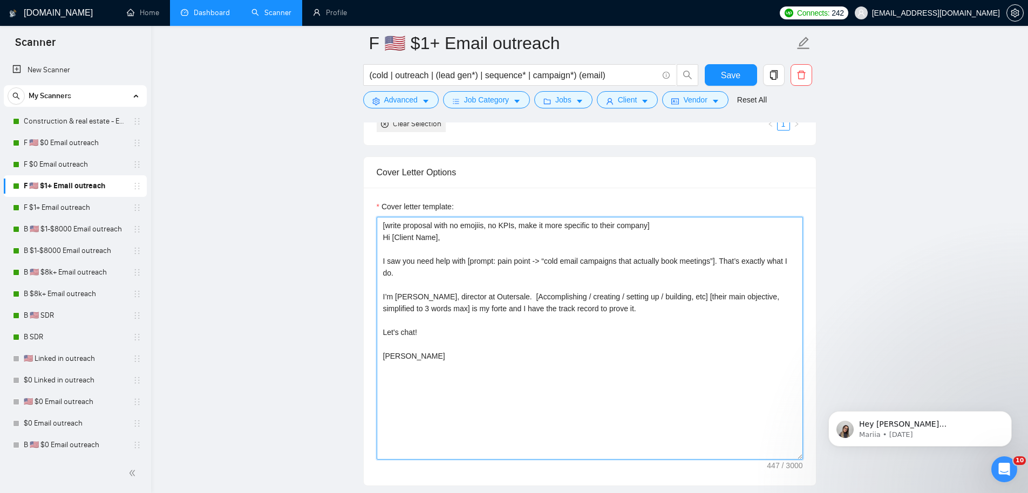
drag, startPoint x: 442, startPoint y: 366, endPoint x: 319, endPoint y: 73, distance: 317.7
click at [319, 75] on main "F 🇺🇸 $1+ Email outreach (cold | outreach | (lead gen*) | sequence* | campaign*)…" at bounding box center [589, 442] width 842 height 3114
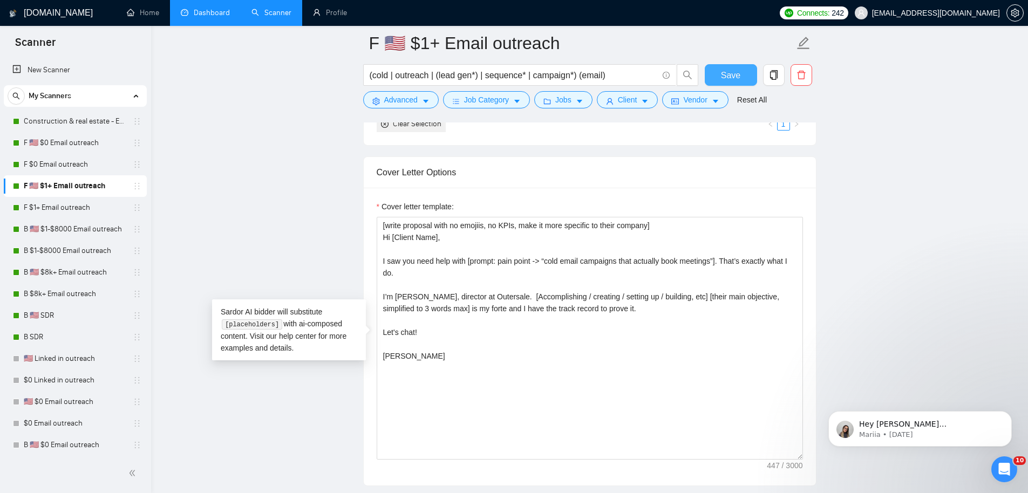
click at [730, 74] on span "Save" at bounding box center [730, 75] width 19 height 13
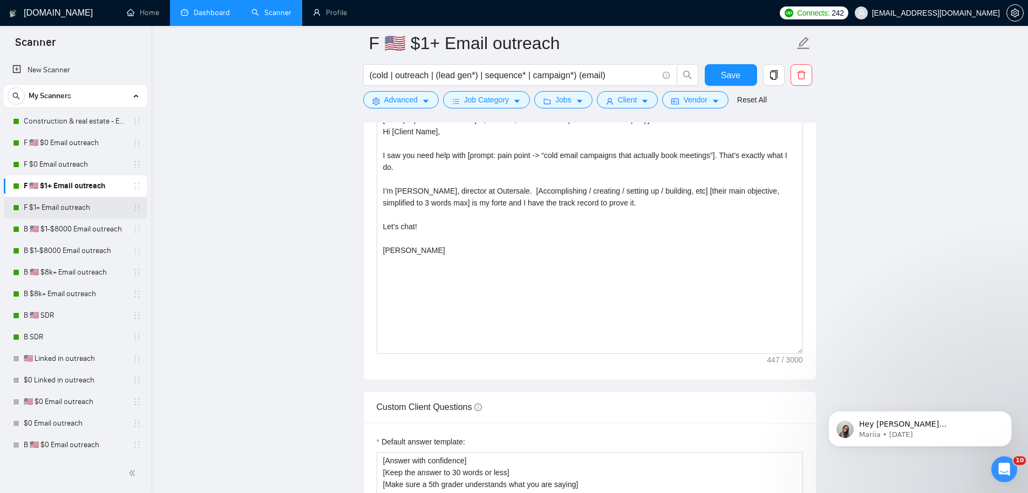
click at [62, 203] on link "F $1+ Email outreach" at bounding box center [75, 208] width 102 height 22
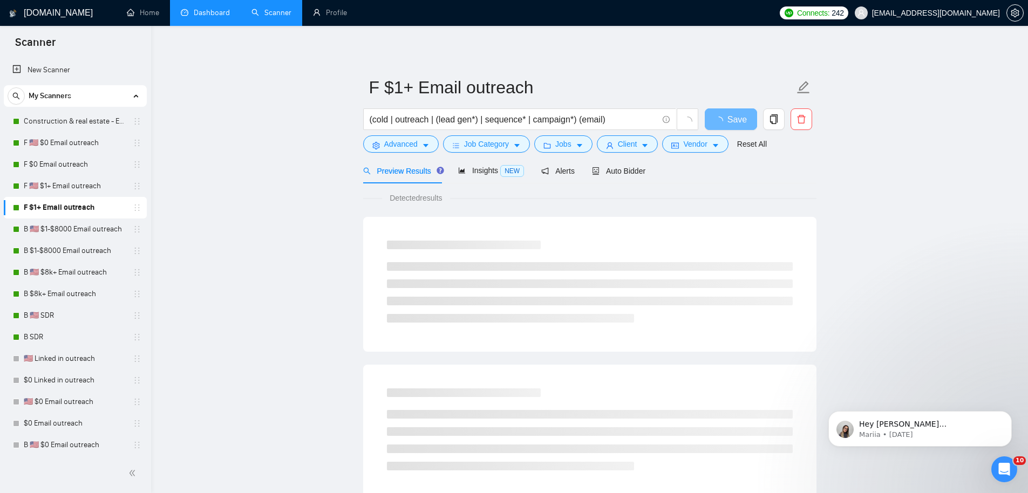
click at [628, 163] on div "Auto Bidder" at bounding box center [618, 170] width 53 height 25
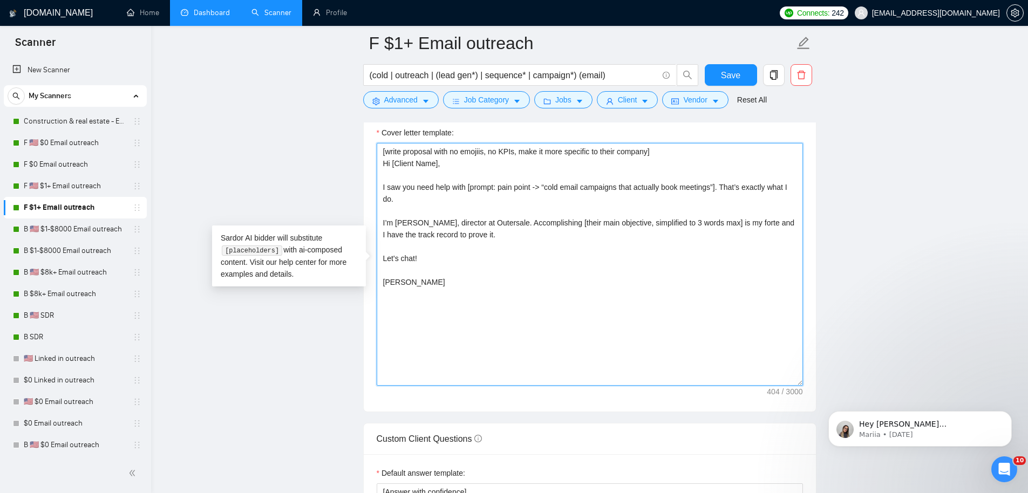
drag, startPoint x: 429, startPoint y: 218, endPoint x: 254, endPoint y: -6, distance: 284.7
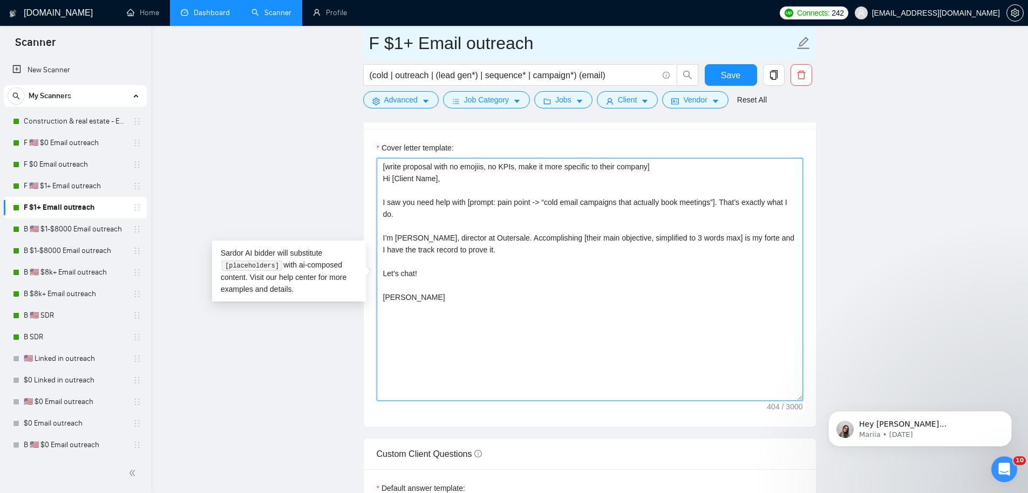
paste textarea "[Accomplishing / creating / setting up / building, etc]"
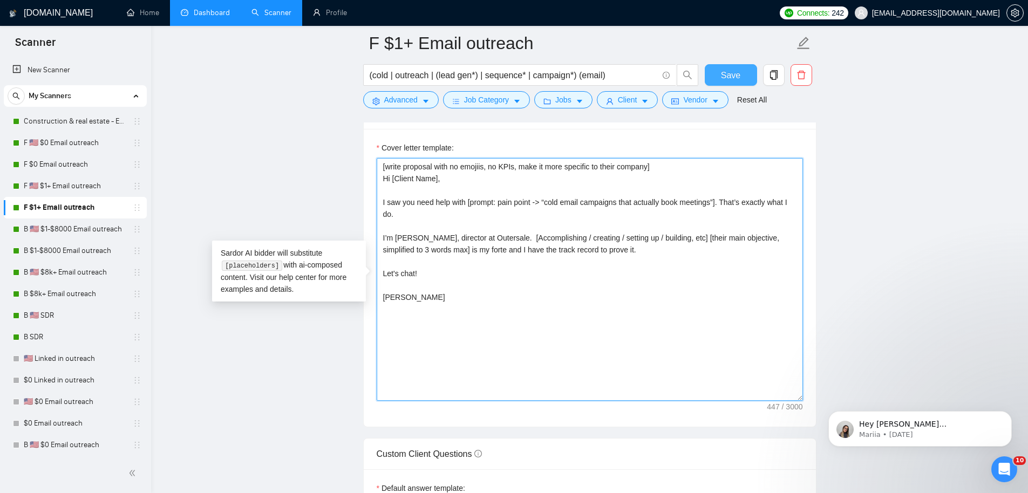
type textarea "[write proposal with no emojiis, no KPIs, make it more specific to their compan…"
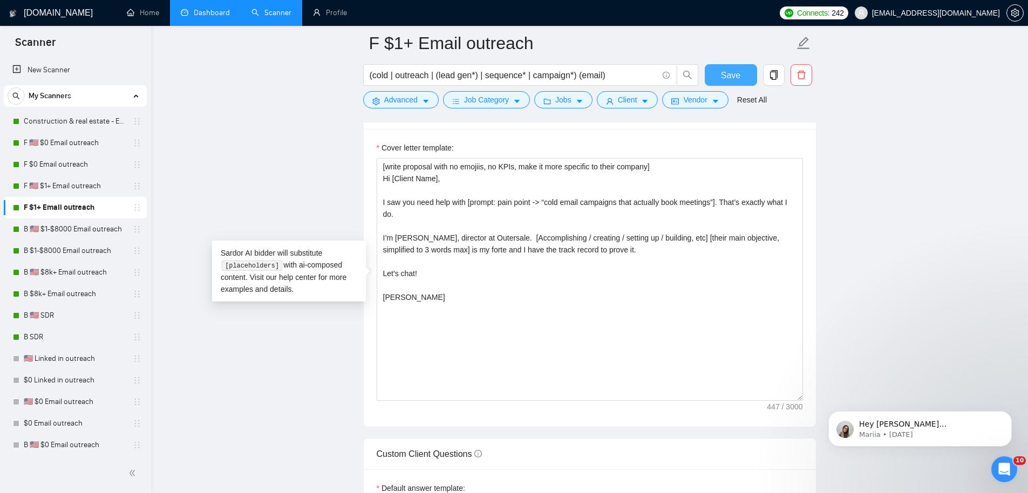
drag, startPoint x: 734, startPoint y: 73, endPoint x: 603, endPoint y: 86, distance: 131.7
click at [734, 73] on span "Save" at bounding box center [730, 75] width 19 height 13
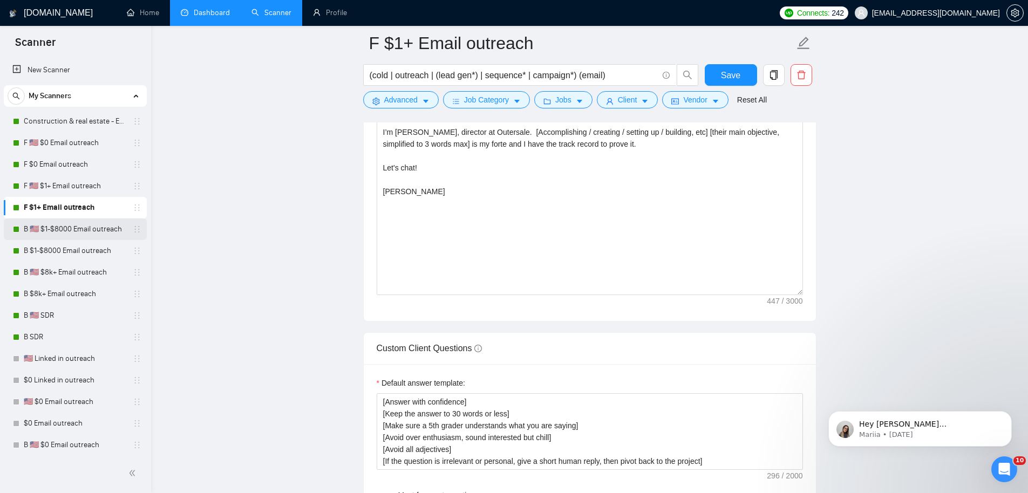
click at [80, 232] on link "B 🇺🇸 $1-$8000 Email outreach" at bounding box center [75, 229] width 102 height 22
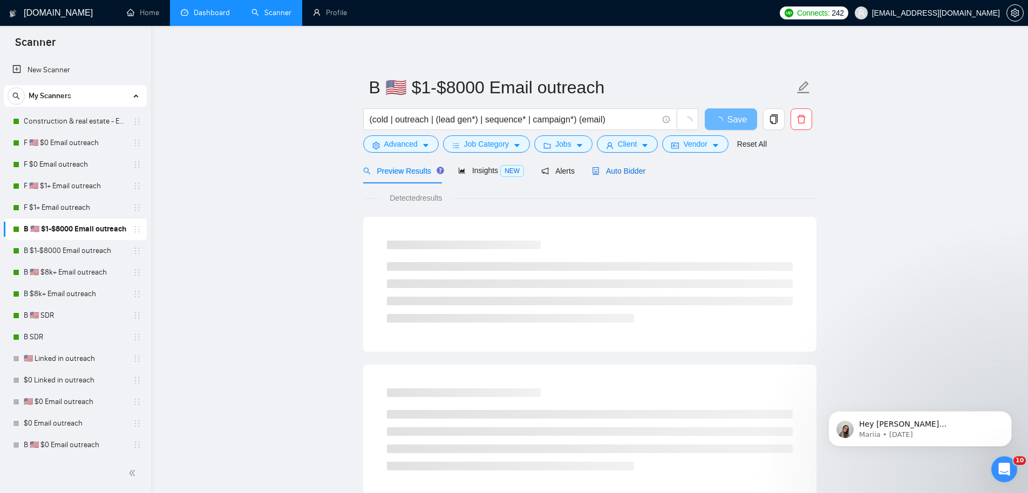
click at [628, 169] on span "Auto Bidder" at bounding box center [618, 171] width 53 height 9
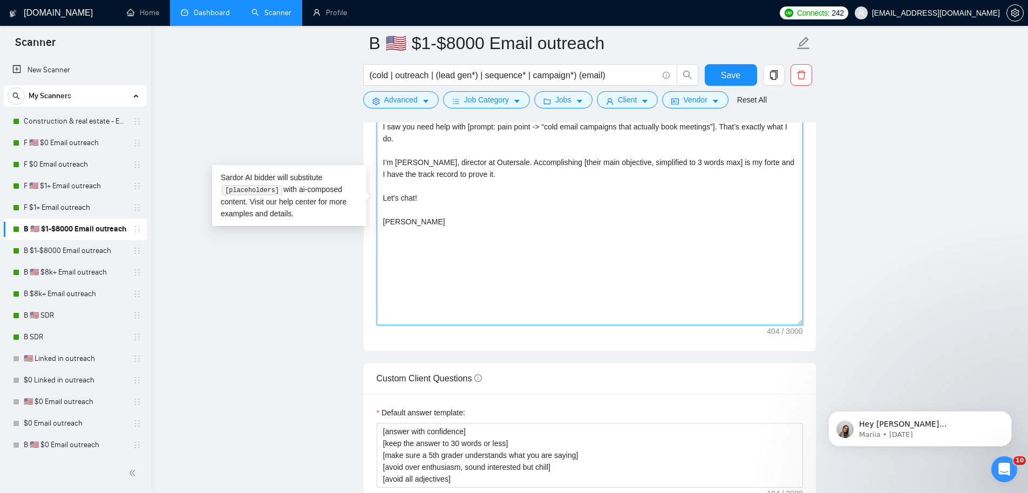
drag, startPoint x: 456, startPoint y: 284, endPoint x: 337, endPoint y: 45, distance: 267.3
click at [337, 49] on main "B 🇺🇸 $1-$8000 Email outreach (cold | outreach | (lead gen*) | sequence* | campa…" at bounding box center [589, 299] width 842 height 3097
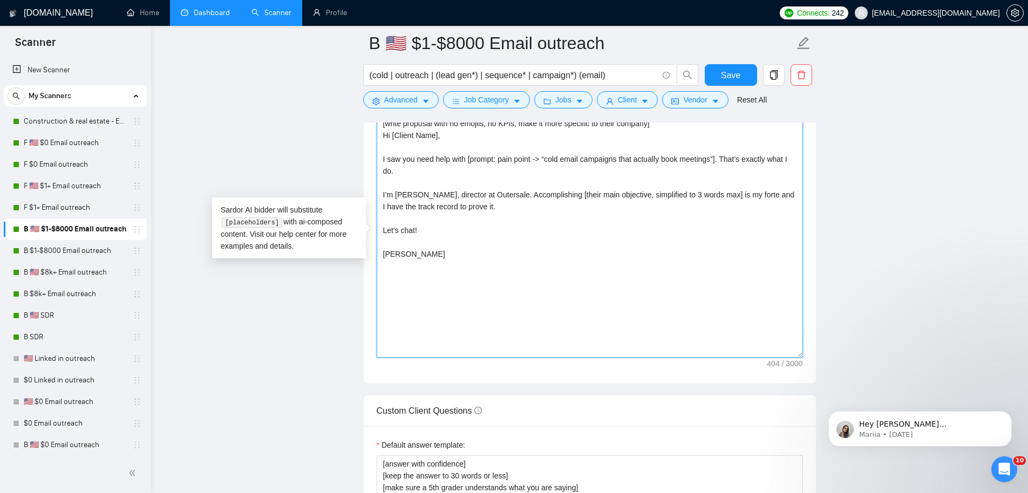
scroll to position [1230, 0]
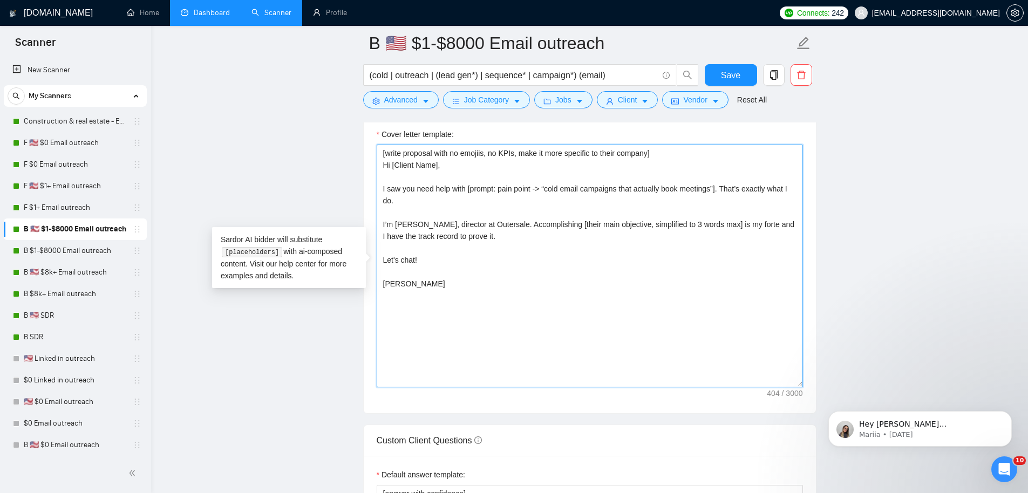
paste textarea "[Accomplishing / creating / setting up / building, etc]"
type textarea "[write proposal with no emojiis, no KPIs, make it more specific to their compan…"
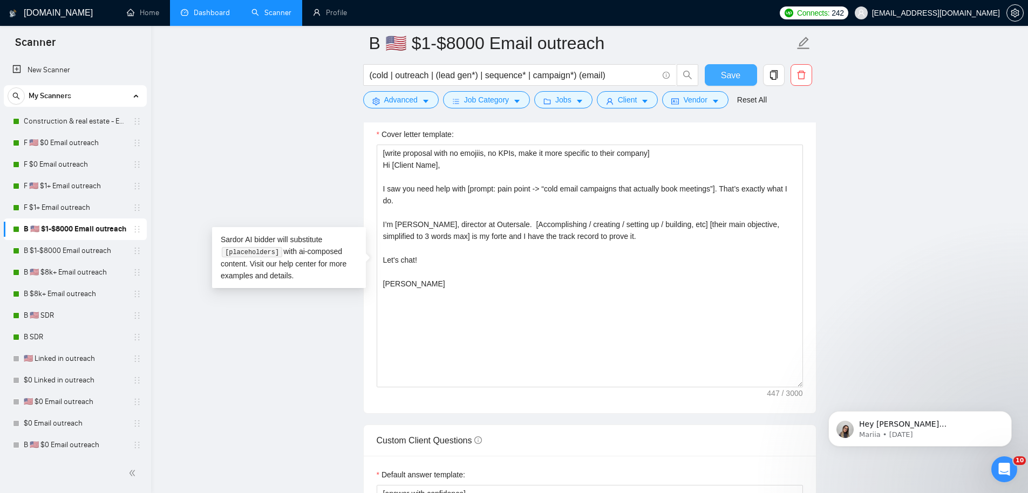
click at [742, 79] on button "Save" at bounding box center [730, 75] width 52 height 22
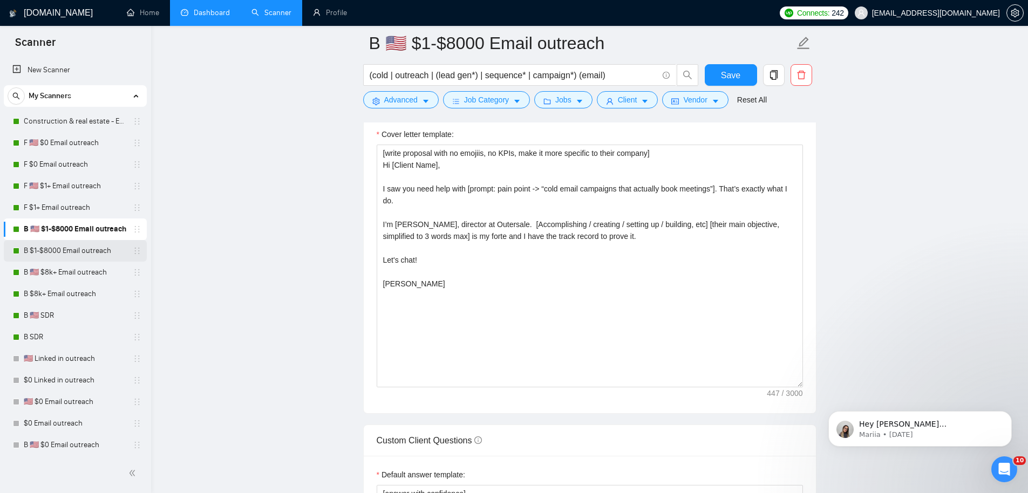
click at [85, 248] on link "B $1-$8000 Email outreach" at bounding box center [75, 251] width 102 height 22
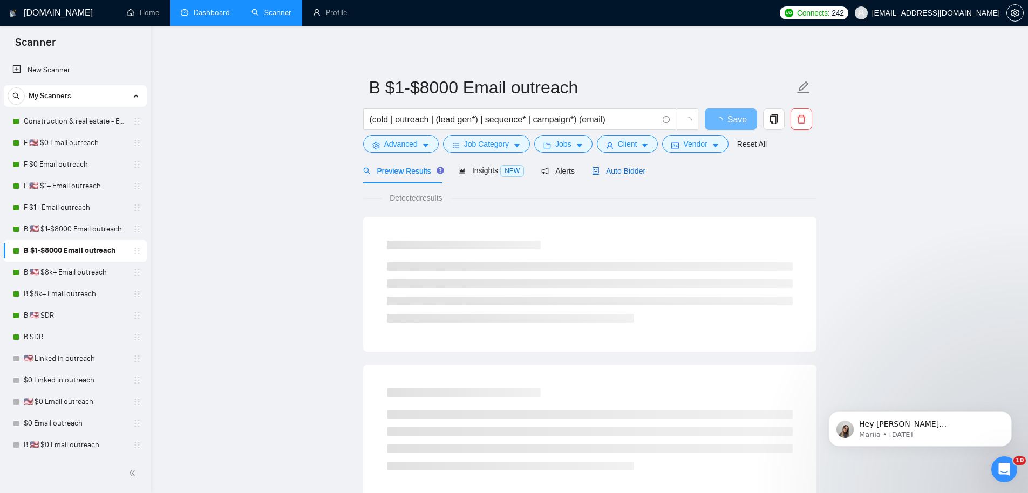
click at [642, 175] on div "Auto Bidder" at bounding box center [618, 171] width 53 height 12
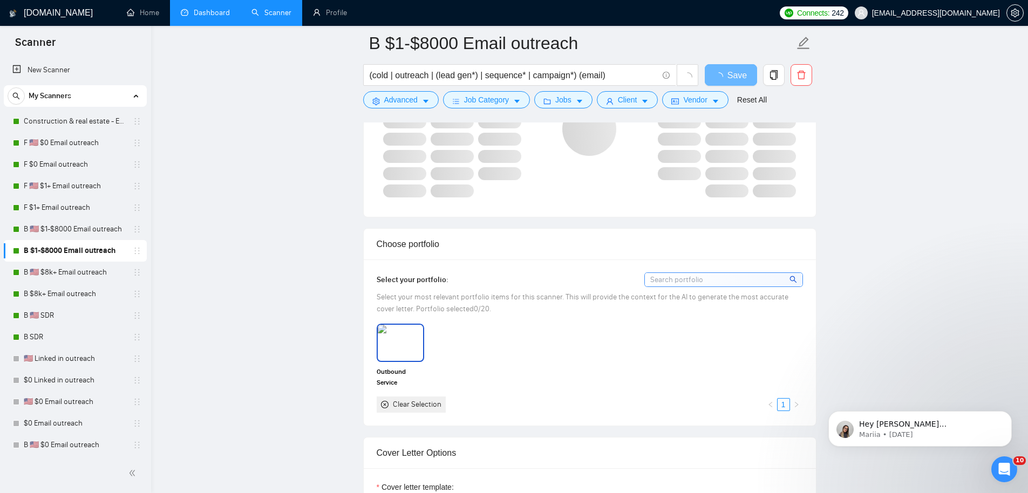
click at [396, 339] on img at bounding box center [400, 343] width 45 height 36
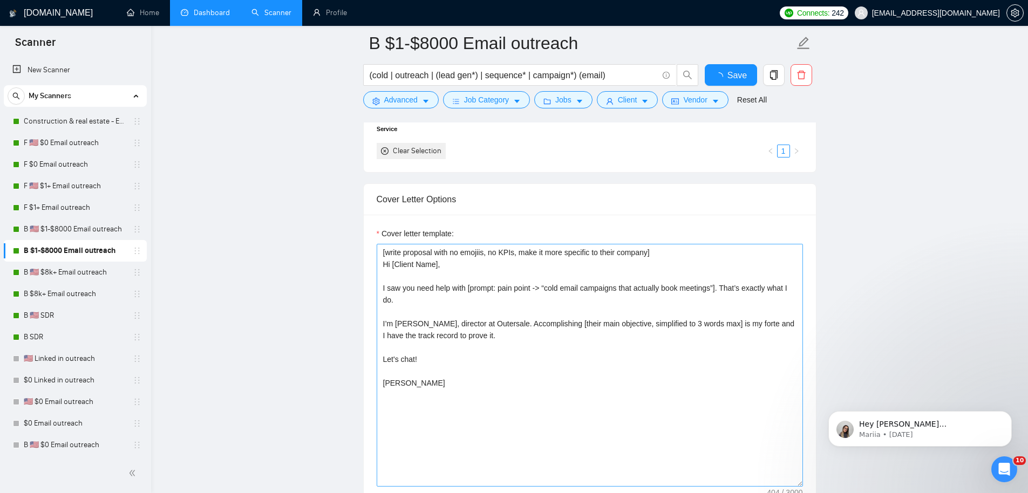
scroll to position [1135, 0]
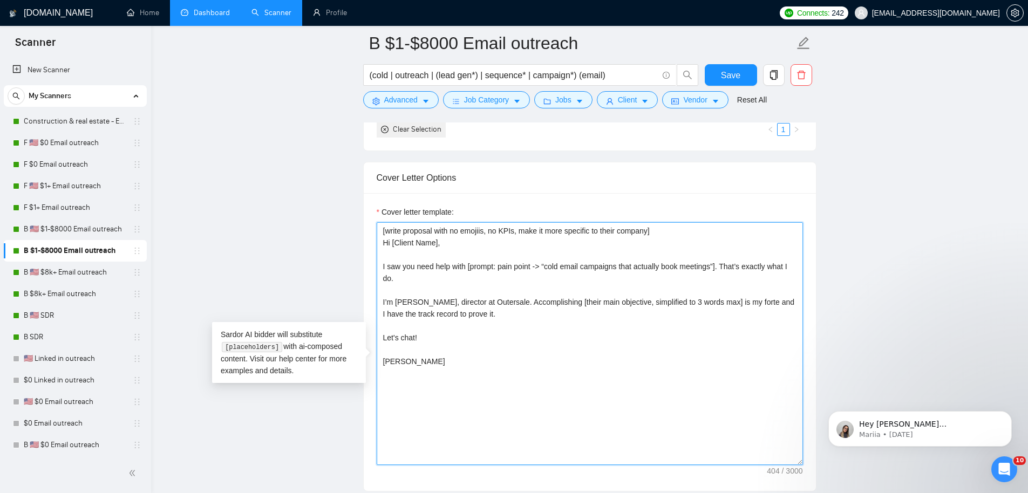
drag, startPoint x: 407, startPoint y: 248, endPoint x: 289, endPoint y: 41, distance: 237.7
click at [291, 66] on main "B $1-$8000 Email outreach (cold | outreach | (lead gen*) | sequence* | campaign…" at bounding box center [589, 448] width 842 height 3081
drag, startPoint x: 421, startPoint y: 327, endPoint x: 421, endPoint y: 341, distance: 14.6
click at [421, 327] on textarea "[write proposal with no emojiis, no KPIs, make it more specific to their compan…" at bounding box center [590, 343] width 426 height 243
drag, startPoint x: 403, startPoint y: 413, endPoint x: 340, endPoint y: 125, distance: 295.3
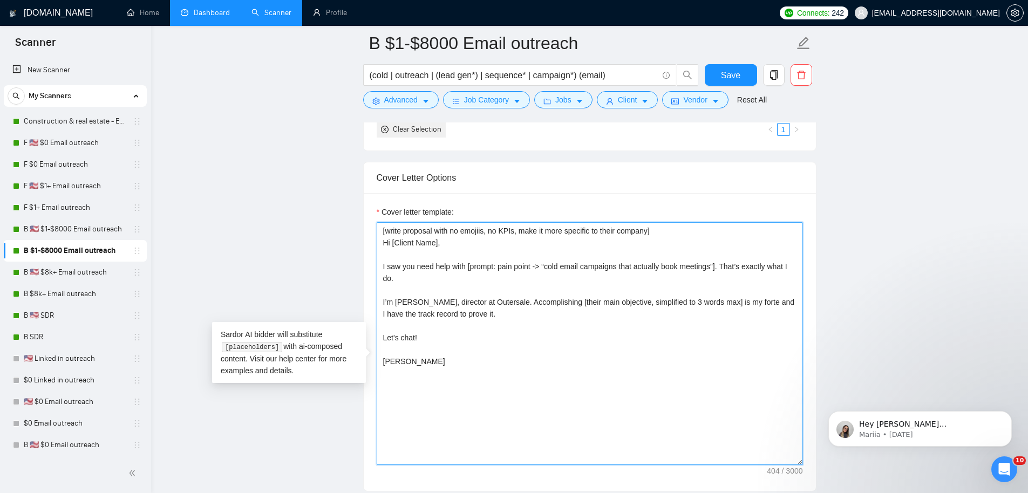
click at [336, 141] on main "B $1-$8000 Email outreach (cold | outreach | (lead gen*) | sequence* | campaign…" at bounding box center [589, 448] width 842 height 3081
paste textarea "[Accomplishing / creating / setting up / building, etc]"
type textarea "[write proposal with no emojiis, no KPIs, make it more specific to their compan…"
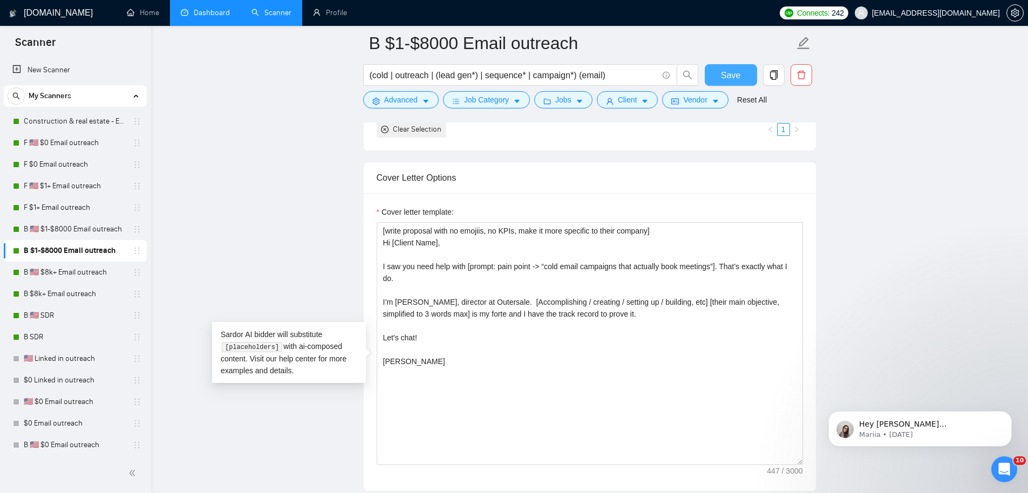
click at [736, 69] on span "Save" at bounding box center [730, 75] width 19 height 13
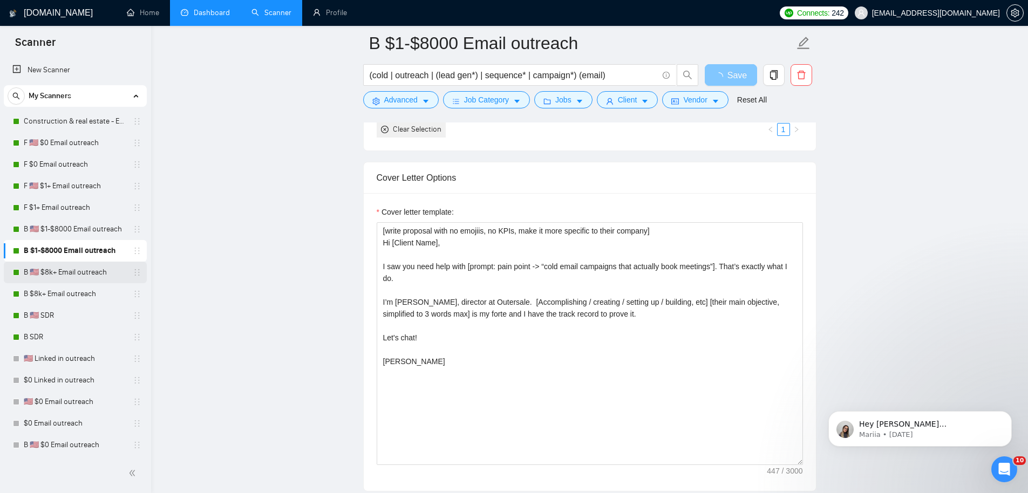
scroll to position [2, 0]
click at [69, 271] on link "B 🇺🇸 $8k+ Email outreach" at bounding box center [75, 270] width 102 height 22
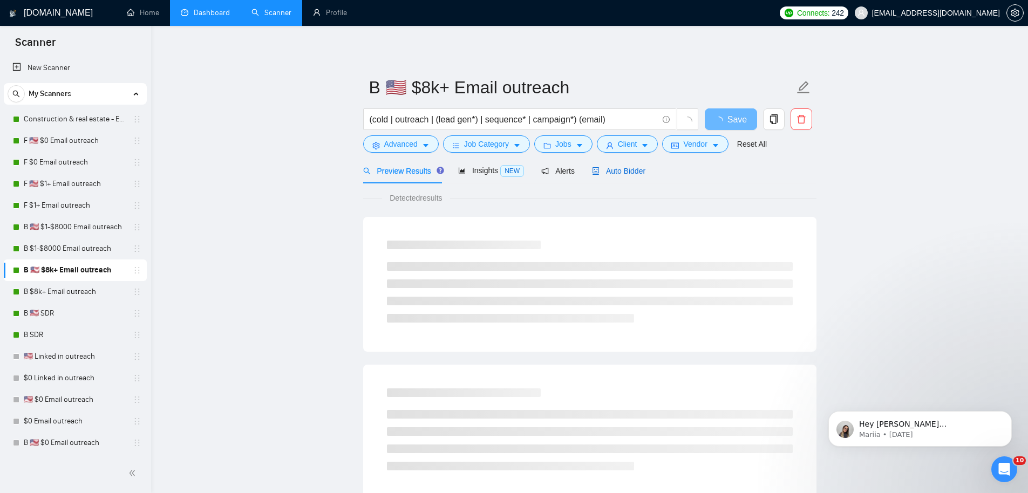
click at [603, 171] on span "Auto Bidder" at bounding box center [618, 171] width 53 height 9
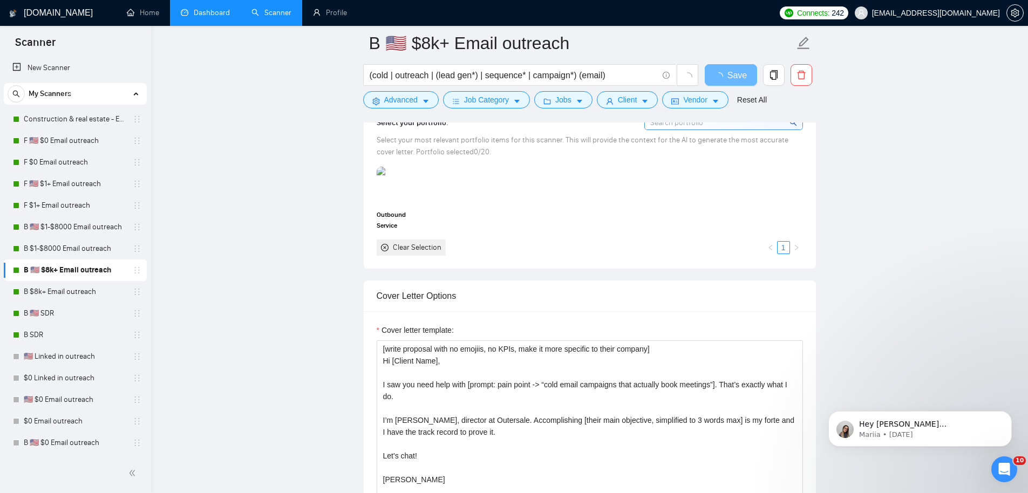
scroll to position [1100, 0]
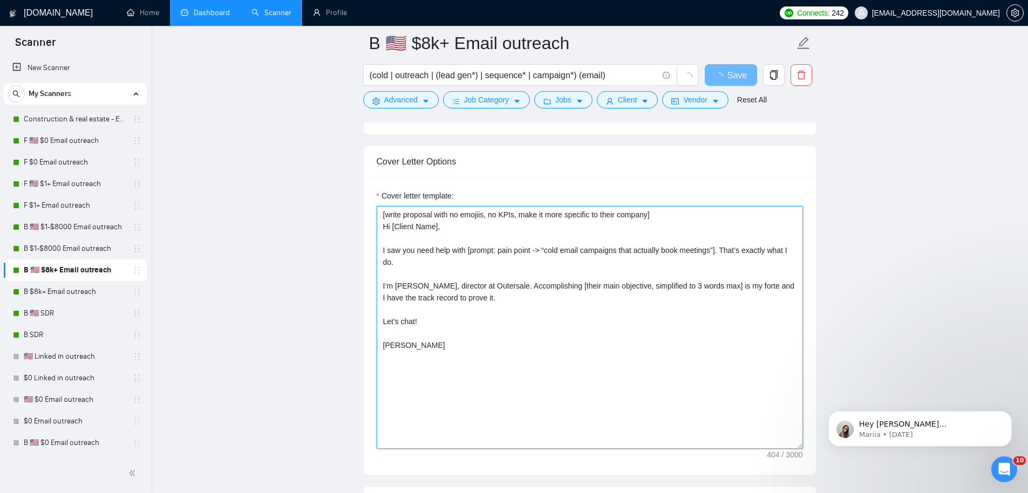
drag, startPoint x: 479, startPoint y: 388, endPoint x: 311, endPoint y: 98, distance: 335.2
click at [312, 123] on main "B 🇺🇸 $8k+ Email outreach (cold | outreach | (lead gen*) | sequence* | campaign*…" at bounding box center [589, 415] width 842 height 2945
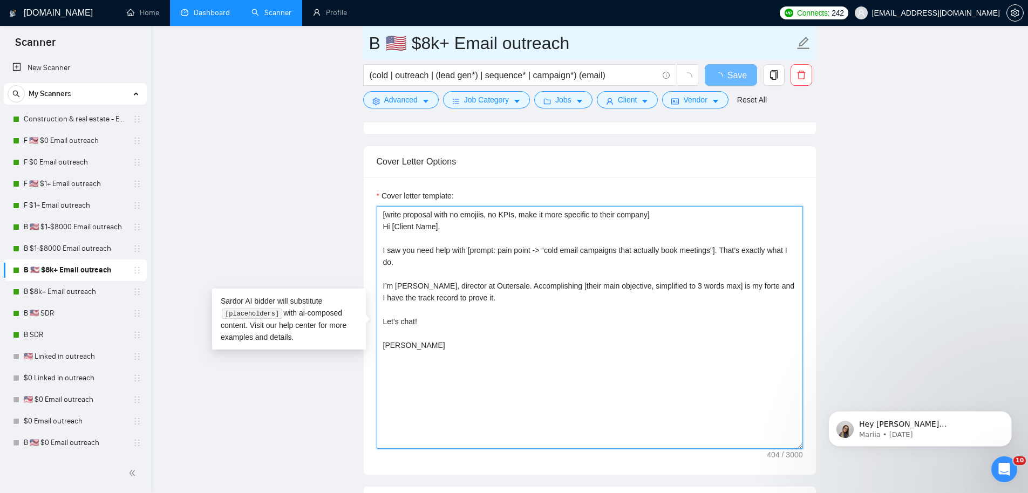
paste textarea "[Accomplishing / creating / setting up / building, etc]"
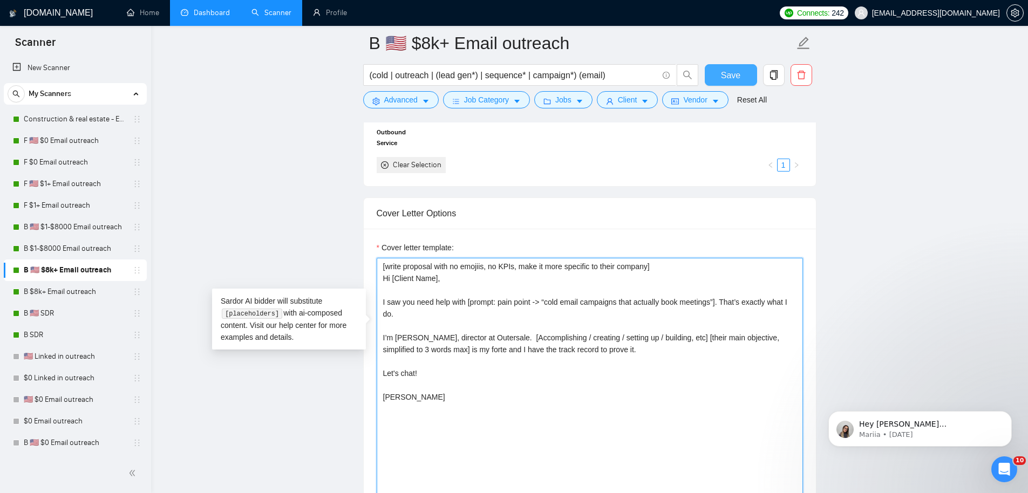
type textarea "[write proposal with no emojiis, no KPIs, make it more specific to their compan…"
click at [730, 77] on span "Save" at bounding box center [730, 75] width 19 height 13
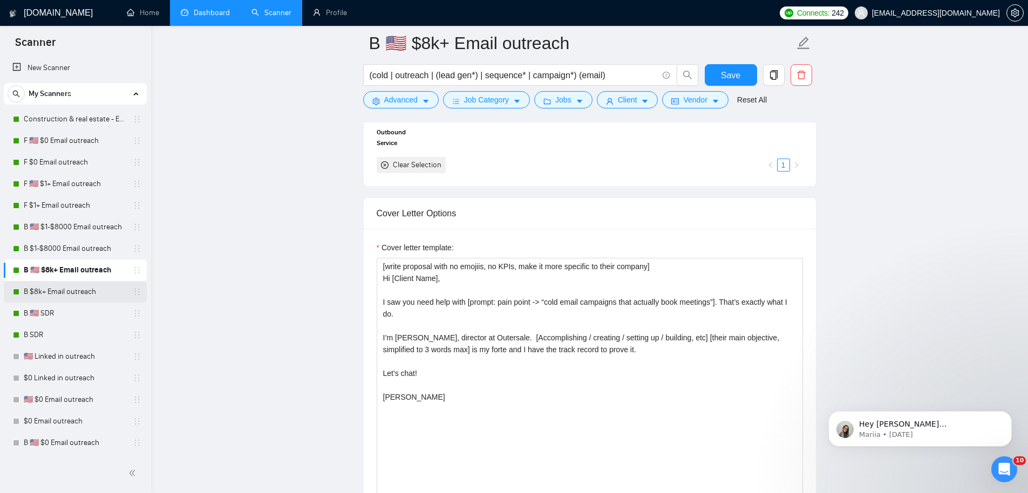
click at [92, 298] on link "B $8k+ Email outreach" at bounding box center [75, 292] width 102 height 22
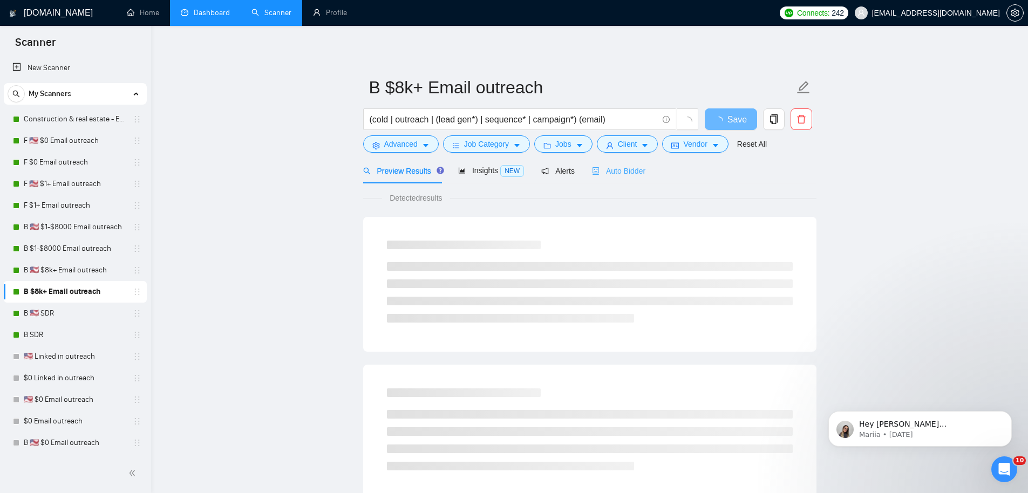
click at [627, 179] on div "Auto Bidder" at bounding box center [618, 170] width 53 height 25
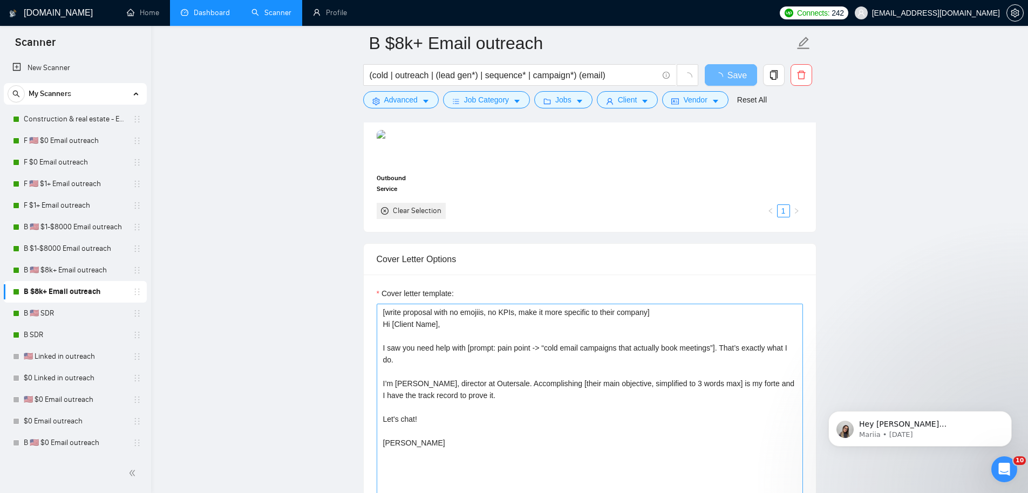
scroll to position [1004, 0]
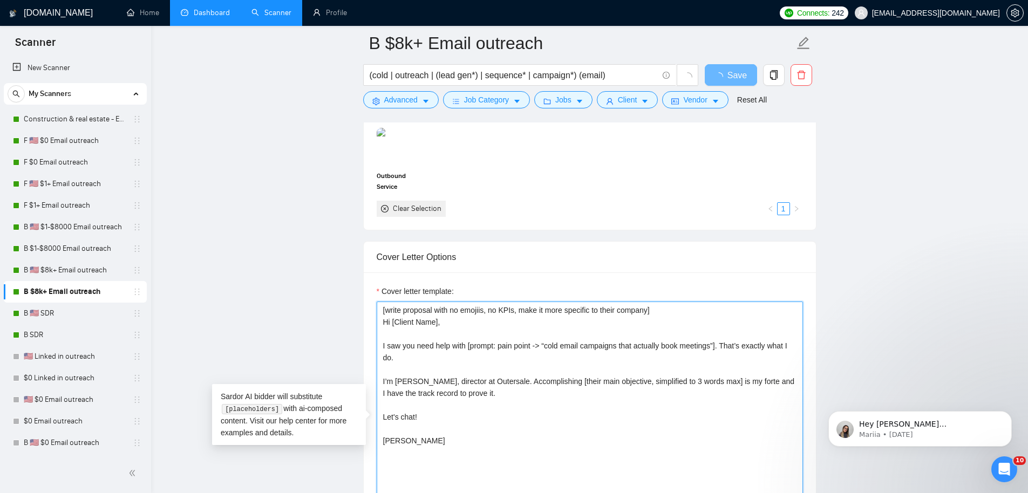
drag, startPoint x: 430, startPoint y: 468, endPoint x: 262, endPoint y: 190, distance: 324.5
paste textarea "[Accomplishing / creating / setting up / building, etc]"
type textarea "[write proposal with no emojiis, no KPIs, make it more specific to their compan…"
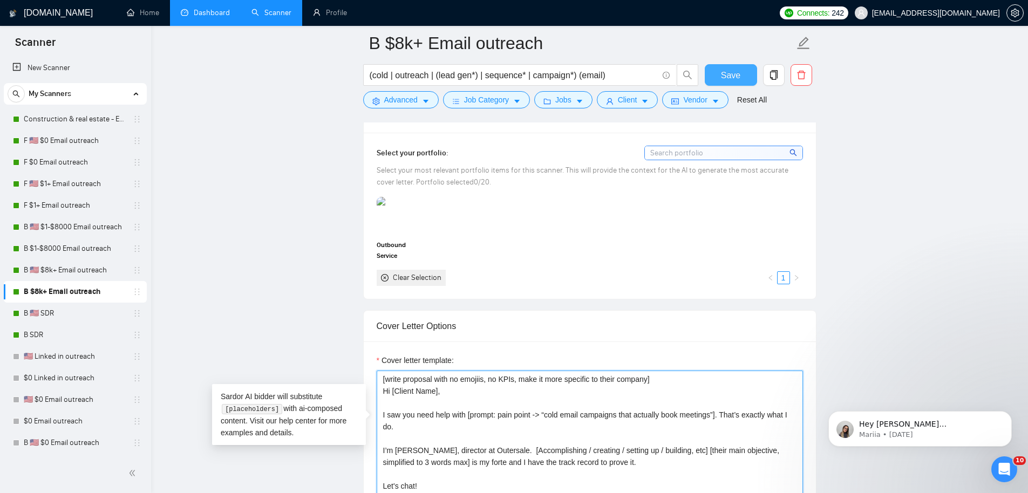
type textarea "[write proposal with no emojiis, no KPIs, make it more specific to their compan…"
click at [724, 73] on span "Save" at bounding box center [730, 75] width 19 height 13
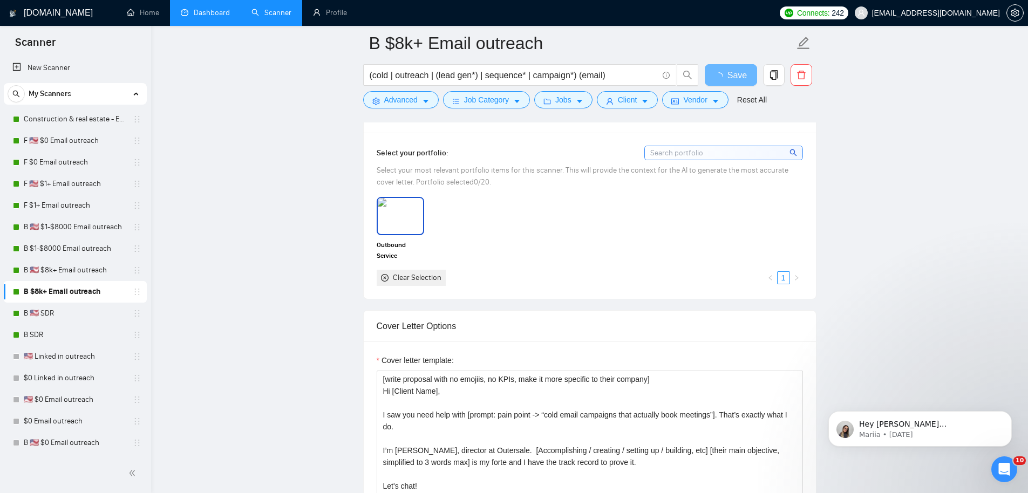
click at [400, 228] on img at bounding box center [400, 216] width 45 height 36
click at [731, 80] on span "Save" at bounding box center [736, 75] width 19 height 13
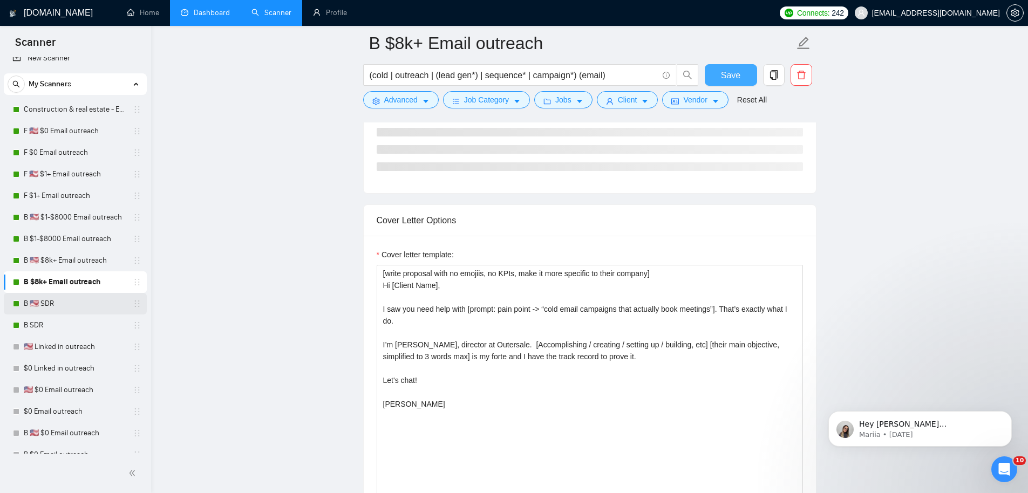
scroll to position [20, 0]
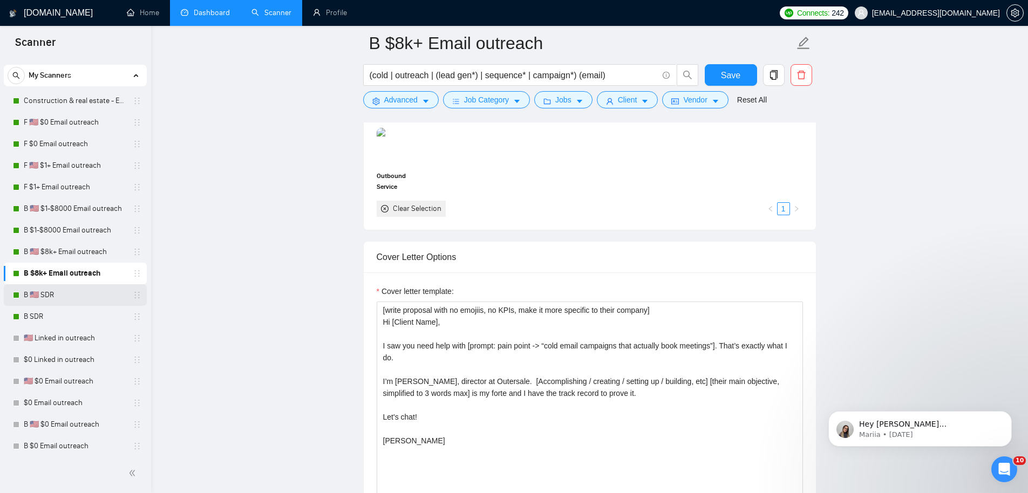
click at [53, 295] on link "B 🇺🇸 SDR" at bounding box center [75, 295] width 102 height 22
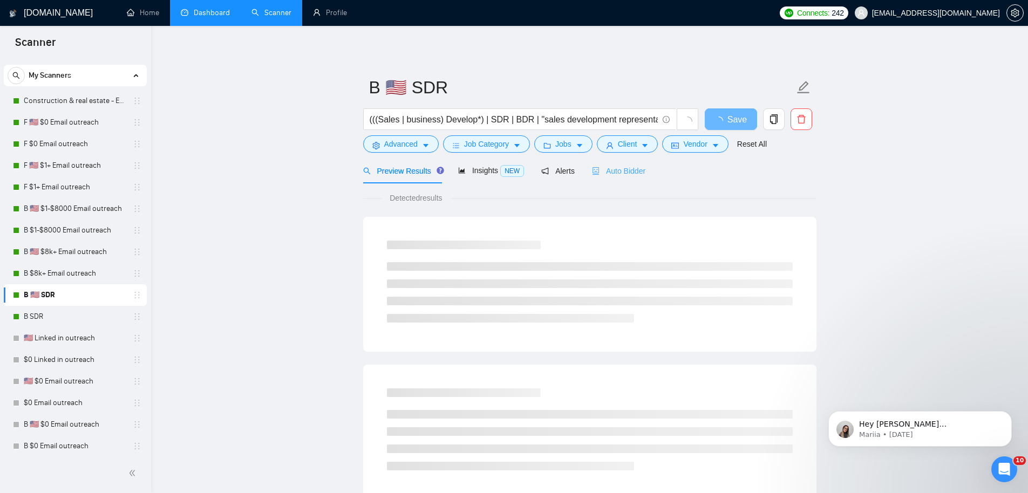
click at [629, 181] on div "Auto Bidder" at bounding box center [618, 170] width 53 height 25
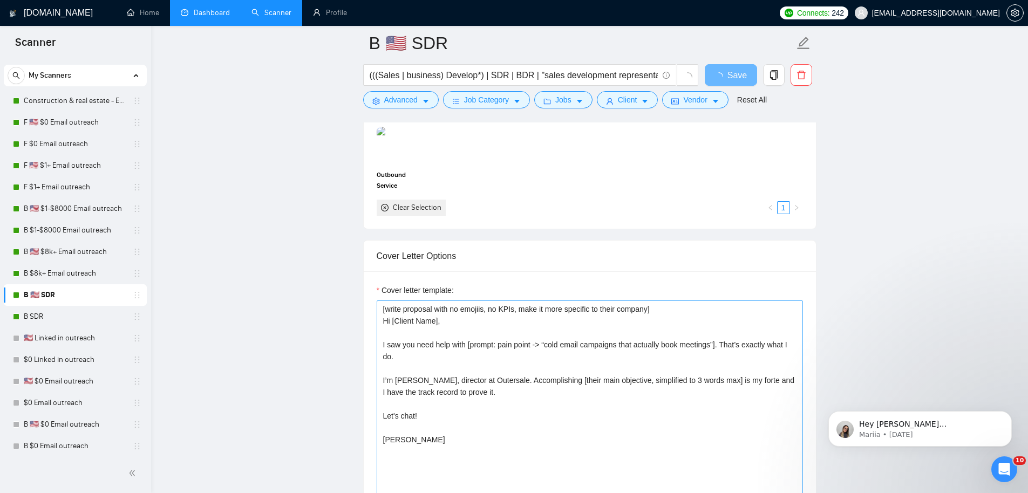
scroll to position [1118, 0]
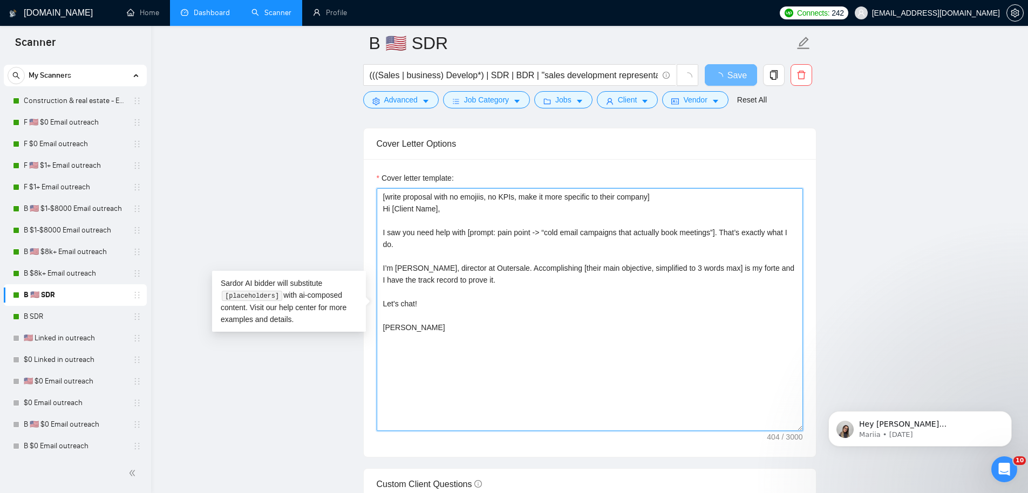
drag, startPoint x: 532, startPoint y: 374, endPoint x: 258, endPoint y: 101, distance: 386.8
click at [256, 112] on main "B 🇺🇸 SDR (((Sales | business) Develop*) | SDR | BDR | "sales development repres…" at bounding box center [589, 398] width 842 height 2947
paste textarea "[Accomplishing / creating / setting up / building, etc]"
type textarea "[write proposal with no emojiis, no KPIs, make it more specific to their compan…"
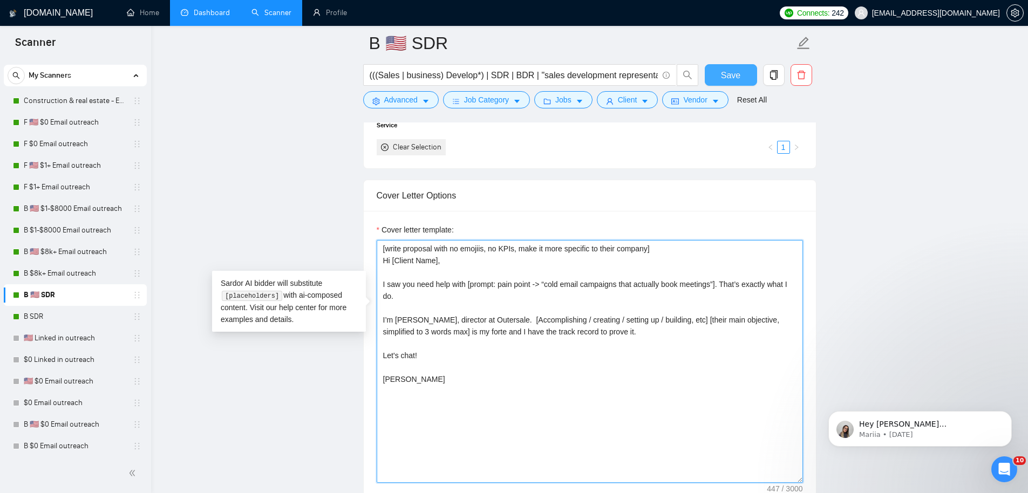
type textarea "[write proposal with no emojiis, no KPIs, make it more specific to their compan…"
click at [737, 76] on span "Save" at bounding box center [730, 75] width 19 height 13
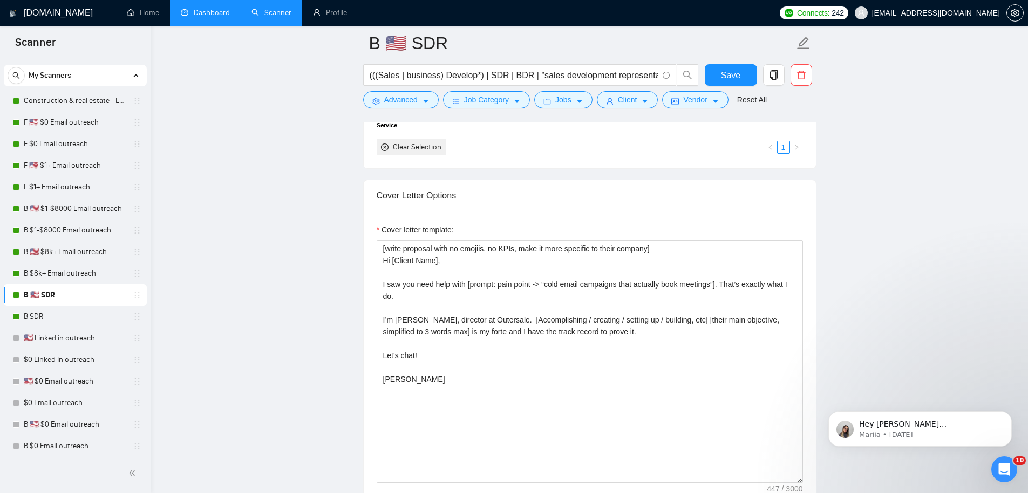
click at [49, 314] on link "B SDR" at bounding box center [75, 317] width 102 height 22
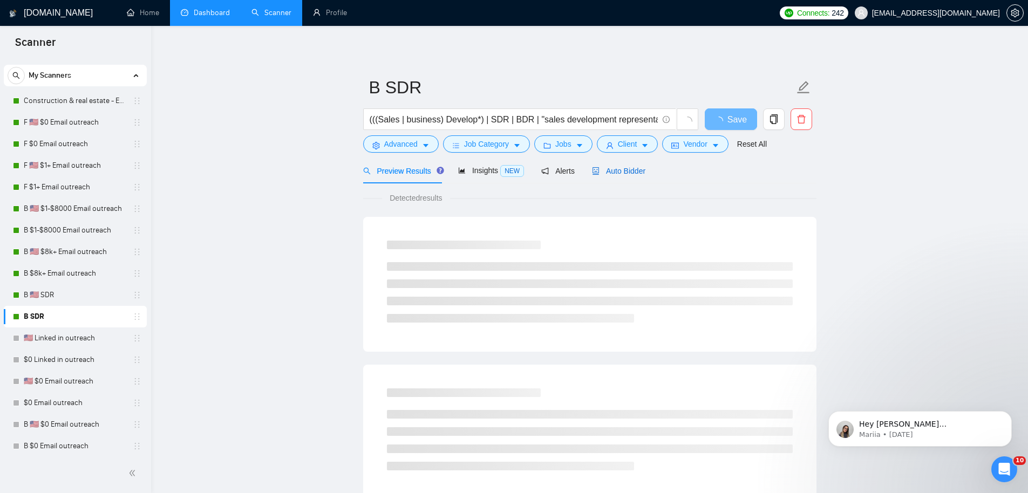
click at [643, 169] on span "Auto Bidder" at bounding box center [618, 171] width 53 height 9
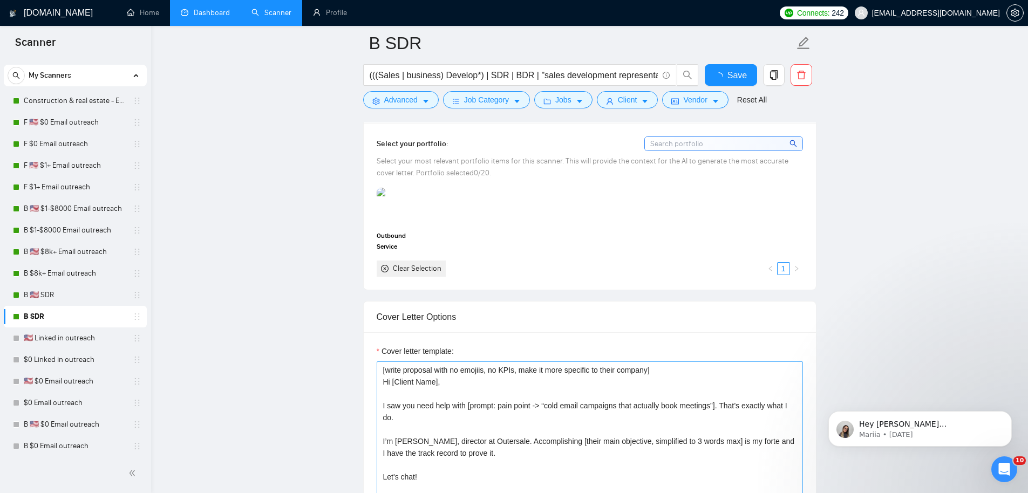
scroll to position [1141, 0]
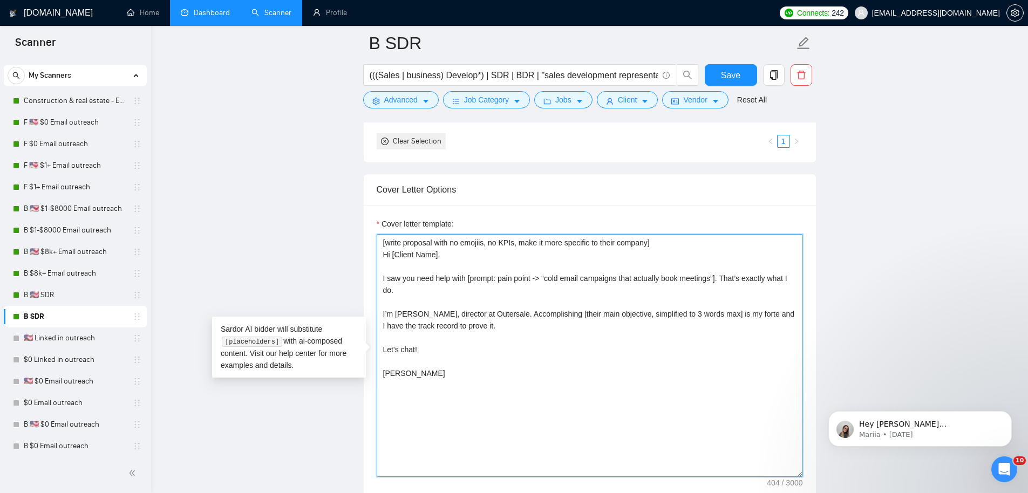
drag, startPoint x: 441, startPoint y: 419, endPoint x: 341, endPoint y: 103, distance: 331.0
click at [341, 105] on main "B SDR (((Sales | business) Develop*) | SDR | BDR | "sales development represent…" at bounding box center [589, 449] width 842 height 3094
paste textarea "[Accomplishing / creating / setting up / building, etc]"
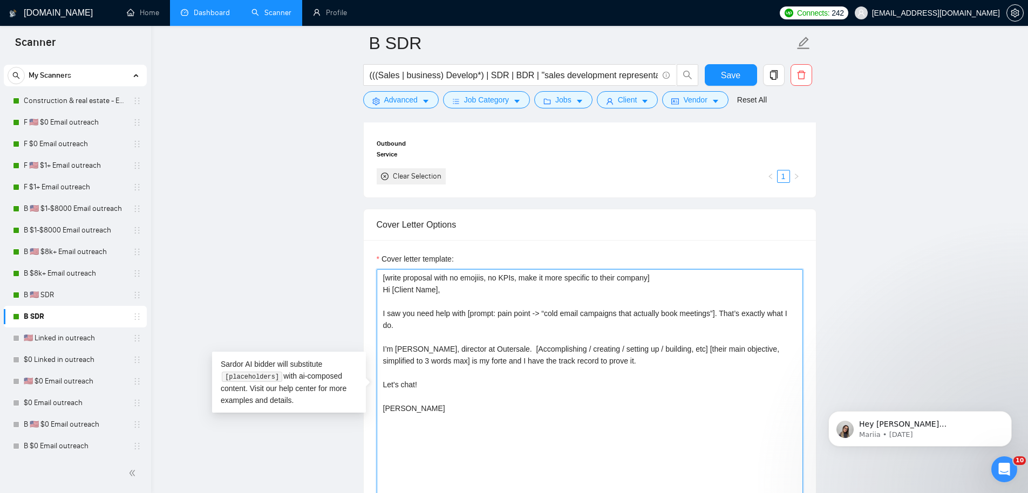
scroll to position [1022, 0]
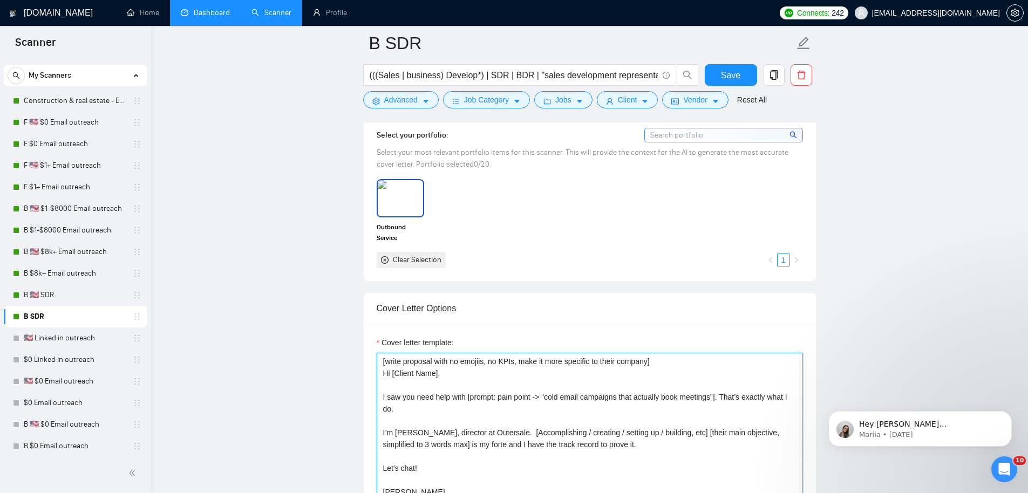
type textarea "[write proposal with no emojiis, no KPIs, make it more specific to their compan…"
click at [398, 206] on img at bounding box center [400, 198] width 45 height 36
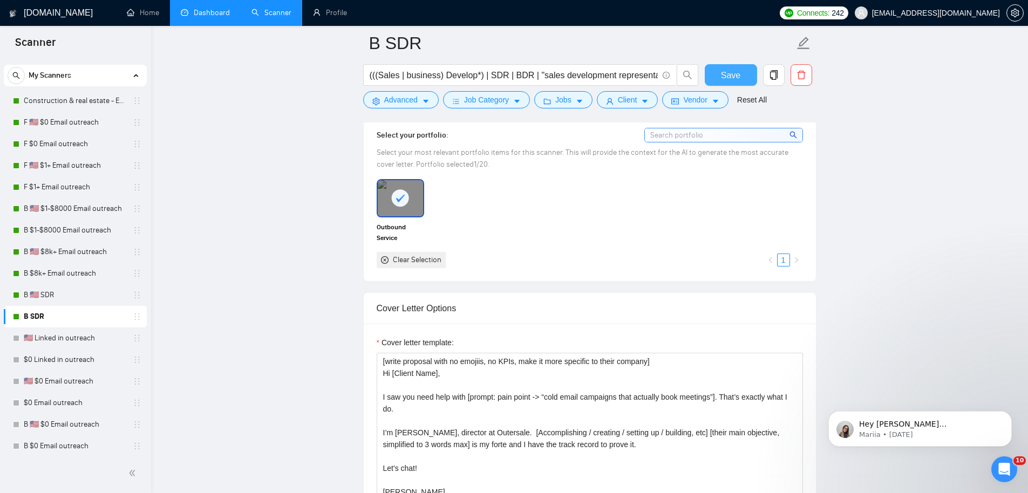
click at [724, 70] on span "Save" at bounding box center [730, 75] width 19 height 13
click at [211, 16] on link "Dashboard" at bounding box center [205, 12] width 49 height 9
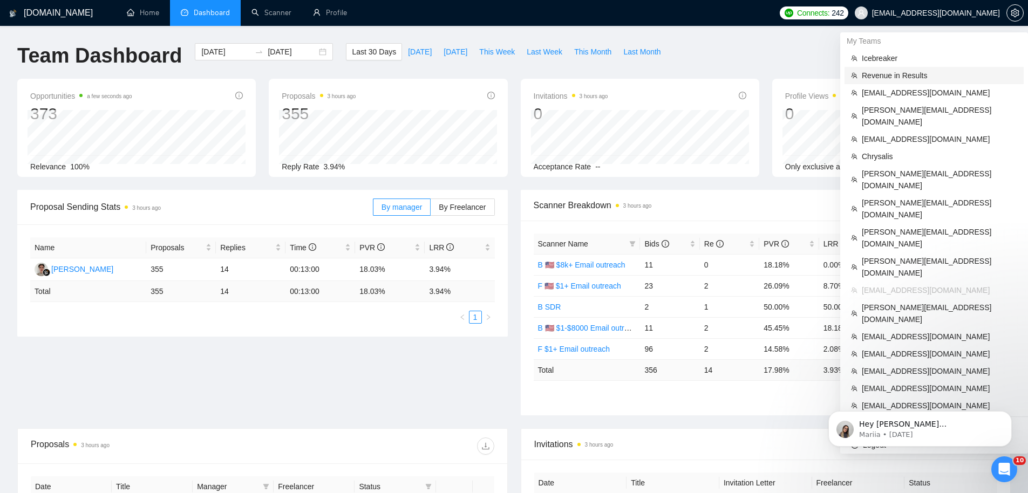
click at [927, 74] on span "Revenue in Results" at bounding box center [938, 76] width 155 height 12
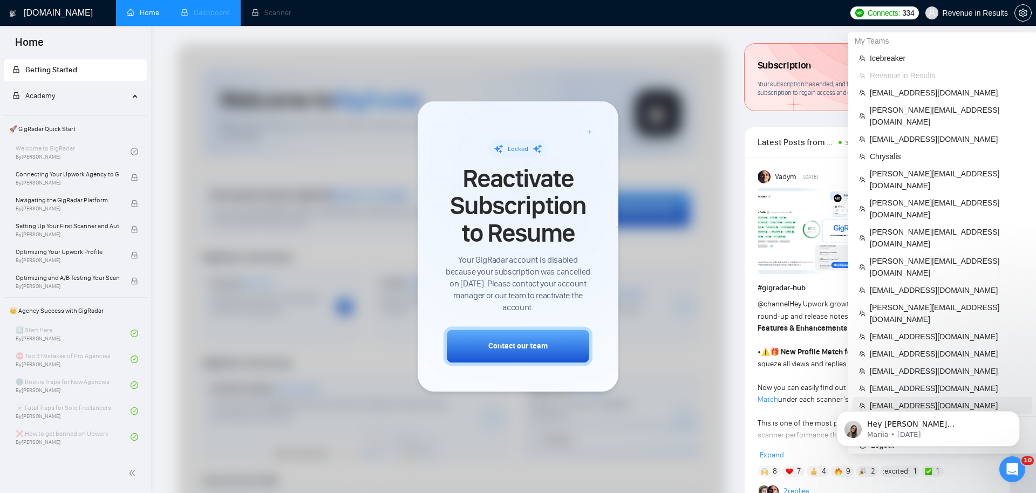
click at [896, 400] on span "[EMAIL_ADDRESS][DOMAIN_NAME]" at bounding box center [947, 406] width 155 height 12
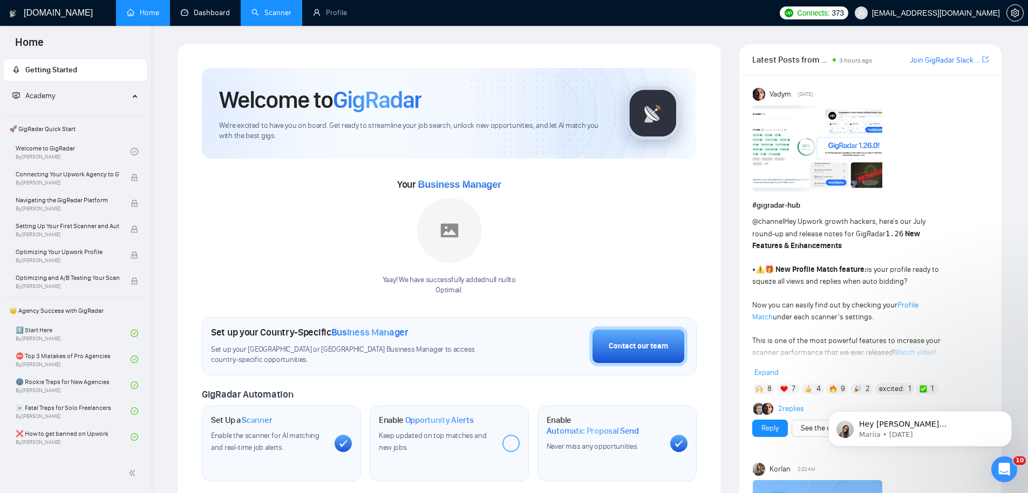
click at [313, 17] on link "Profile" at bounding box center [330, 12] width 34 height 9
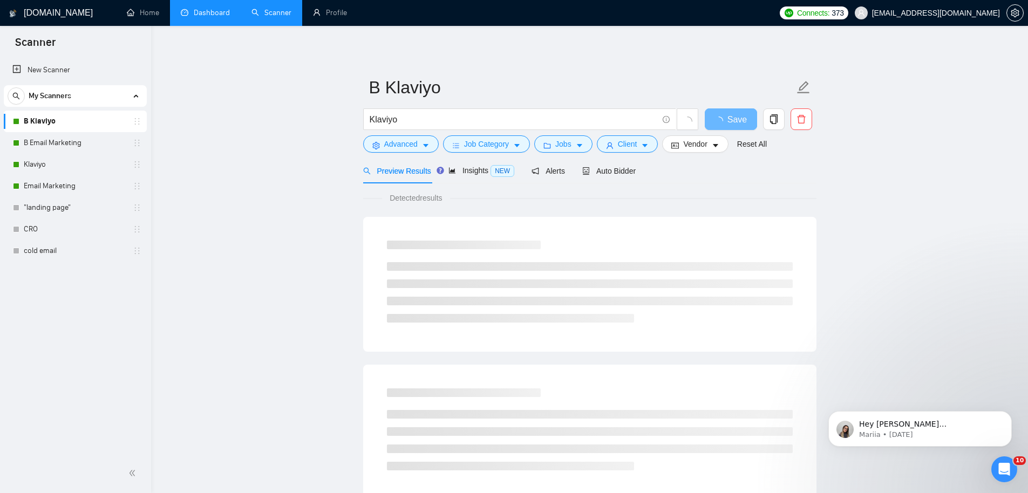
click at [201, 10] on link "Dashboard" at bounding box center [205, 12] width 49 height 9
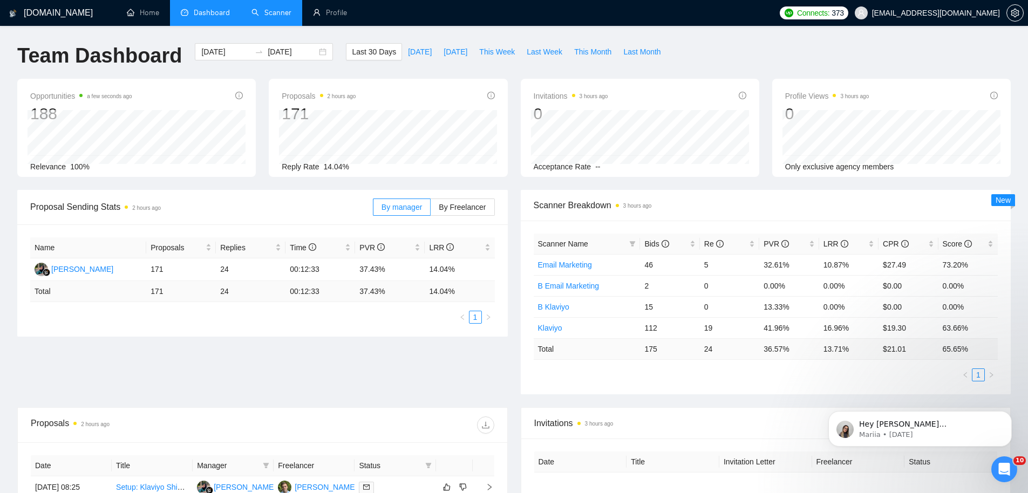
click at [265, 12] on link "Scanner" at bounding box center [271, 12] width 40 height 9
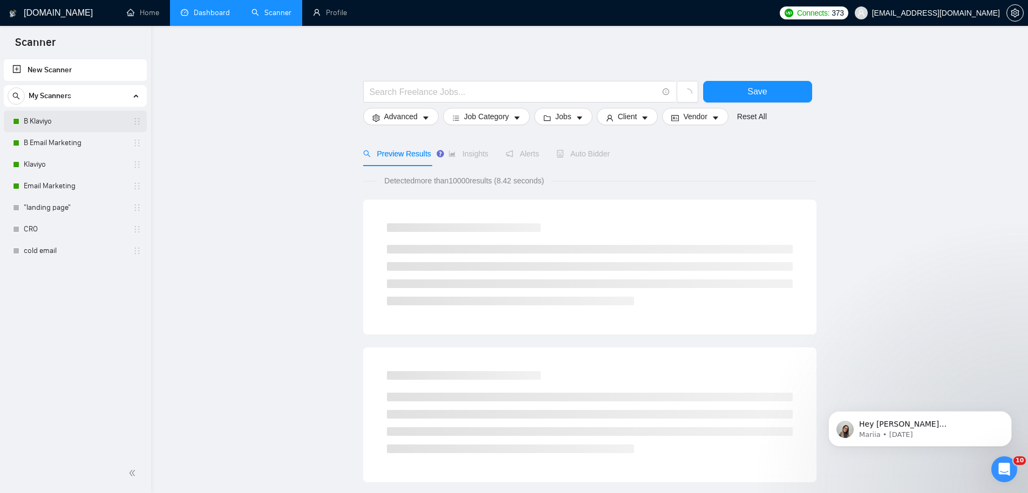
click at [53, 123] on link "B Klaviyo" at bounding box center [75, 122] width 102 height 22
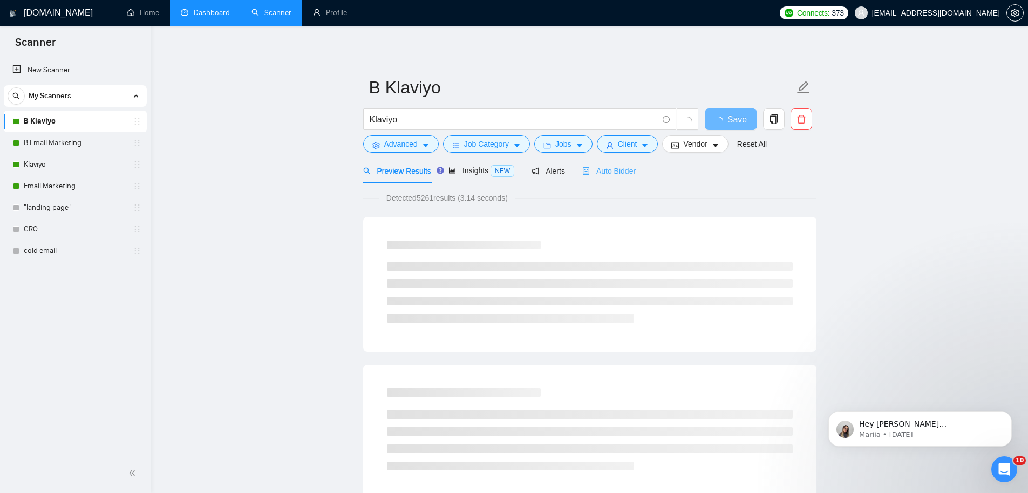
click at [619, 180] on div "Auto Bidder" at bounding box center [608, 170] width 53 height 25
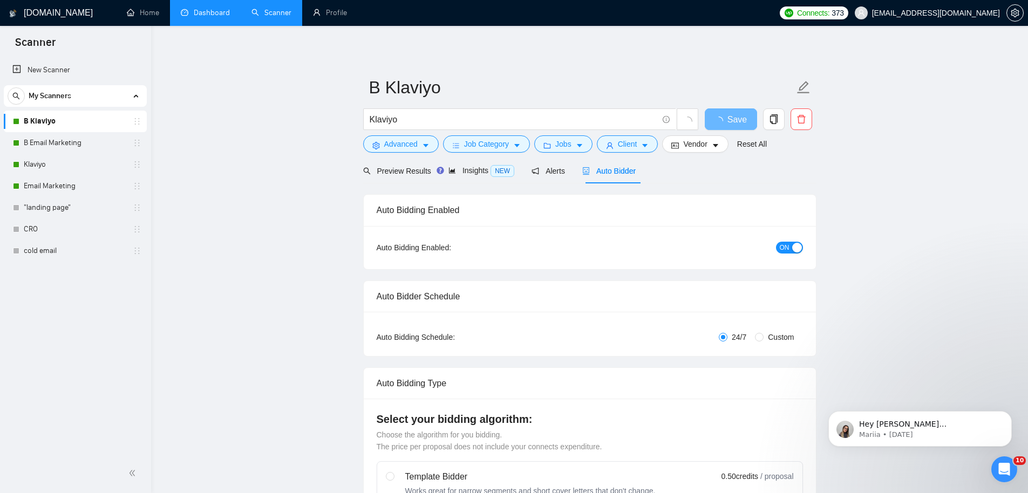
radio input "false"
radio input "true"
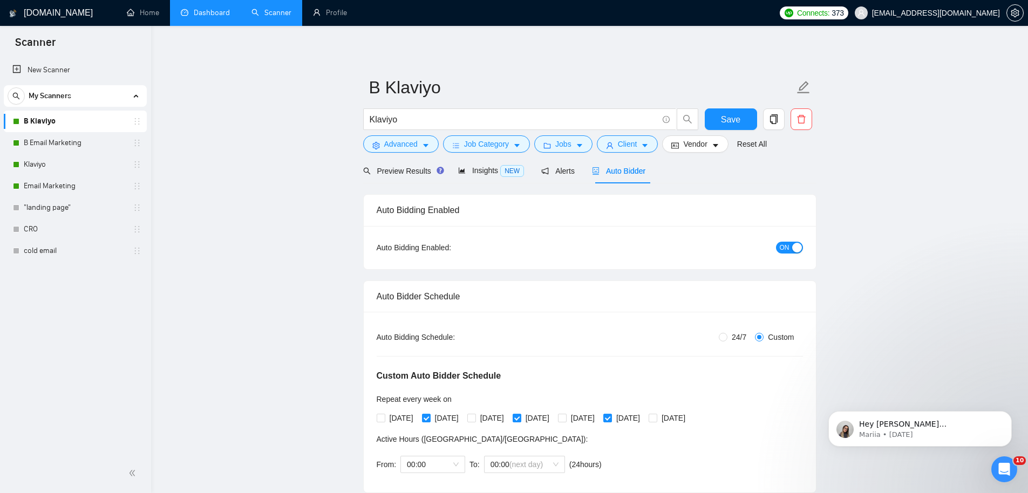
click at [790, 245] on button "ON" at bounding box center [789, 248] width 27 height 12
click at [725, 120] on span "Save" at bounding box center [730, 119] width 19 height 13
click at [46, 140] on link "B Email Marketing" at bounding box center [75, 143] width 102 height 22
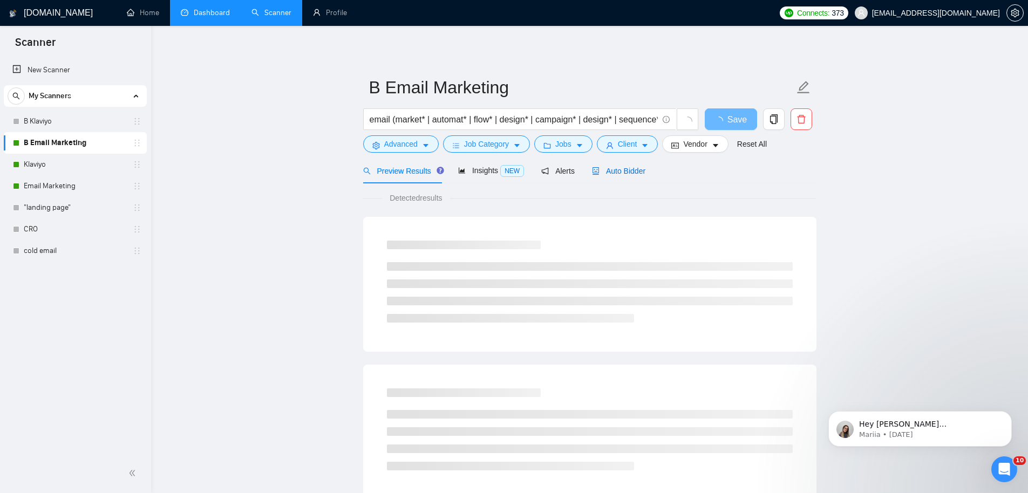
click at [629, 173] on span "Auto Bidder" at bounding box center [618, 171] width 53 height 9
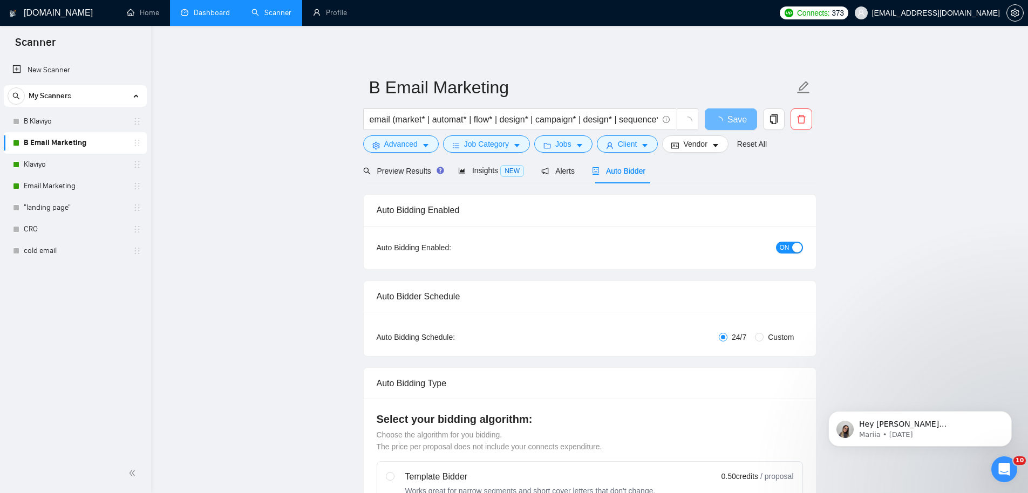
radio input "false"
radio input "true"
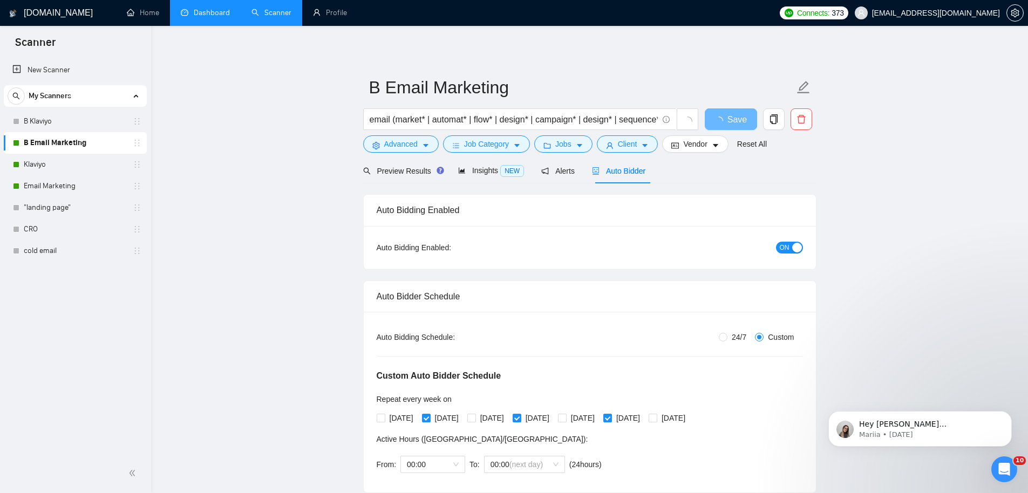
click at [797, 255] on div "ON" at bounding box center [731, 247] width 142 height 17
click at [792, 249] on div "button" at bounding box center [797, 248] width 10 height 10
click at [727, 119] on span "Save" at bounding box center [730, 119] width 19 height 13
click at [775, 120] on icon "copy" at bounding box center [773, 119] width 8 height 10
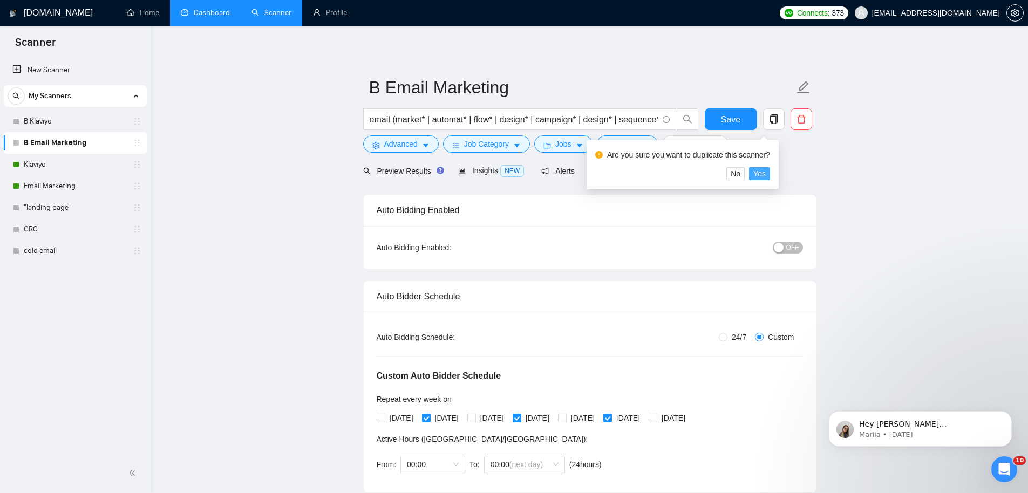
click at [765, 176] on span "Yes" at bounding box center [759, 174] width 12 height 12
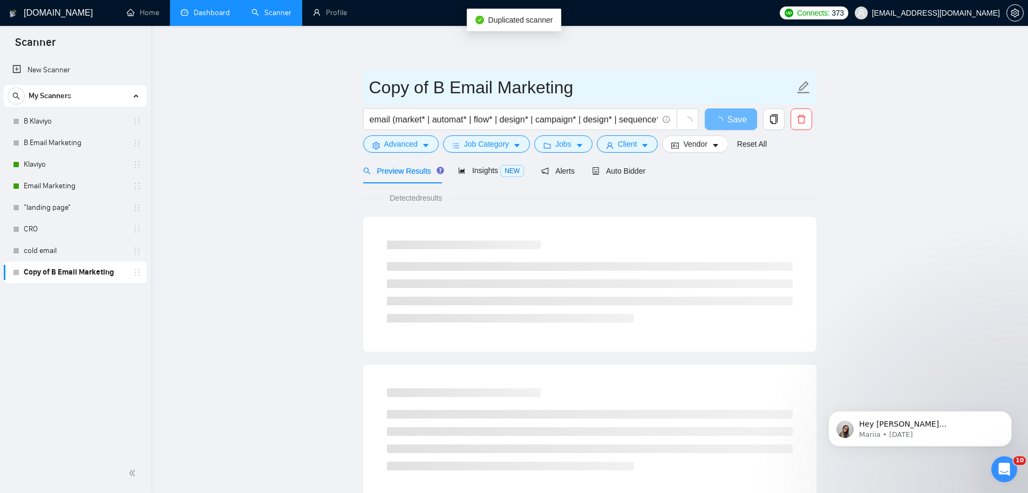
drag, startPoint x: 441, startPoint y: 85, endPoint x: 280, endPoint y: 85, distance: 160.2
click at [302, 86] on main "Copy of B Email Marketing email (market* | automat* | flow* | design* | campaig…" at bounding box center [589, 493] width 842 height 900
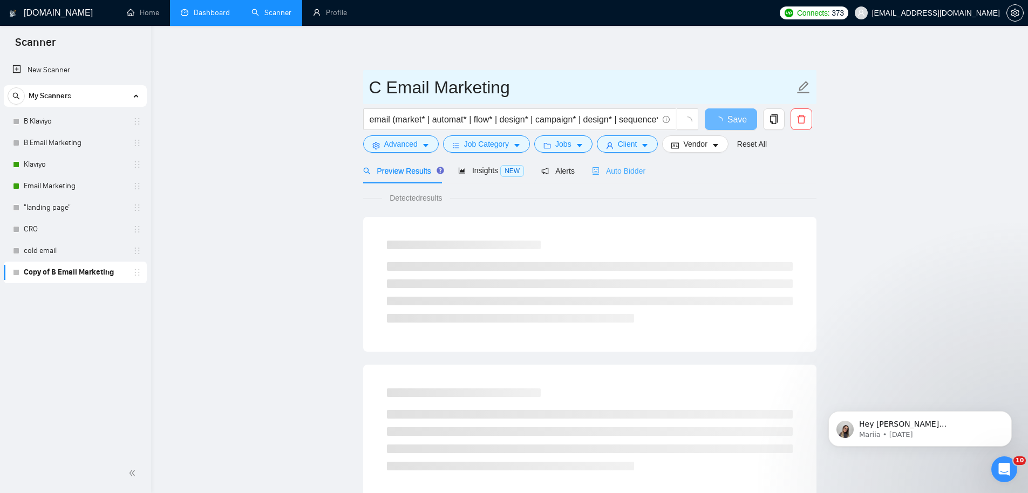
type input "C Email Marketing"
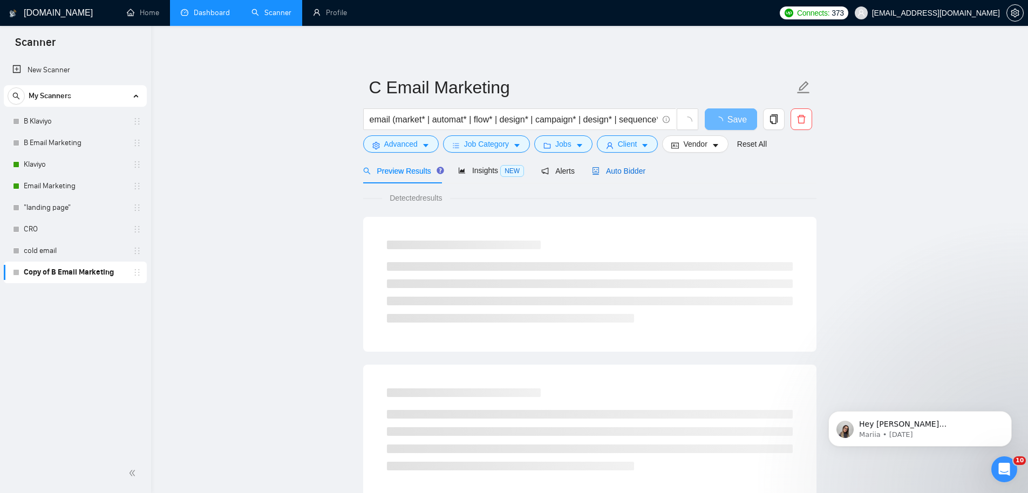
click at [626, 171] on span "Auto Bidder" at bounding box center [618, 171] width 53 height 9
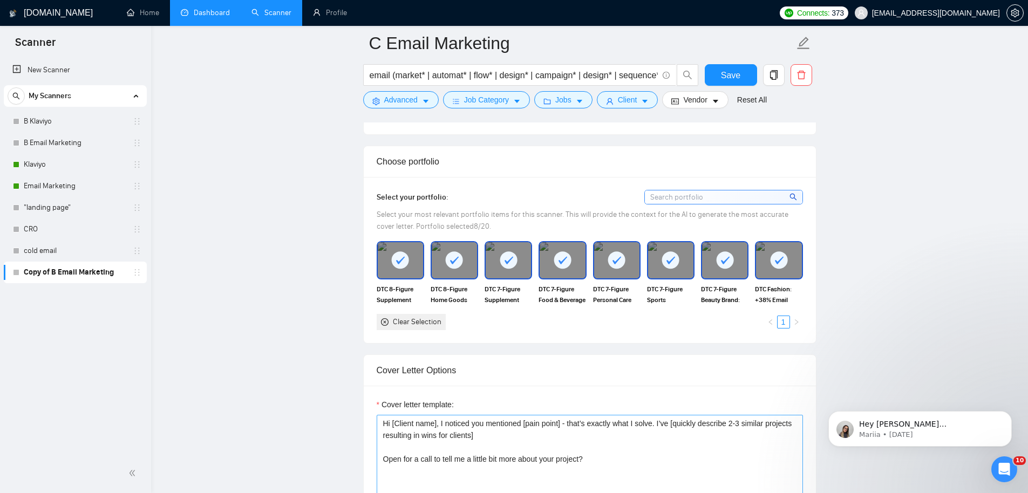
scroll to position [1246, 0]
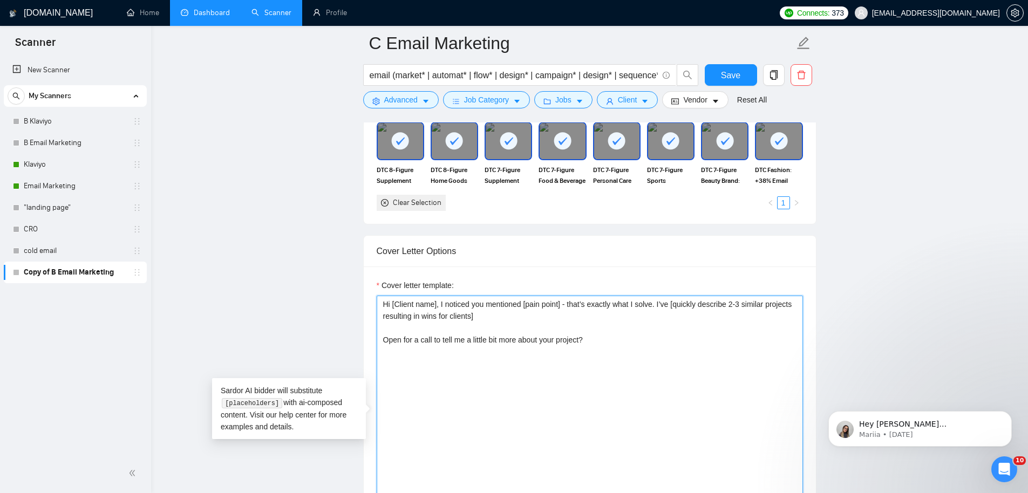
drag, startPoint x: 625, startPoint y: 381, endPoint x: 169, endPoint y: 157, distance: 508.0
click at [168, 157] on main "C Email Marketing email (market* | automat* | flow* | design* | campaign* | des…" at bounding box center [589, 343] width 842 height 3092
paste textarea "[write proposal with no emojiis, no KPIs, make it more specific to their compan…"
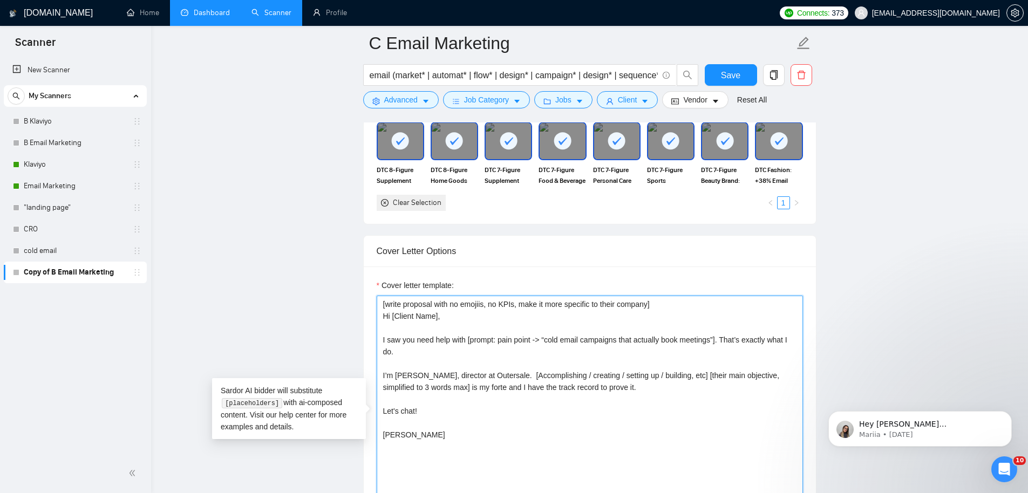
click at [402, 375] on textarea "[write proposal with no emojiis, no KPIs, make it more specific to their compan…" at bounding box center [590, 417] width 426 height 243
click at [471, 374] on textarea "[write proposal with no emojiis, no KPIs, make it more specific to their compan…" at bounding box center [590, 417] width 426 height 243
click at [471, 373] on textarea "[write proposal with no emojiis, no KPIs, make it more specific to their compan…" at bounding box center [590, 417] width 426 height 243
click at [392, 448] on textarea "[write proposal with no emojiis, no KPIs, make it more specific to their compan…" at bounding box center [590, 417] width 426 height 243
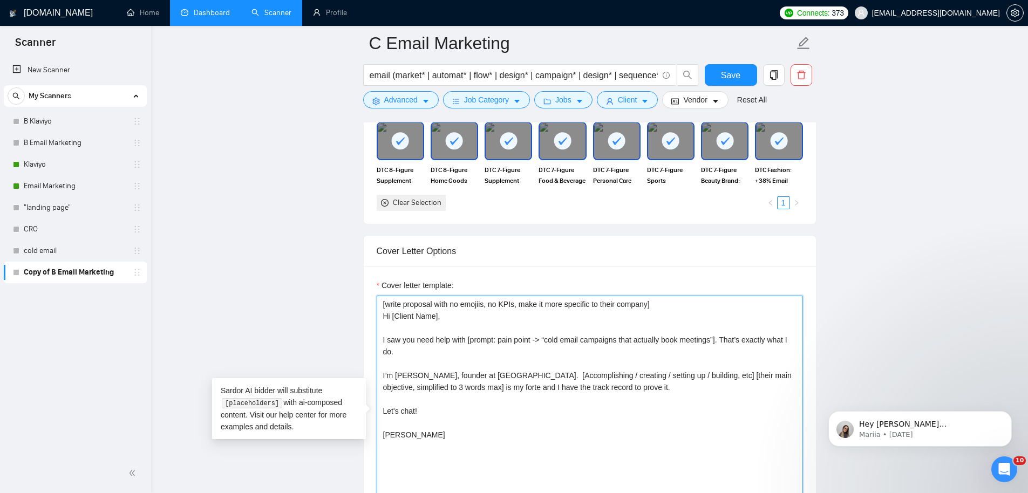
click at [392, 448] on textarea "[write proposal with no emojiis, no KPIs, make it more specific to their compan…" at bounding box center [590, 417] width 426 height 243
drag, startPoint x: 463, startPoint y: 462, endPoint x: 247, endPoint y: 189, distance: 349.0
click at [246, 189] on main "C Email Marketing email (market* | automat* | flow* | design* | campaign* | des…" at bounding box center [589, 343] width 842 height 3092
type textarea "[write proposal with no emojiis, no KPIs, make it more specific to their compan…"
drag, startPoint x: 734, startPoint y: 72, endPoint x: 750, endPoint y: 101, distance: 33.8
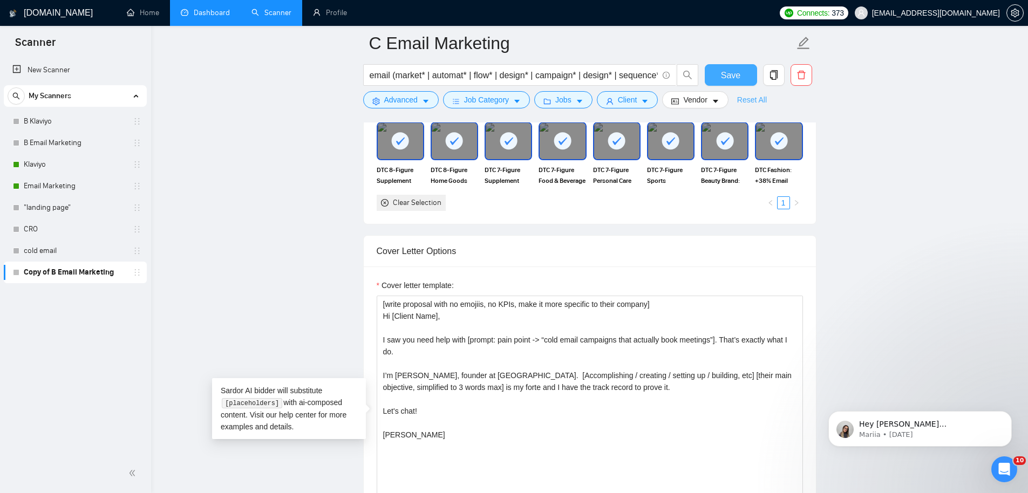
click at [734, 72] on span "Save" at bounding box center [730, 75] width 19 height 13
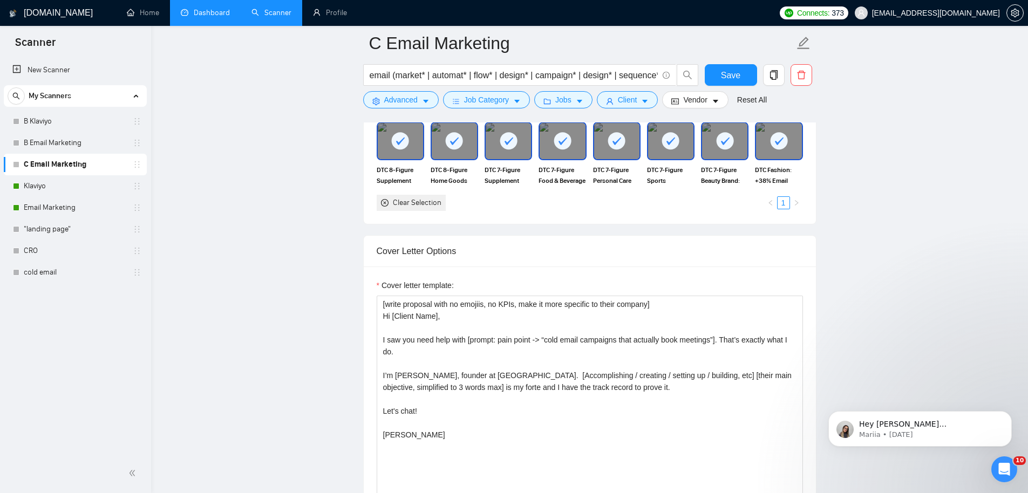
scroll to position [0, 0]
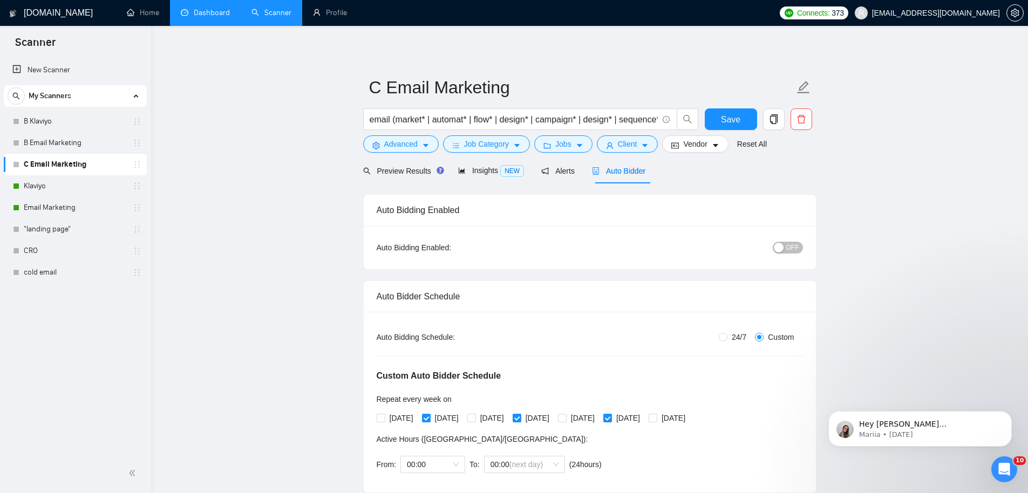
click at [786, 250] on span "OFF" at bounding box center [792, 248] width 13 height 12
click at [728, 113] on span "Save" at bounding box center [730, 119] width 19 height 13
click at [51, 189] on link "Klaviyo" at bounding box center [75, 186] width 102 height 22
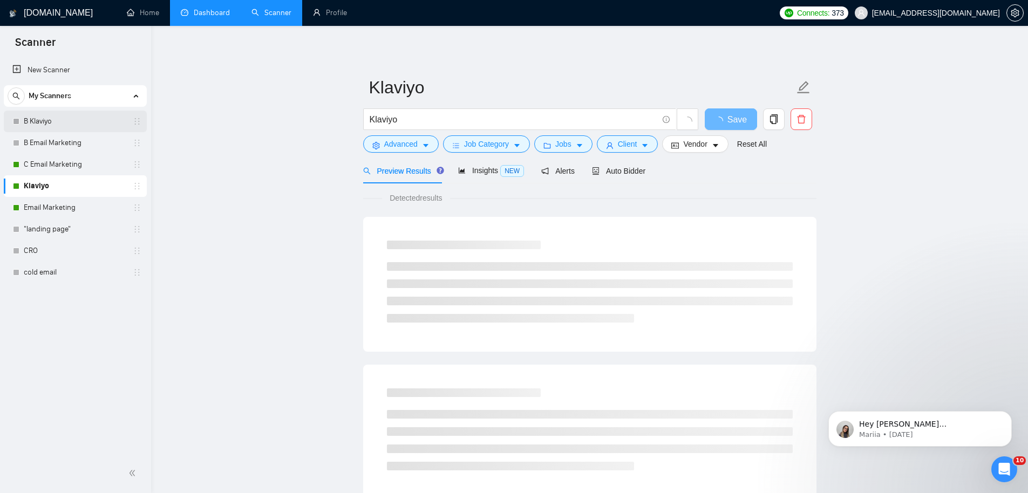
click at [56, 122] on link "B Klaviyo" at bounding box center [75, 122] width 102 height 22
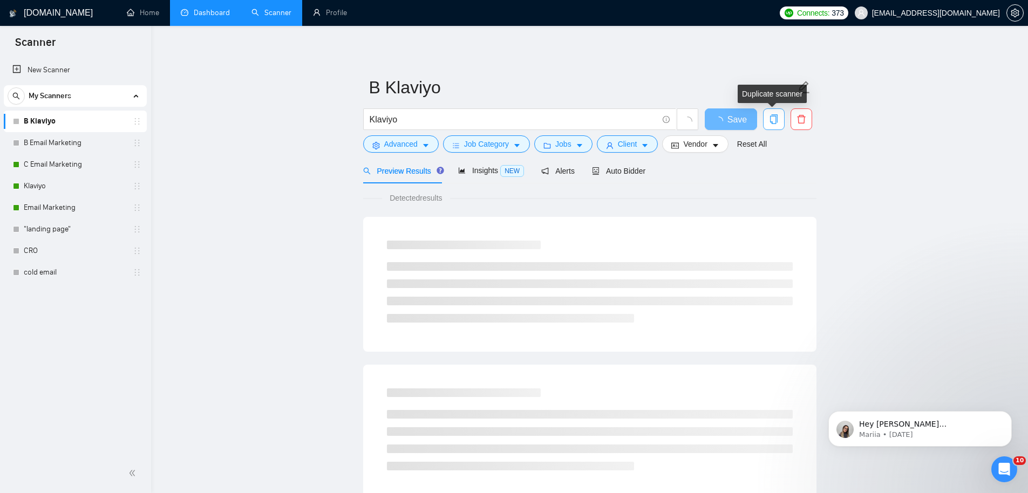
click at [778, 117] on span "copy" at bounding box center [773, 119] width 20 height 10
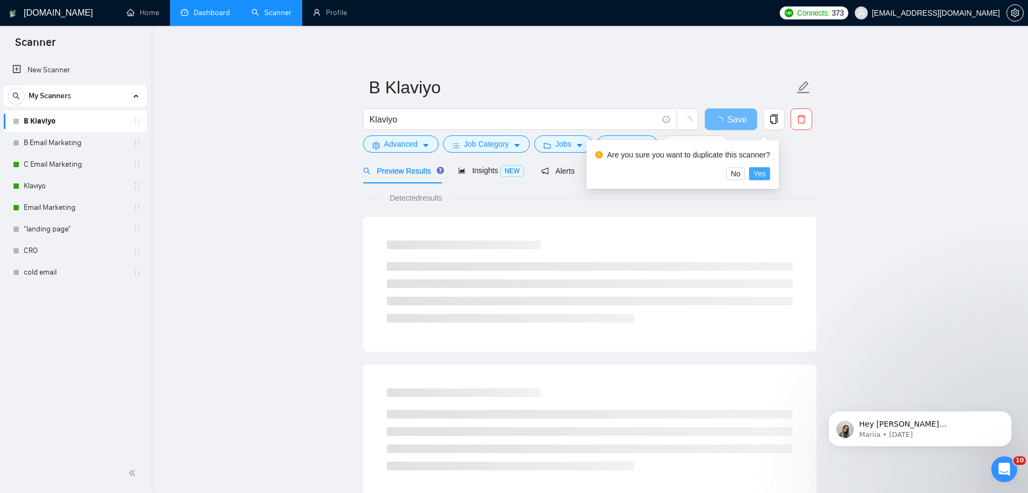
click at [765, 170] on span "Yes" at bounding box center [759, 174] width 12 height 12
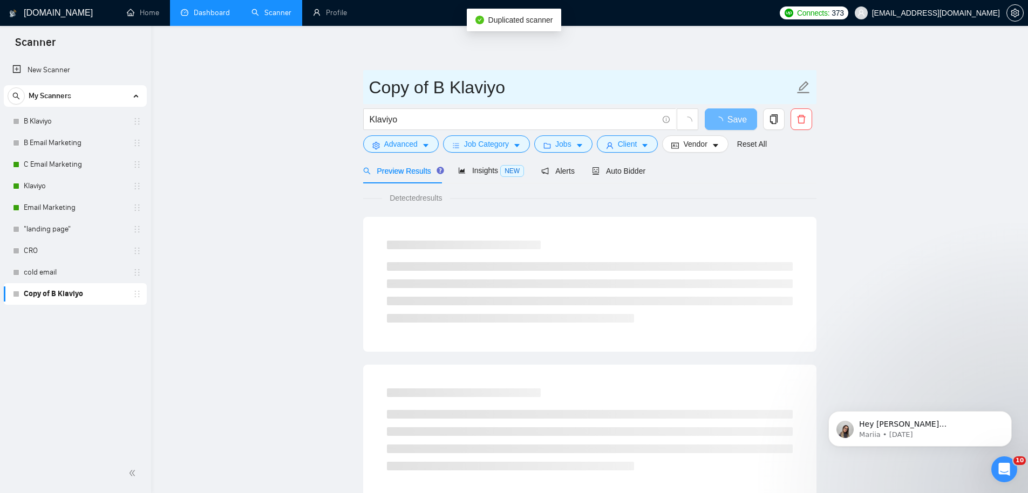
drag, startPoint x: 443, startPoint y: 90, endPoint x: 276, endPoint y: 79, distance: 167.0
click at [276, 79] on main "Copy of B Klaviyo Klaviyo Save Advanced Job Category Jobs Client Vendor Reset A…" at bounding box center [589, 493] width 842 height 900
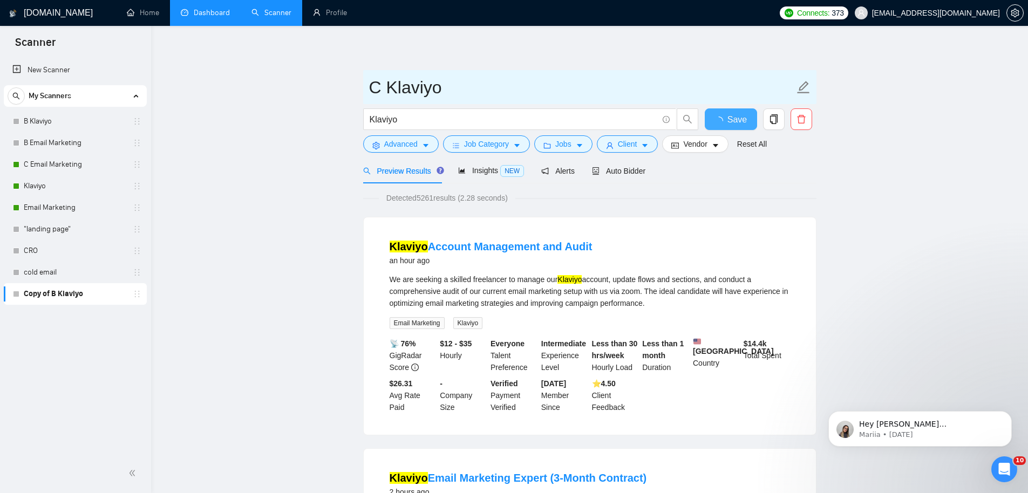
type input "C Klaviyo"
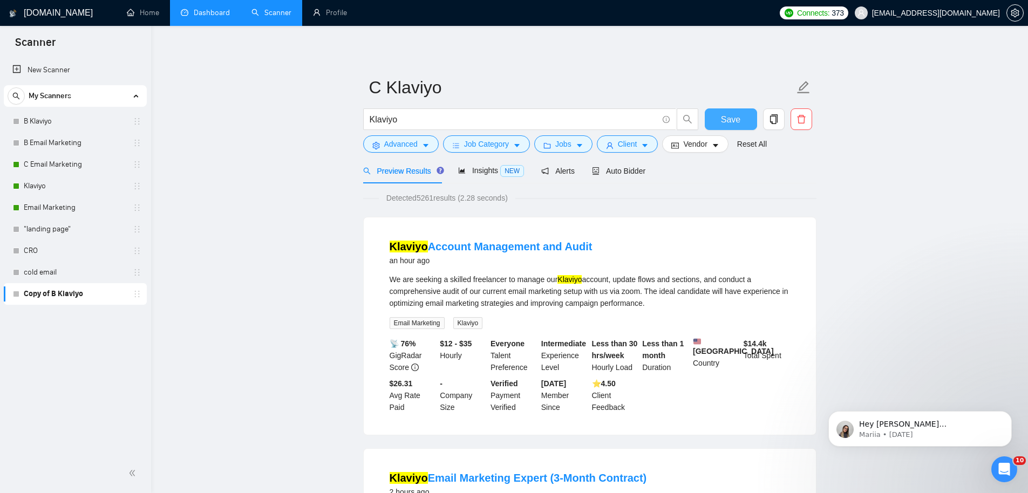
click at [733, 117] on span "Save" at bounding box center [730, 119] width 19 height 13
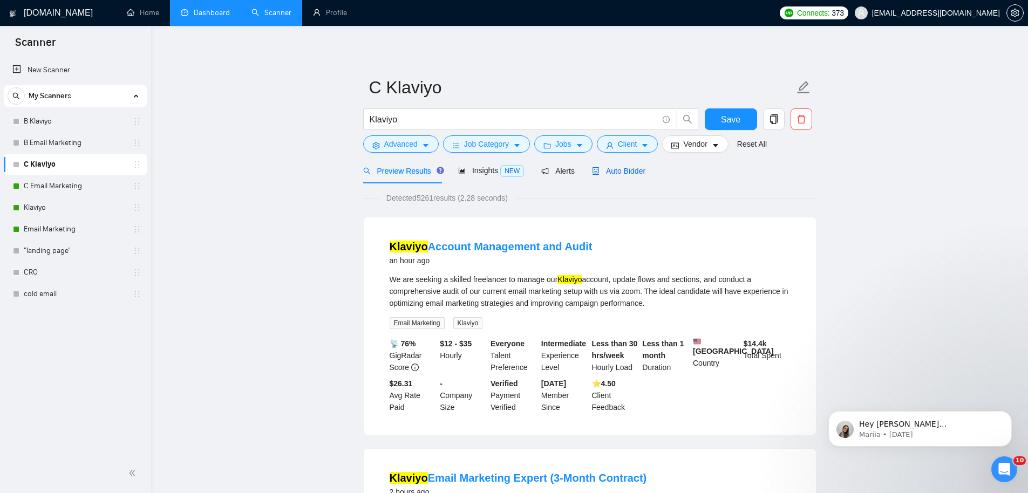
drag, startPoint x: 624, startPoint y: 164, endPoint x: 675, endPoint y: 181, distance: 53.9
click at [624, 164] on div "Auto Bidder" at bounding box center [618, 170] width 53 height 25
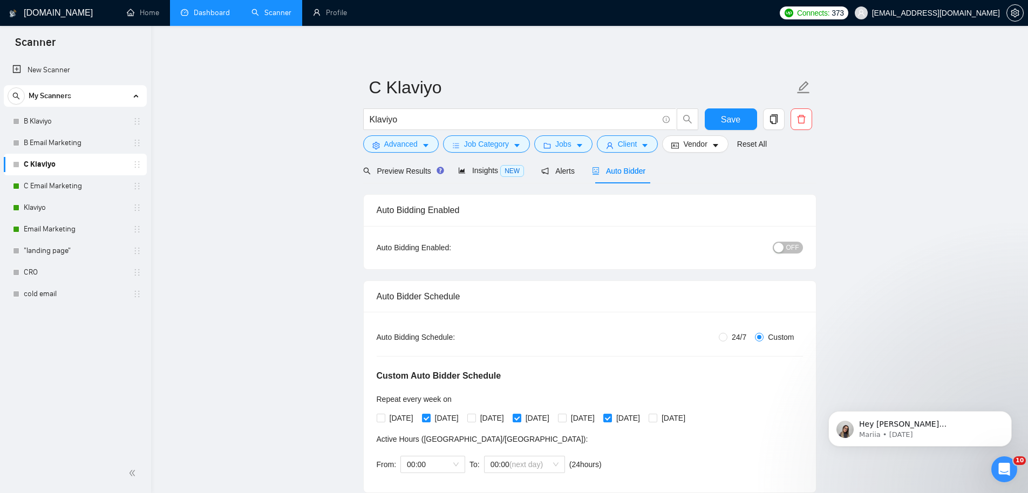
radio input "false"
radio input "true"
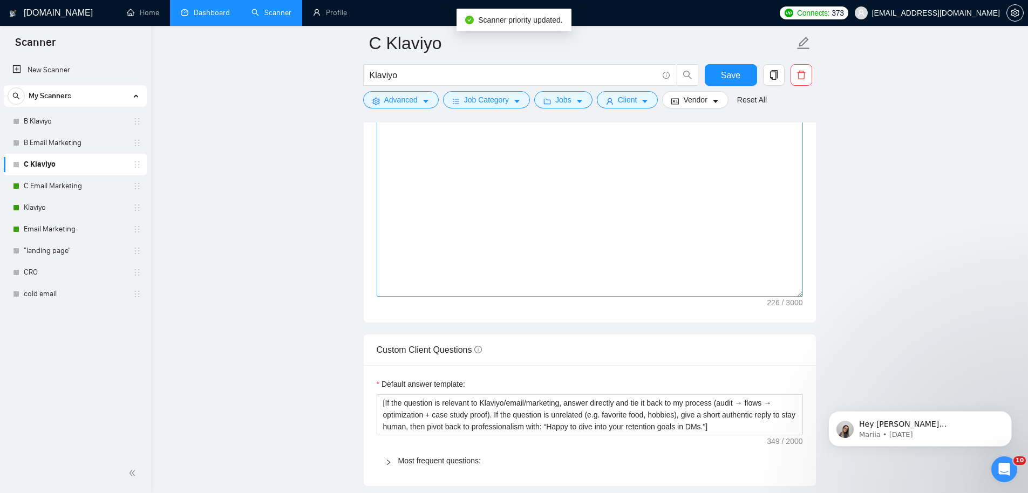
scroll to position [1289, 0]
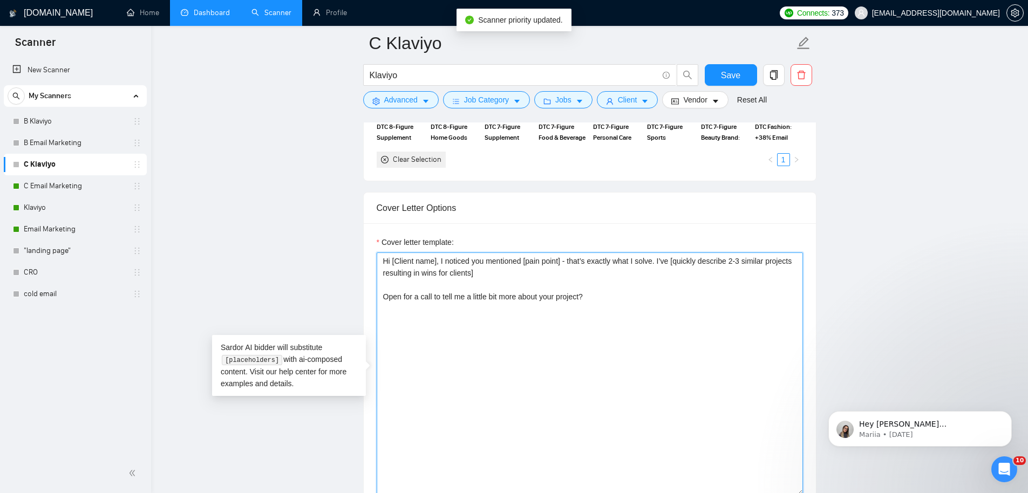
drag, startPoint x: 652, startPoint y: 364, endPoint x: 249, endPoint y: 146, distance: 457.6
click at [179, 152] on main "C Klaviyo Klaviyo Save Advanced Job Category Jobs Client Vendor Reset All Previ…" at bounding box center [589, 300] width 842 height 3092
paste textarea "[write proposal with no emojiis, no KPIs, make it more specific to their compan…"
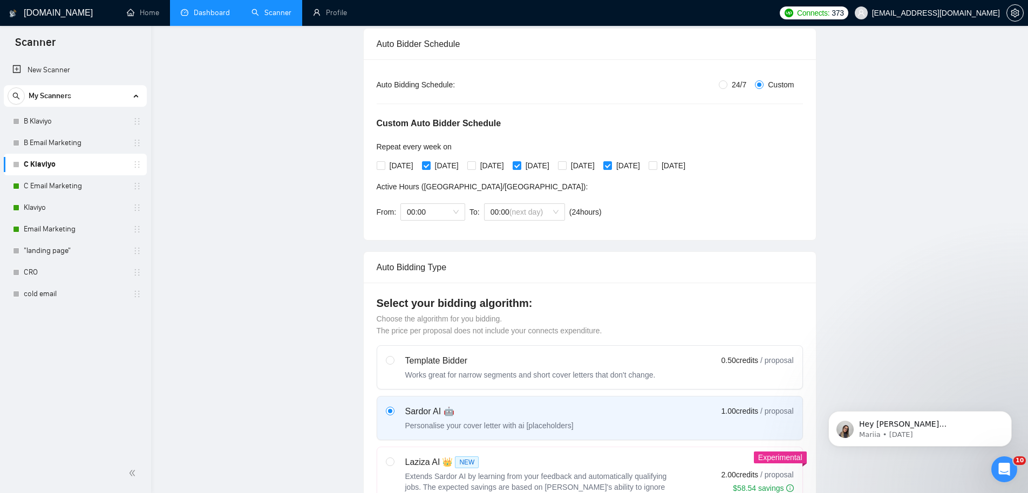
scroll to position [16, 0]
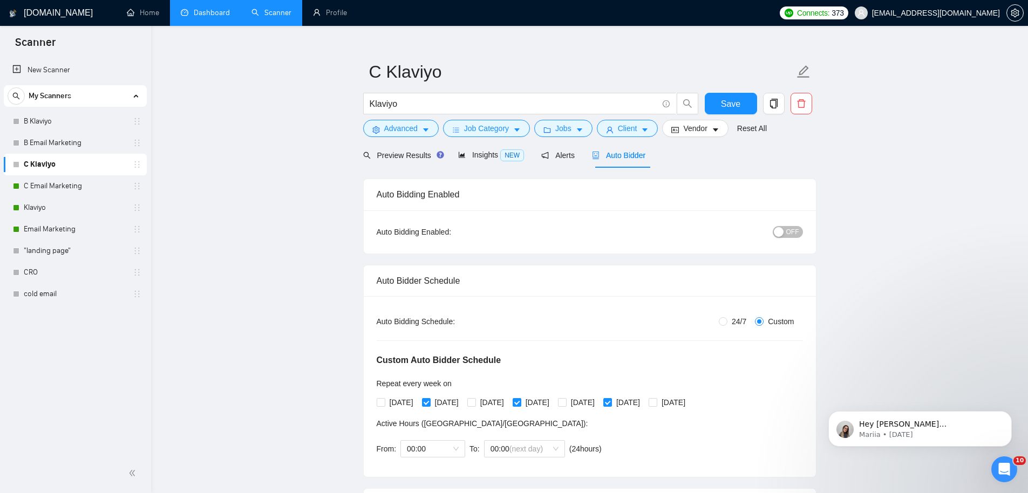
type textarea "[write proposal with no emojiis, no KPIs, make it more specific to their compan…"
click at [735, 104] on span "Save" at bounding box center [730, 103] width 19 height 13
click at [785, 238] on div "OFF" at bounding box center [731, 231] width 142 height 17
click at [785, 234] on button "OFF" at bounding box center [787, 232] width 30 height 12
drag, startPoint x: 737, startPoint y: 101, endPoint x: 384, endPoint y: 153, distance: 356.6
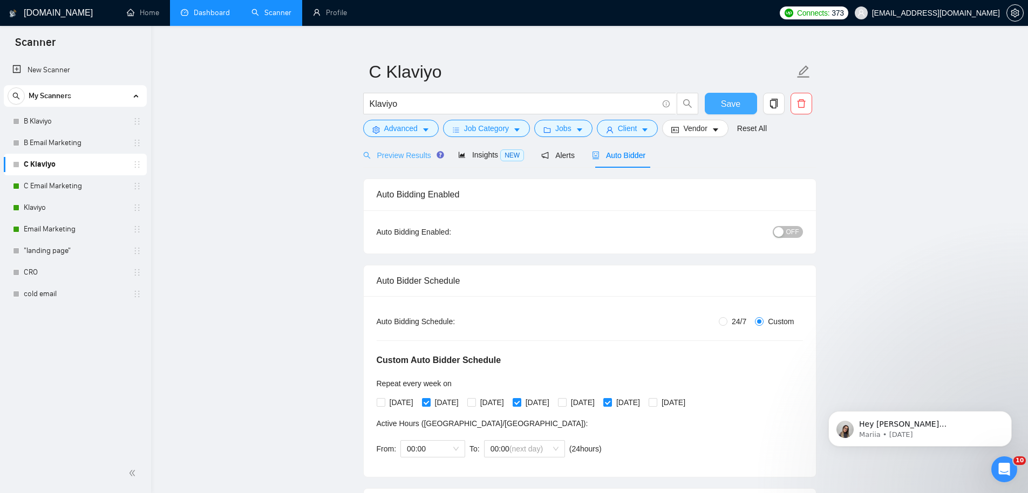
click at [737, 101] on span "Save" at bounding box center [730, 103] width 19 height 13
click at [55, 254] on link ""landing page"" at bounding box center [75, 251] width 102 height 22
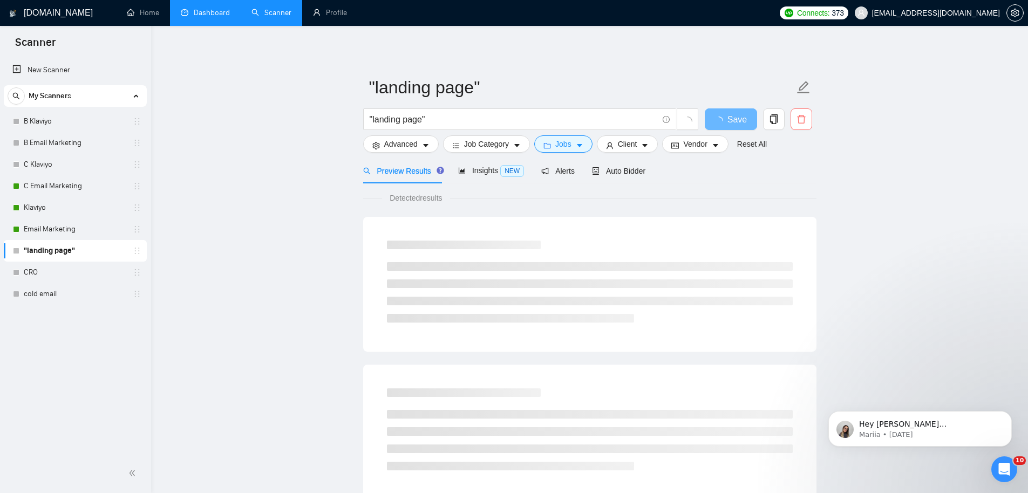
click at [798, 119] on icon "delete" at bounding box center [801, 119] width 10 height 10
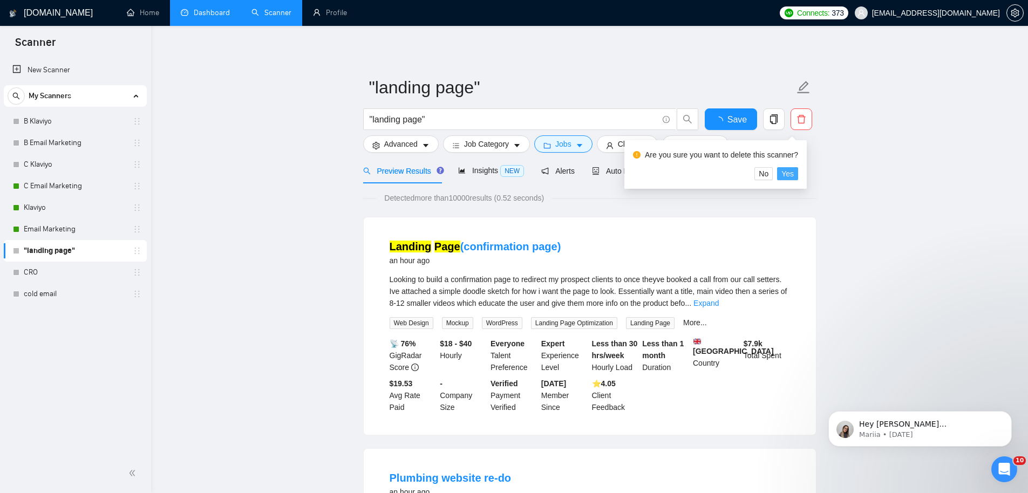
click at [793, 173] on span "Yes" at bounding box center [787, 174] width 12 height 12
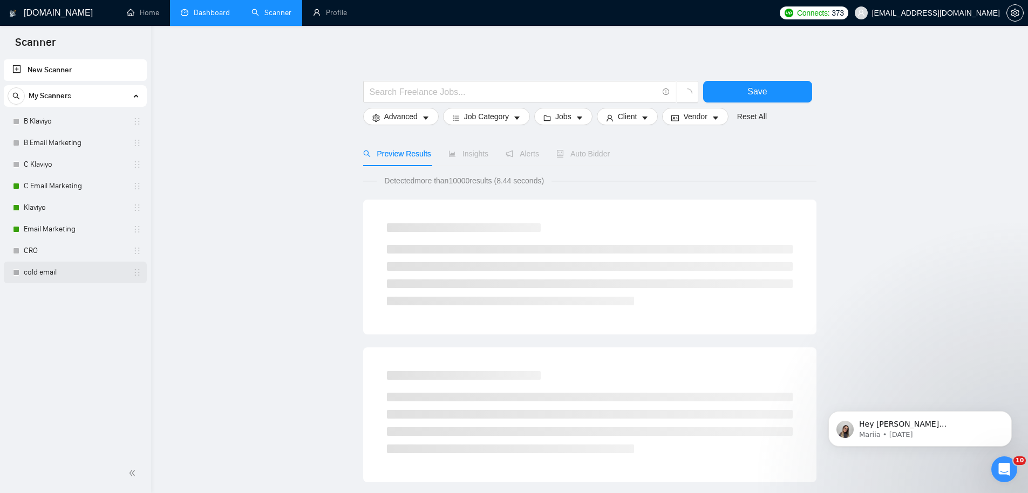
drag, startPoint x: 51, startPoint y: 271, endPoint x: 65, endPoint y: 267, distance: 15.2
click at [51, 271] on link "cold email" at bounding box center [75, 273] width 102 height 22
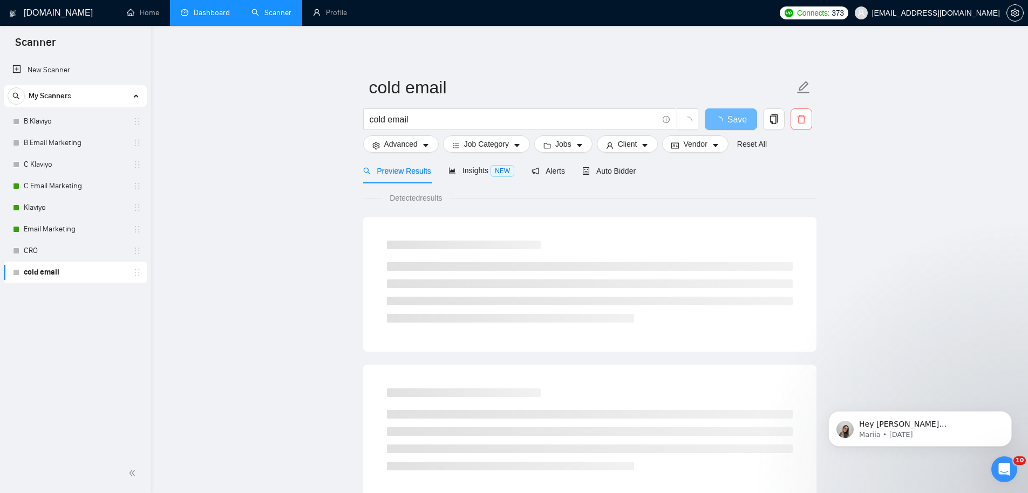
drag, startPoint x: 802, startPoint y: 123, endPoint x: 802, endPoint y: 137, distance: 14.0
click at [803, 123] on icon "delete" at bounding box center [801, 119] width 8 height 9
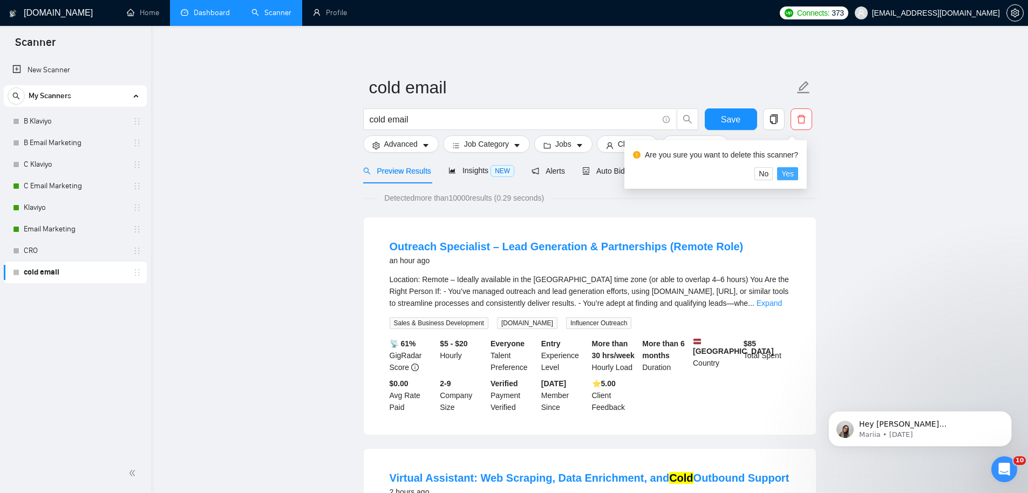
drag, startPoint x: 793, startPoint y: 175, endPoint x: 782, endPoint y: 178, distance: 11.8
click at [793, 175] on span "Yes" at bounding box center [787, 174] width 12 height 12
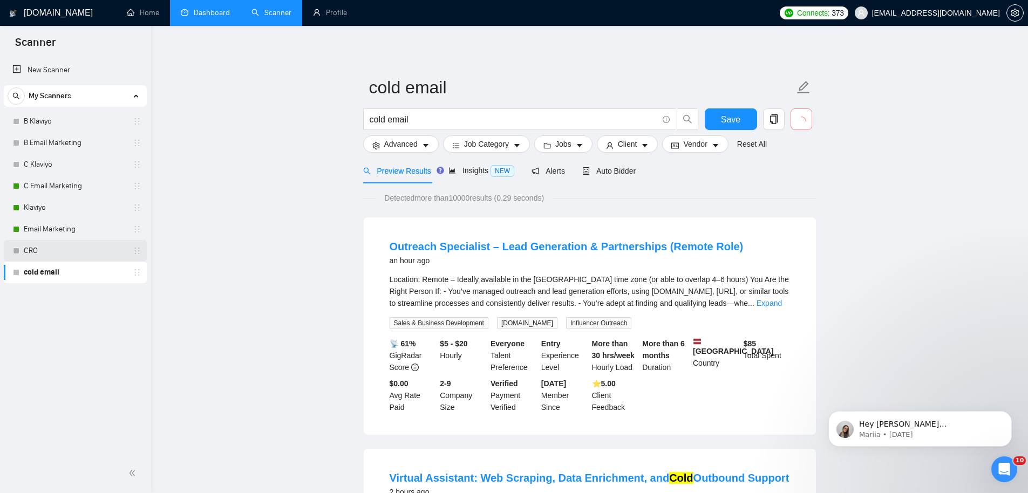
click at [34, 253] on link "CRO" at bounding box center [75, 251] width 102 height 22
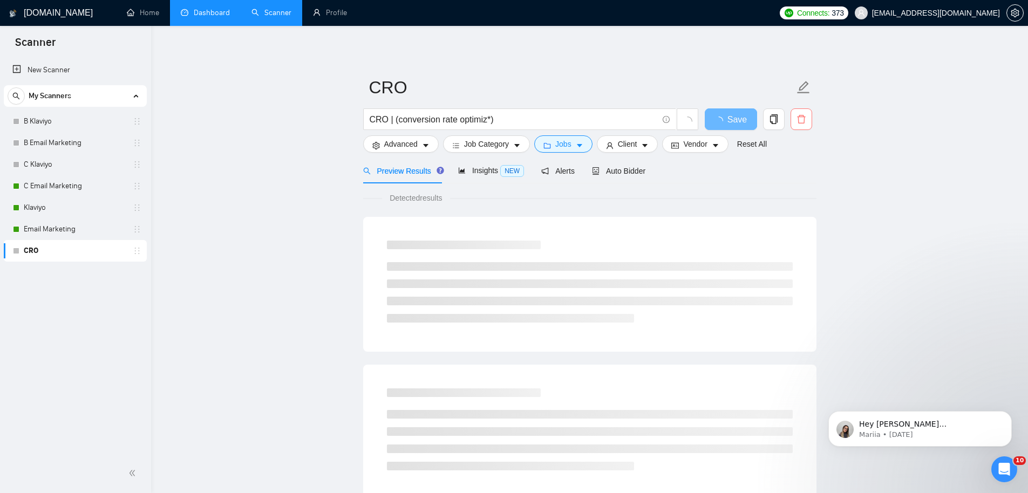
click at [803, 126] on button "button" at bounding box center [801, 119] width 22 height 22
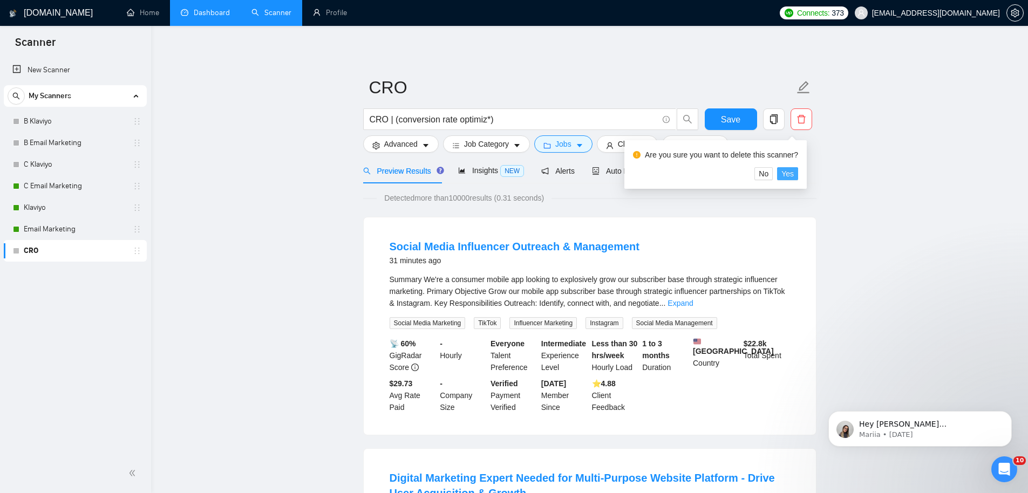
click at [793, 176] on span "Yes" at bounding box center [787, 174] width 12 height 12
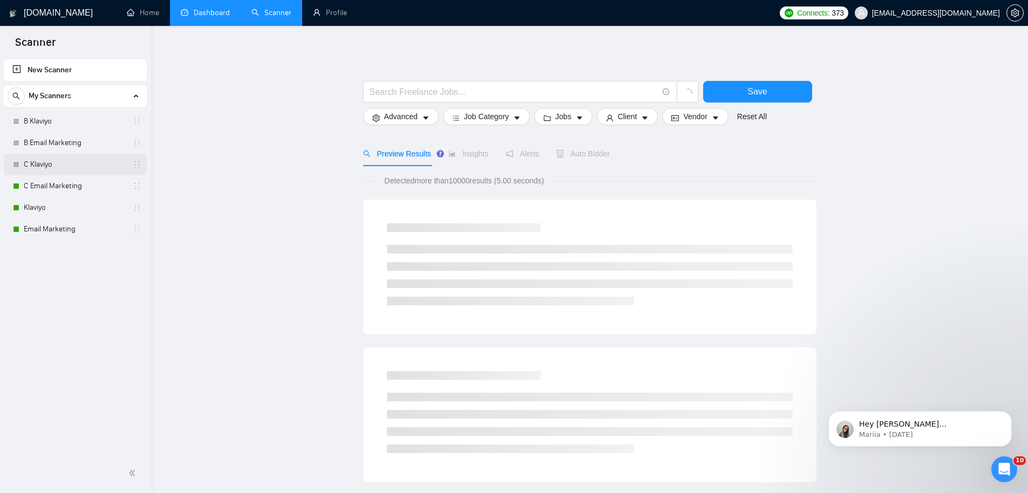
click at [61, 159] on link "C Klaviyo" at bounding box center [75, 165] width 102 height 22
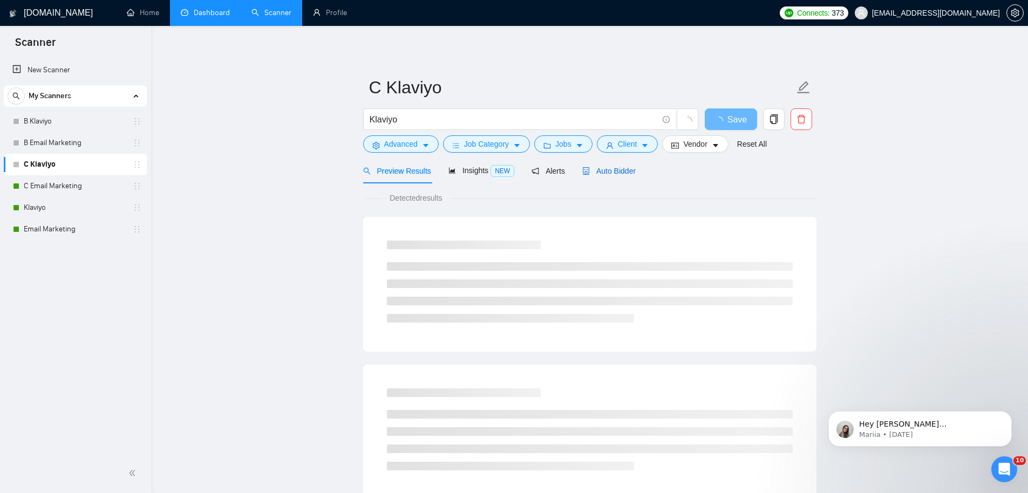
drag, startPoint x: 586, startPoint y: 172, endPoint x: 653, endPoint y: 177, distance: 67.1
click at [587, 172] on icon "robot" at bounding box center [586, 171] width 8 height 8
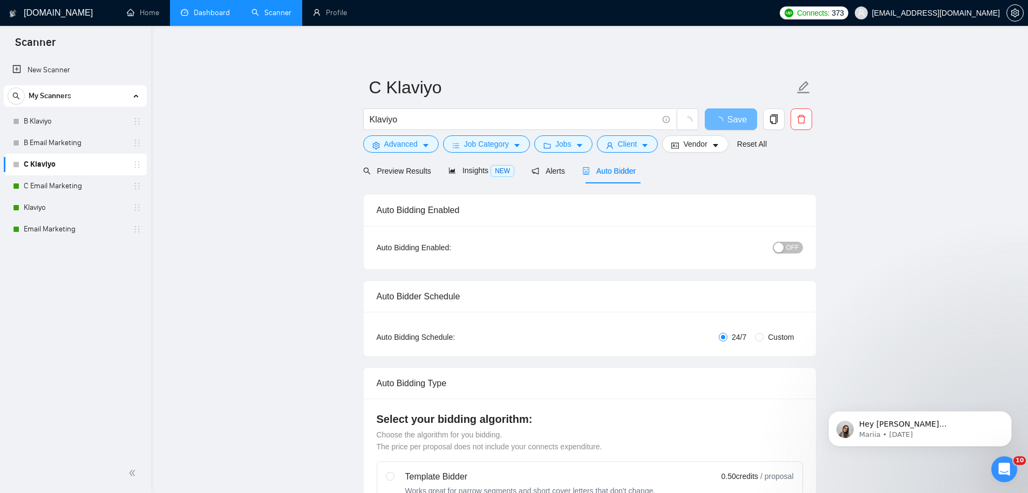
radio input "false"
radio input "true"
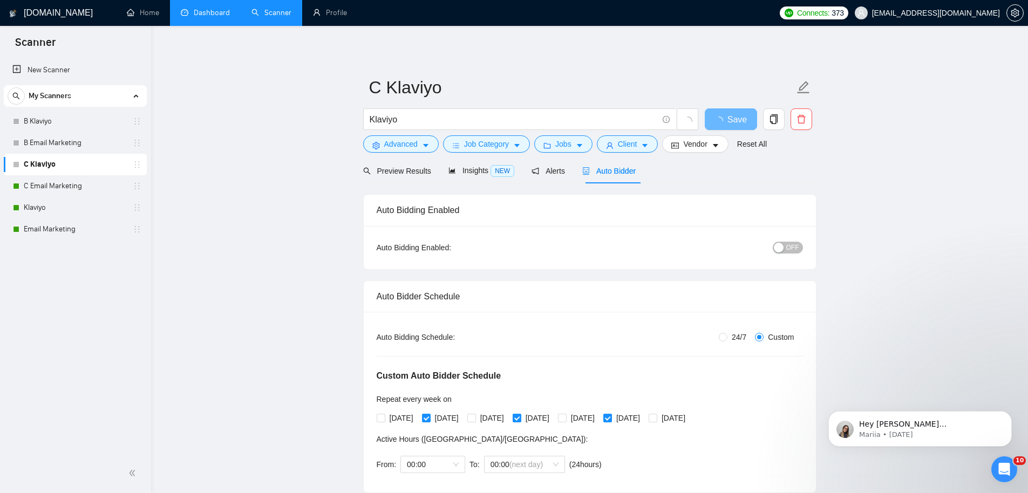
click at [792, 248] on span "OFF" at bounding box center [792, 248] width 13 height 12
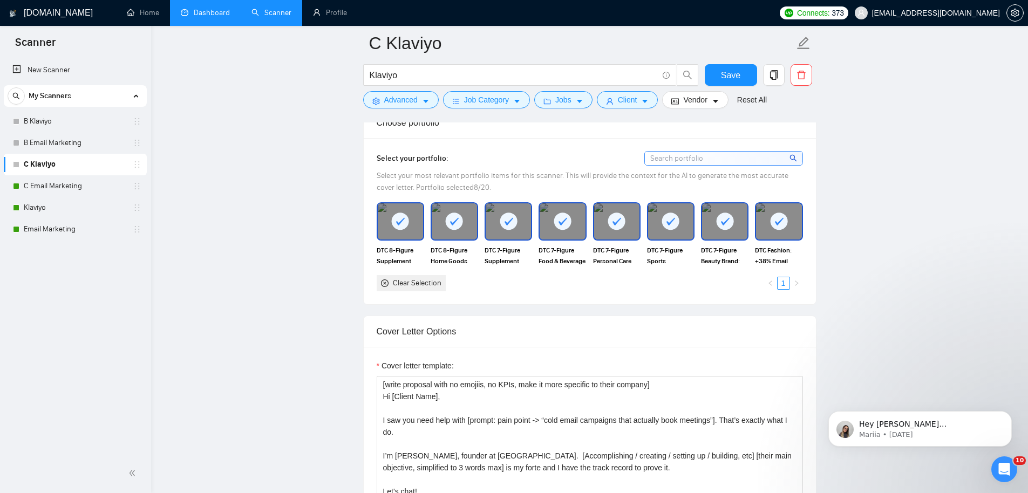
scroll to position [1250, 0]
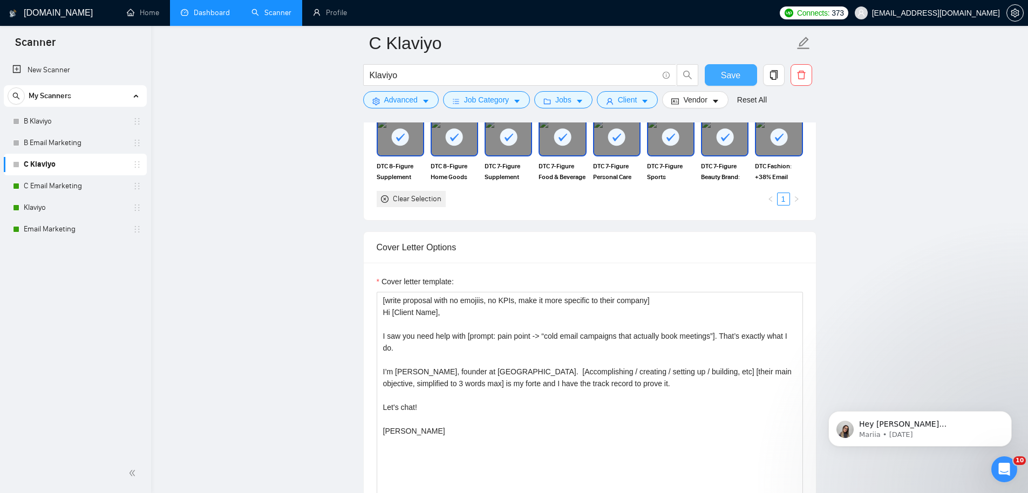
click at [743, 73] on button "Save" at bounding box center [730, 75] width 52 height 22
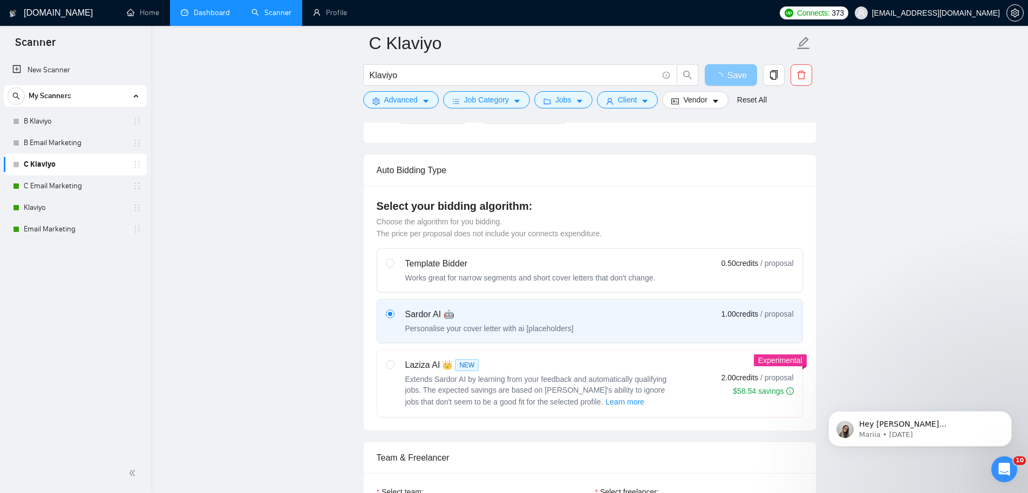
scroll to position [71, 0]
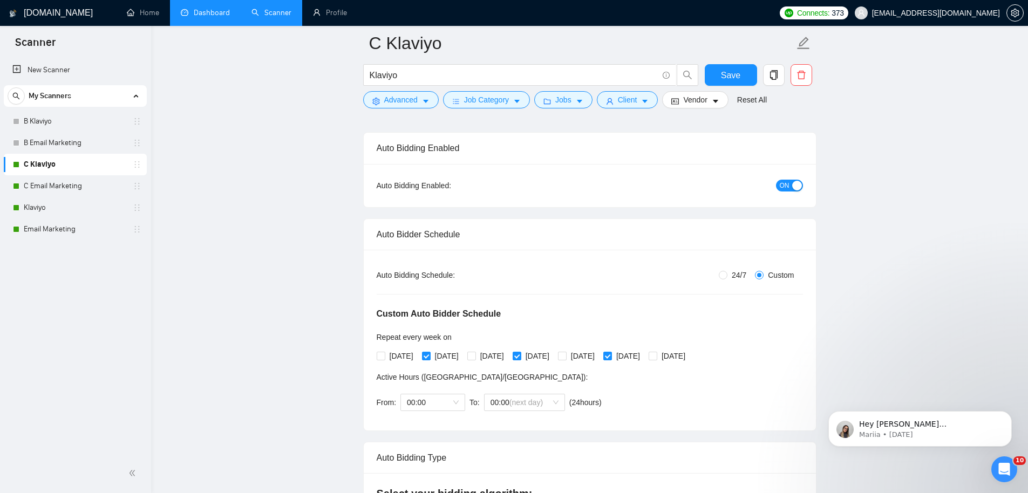
click at [214, 11] on link "Dashboard" at bounding box center [205, 12] width 49 height 9
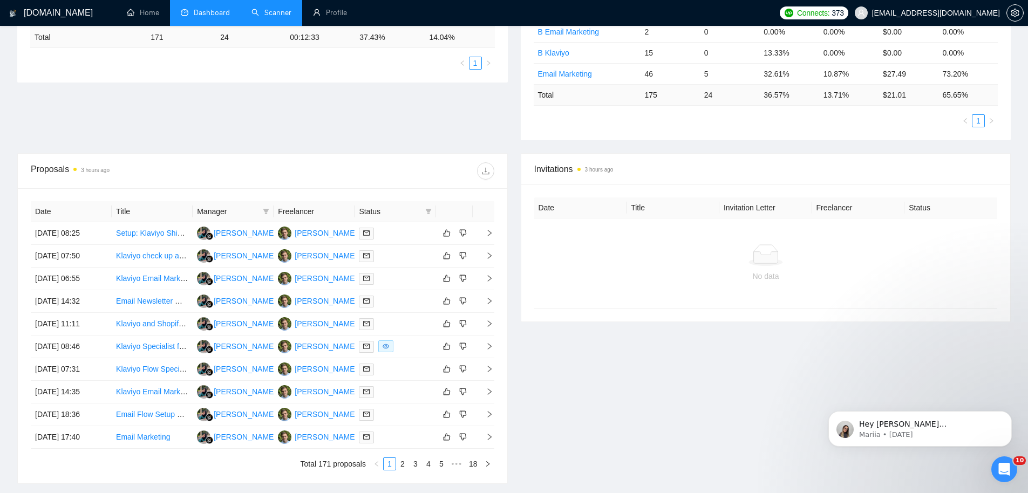
scroll to position [333, 0]
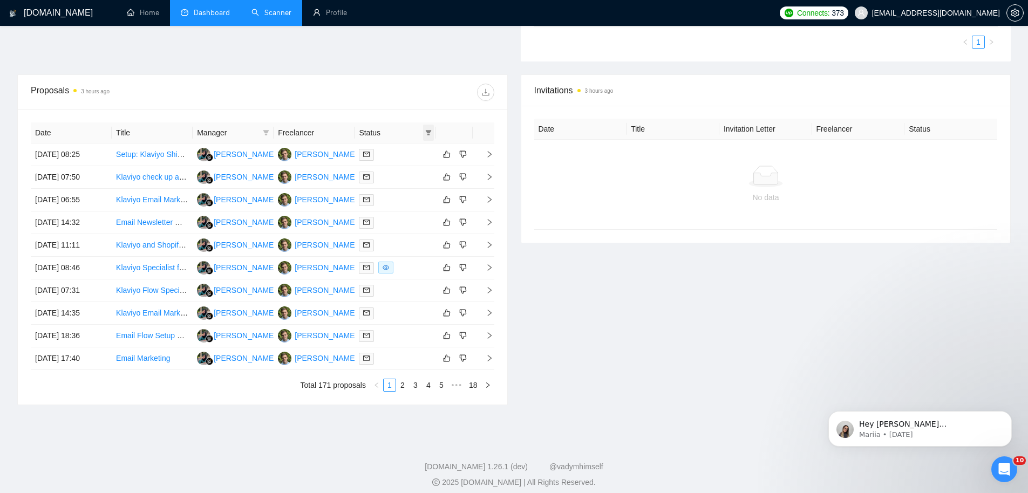
click at [428, 134] on icon "filter" at bounding box center [428, 132] width 6 height 5
click at [396, 155] on span "Chat" at bounding box center [394, 153] width 20 height 9
checkbox input "true"
click at [419, 189] on span "OK" at bounding box center [419, 192] width 11 height 12
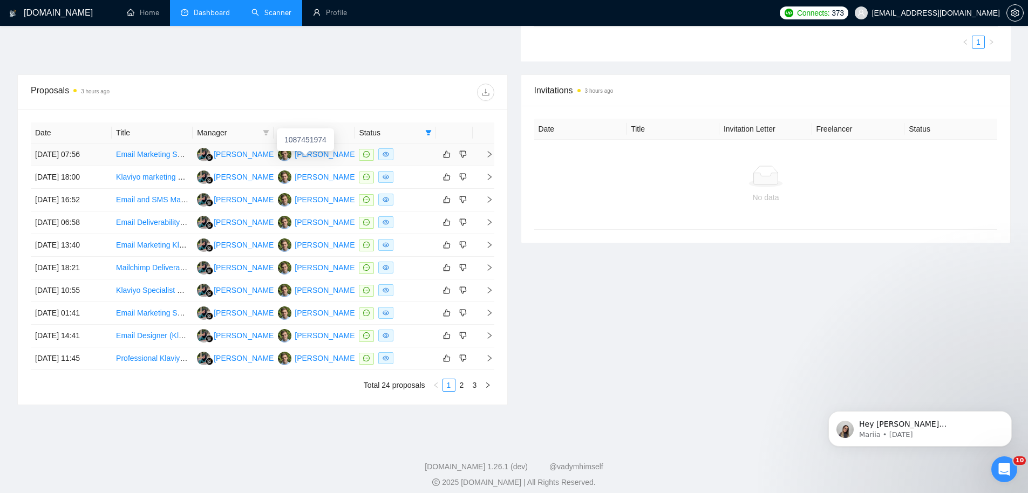
click at [318, 155] on div "[PERSON_NAME]" at bounding box center [326, 154] width 62 height 12
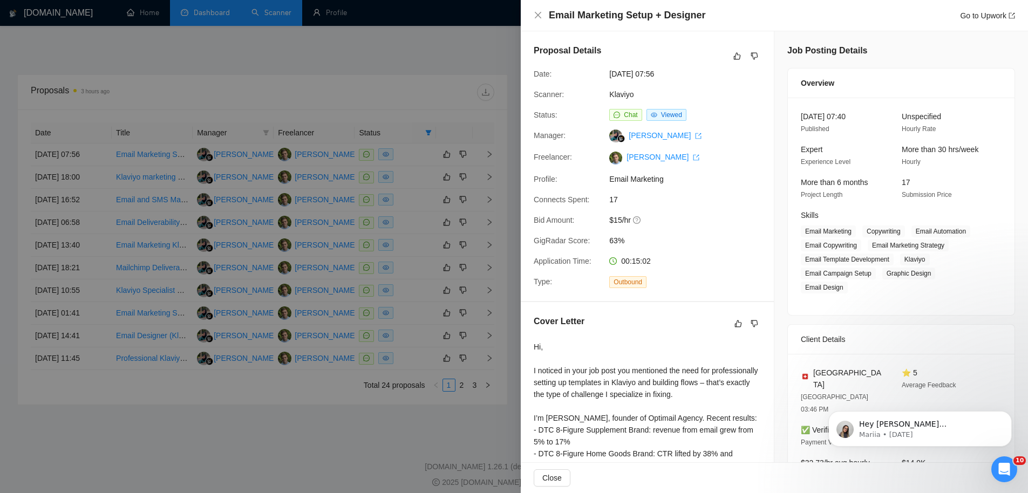
click at [439, 118] on div at bounding box center [514, 246] width 1028 height 493
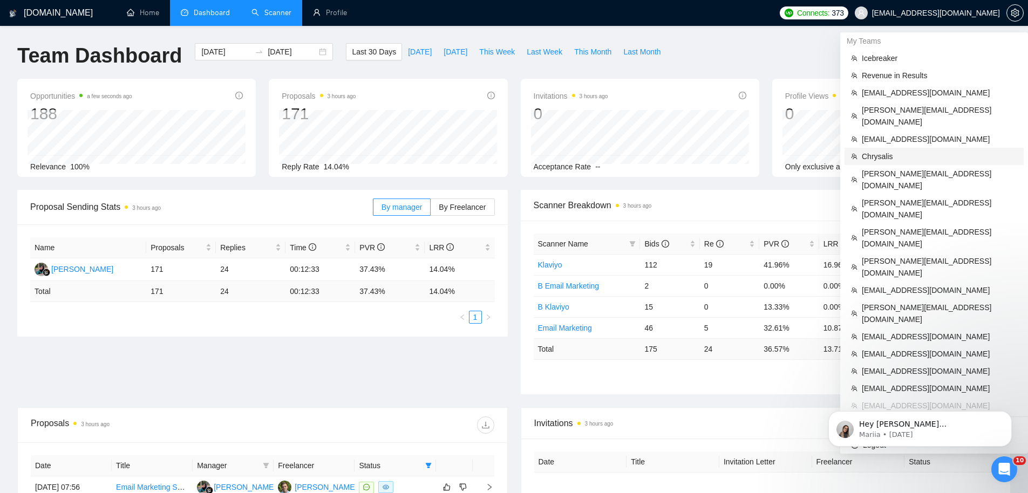
click at [913, 150] on span "Chrysalis" at bounding box center [938, 156] width 155 height 12
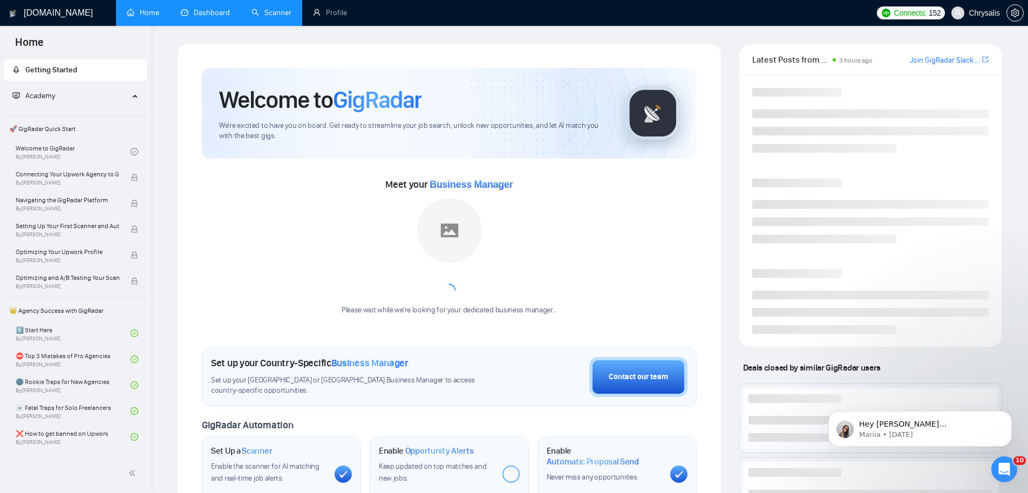
click at [275, 16] on link "Scanner" at bounding box center [271, 12] width 40 height 9
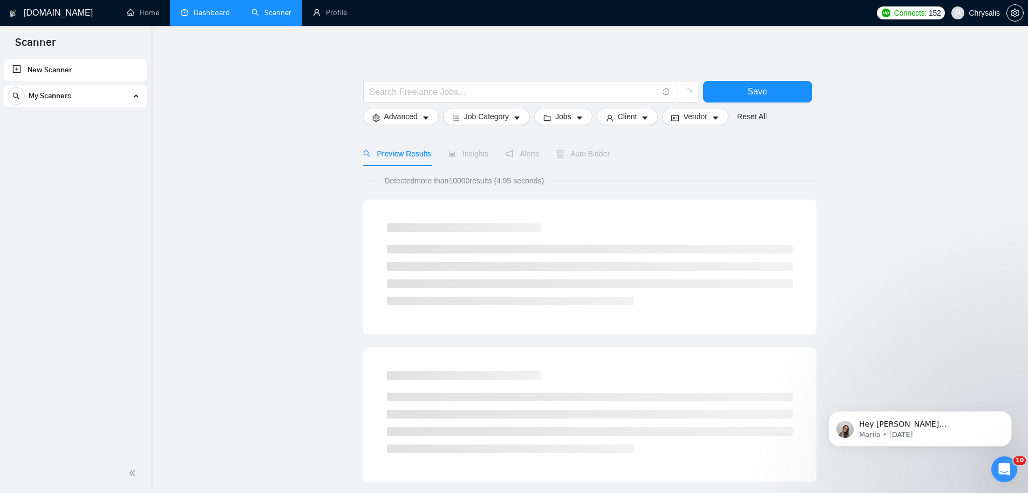
click at [191, 17] on link "Dashboard" at bounding box center [205, 12] width 49 height 9
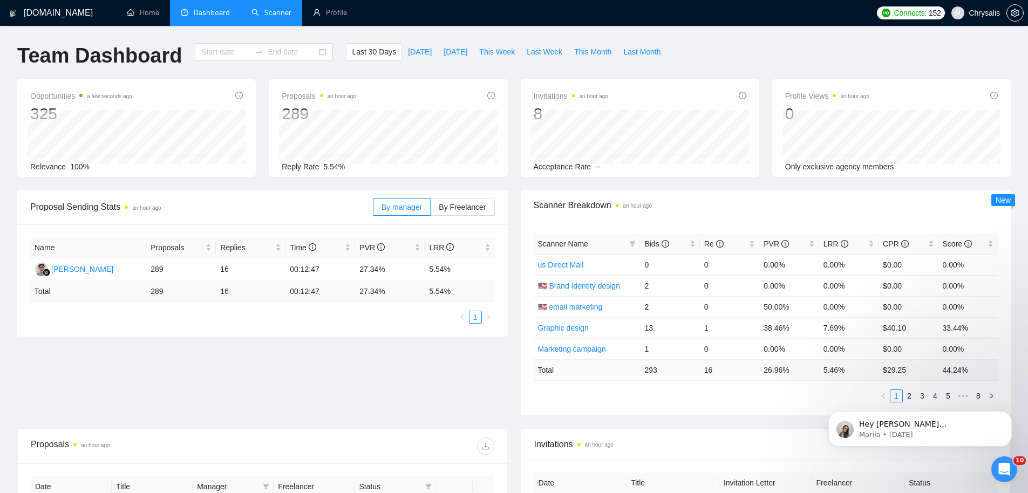
type input "[DATE]"
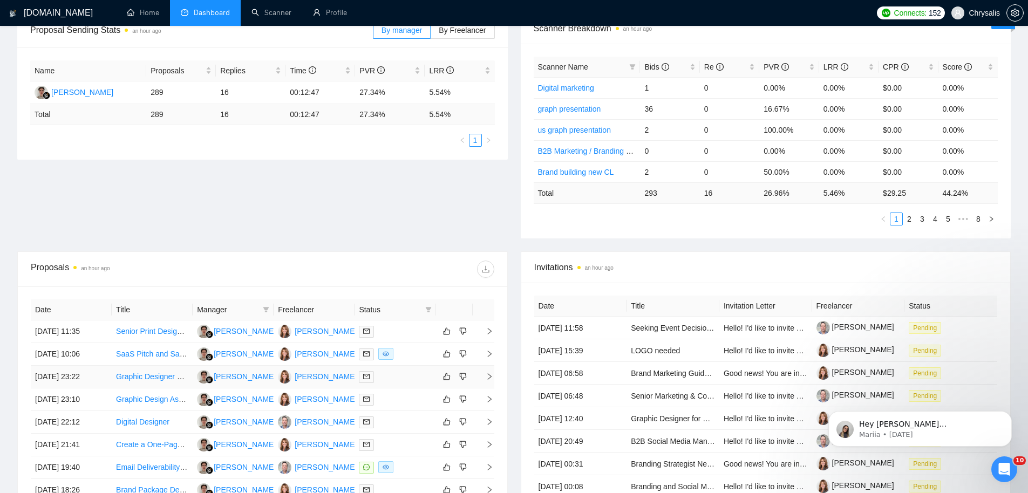
scroll to position [325, 0]
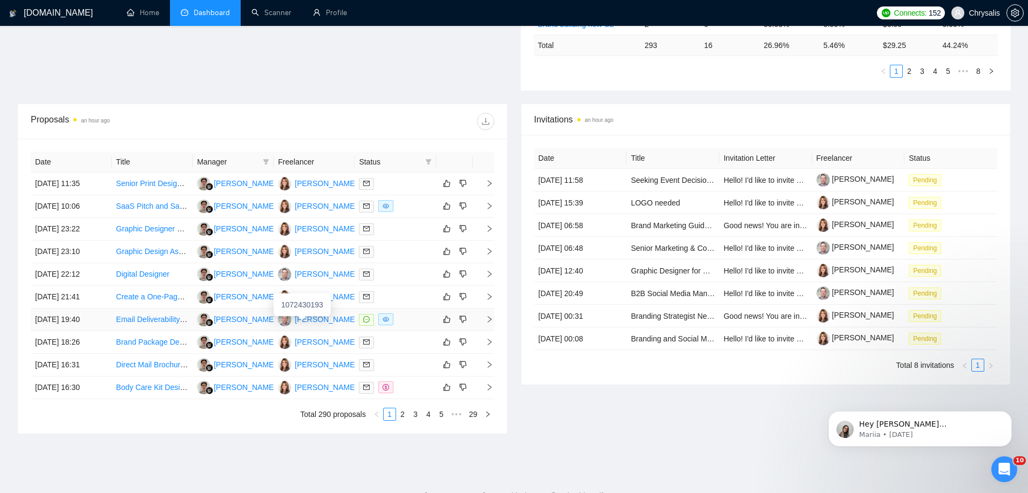
click at [315, 319] on div "Tony Caira" at bounding box center [326, 319] width 62 height 12
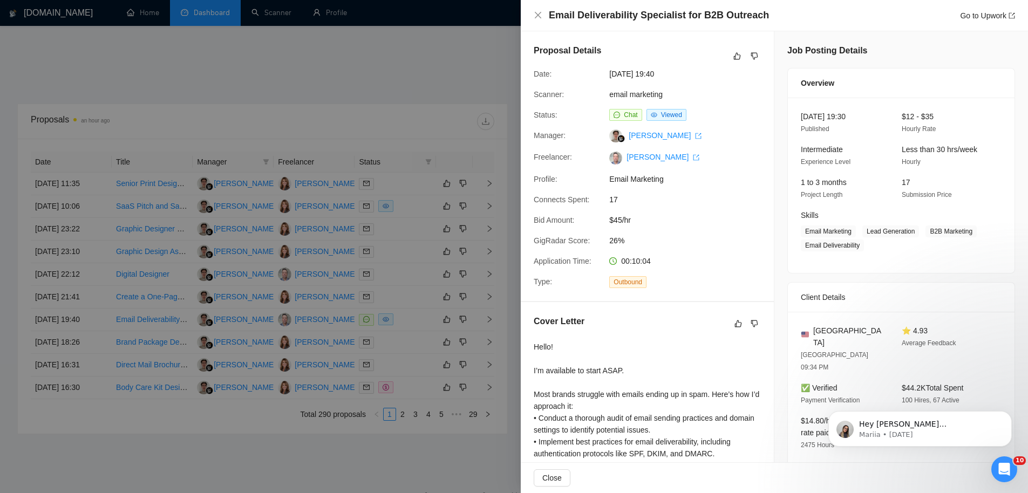
click at [154, 237] on div at bounding box center [514, 246] width 1028 height 493
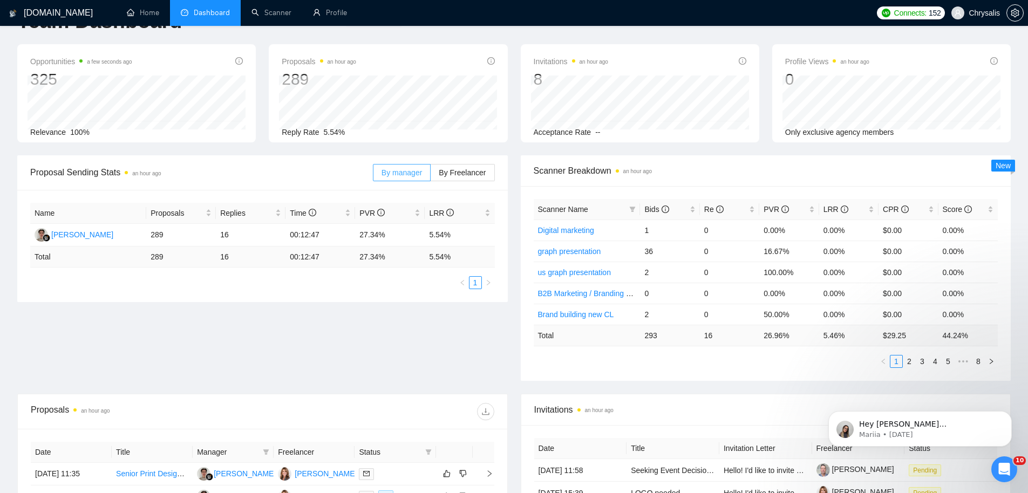
scroll to position [0, 0]
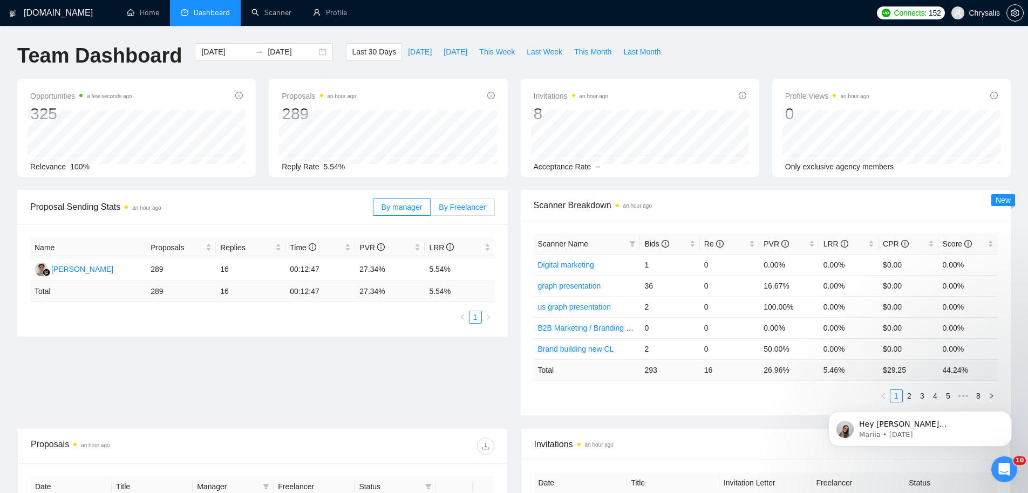
click at [441, 210] on span "By Freelancer" at bounding box center [462, 207] width 47 height 9
click at [468, 209] on span "By Freelancer" at bounding box center [462, 207] width 47 height 9
click at [430, 210] on input "By Freelancer" at bounding box center [430, 210] width 0 height 0
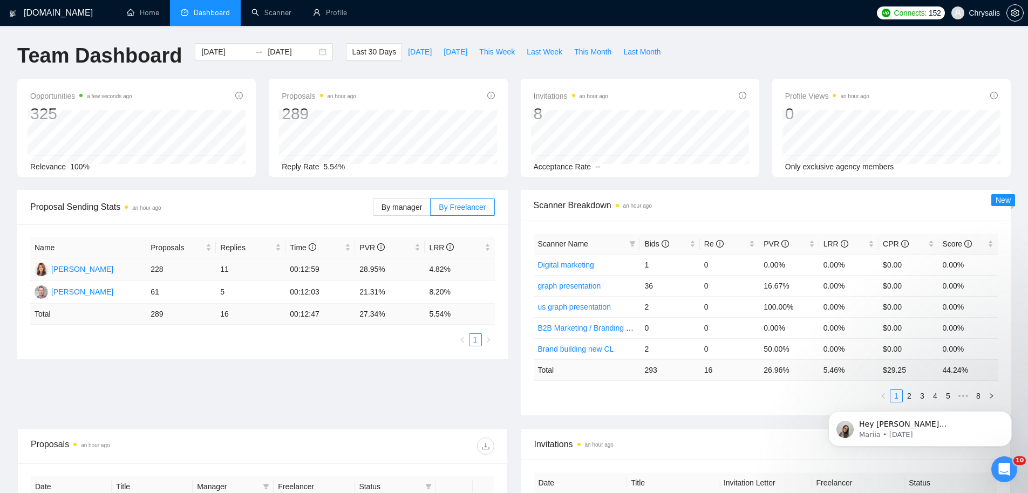
click at [78, 270] on div "Taryn Kelley" at bounding box center [82, 269] width 62 height 12
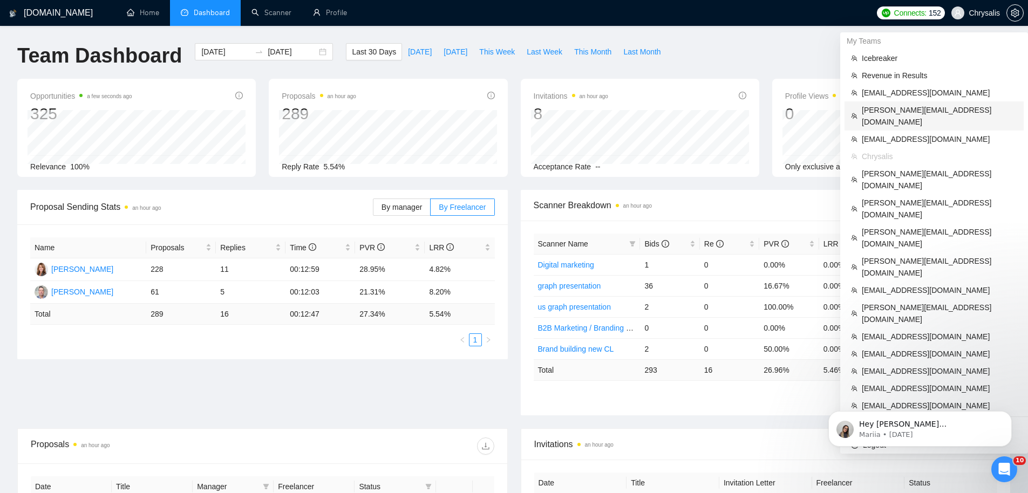
click at [940, 113] on span "[PERSON_NAME][EMAIL_ADDRESS][DOMAIN_NAME]" at bounding box center [938, 116] width 155 height 24
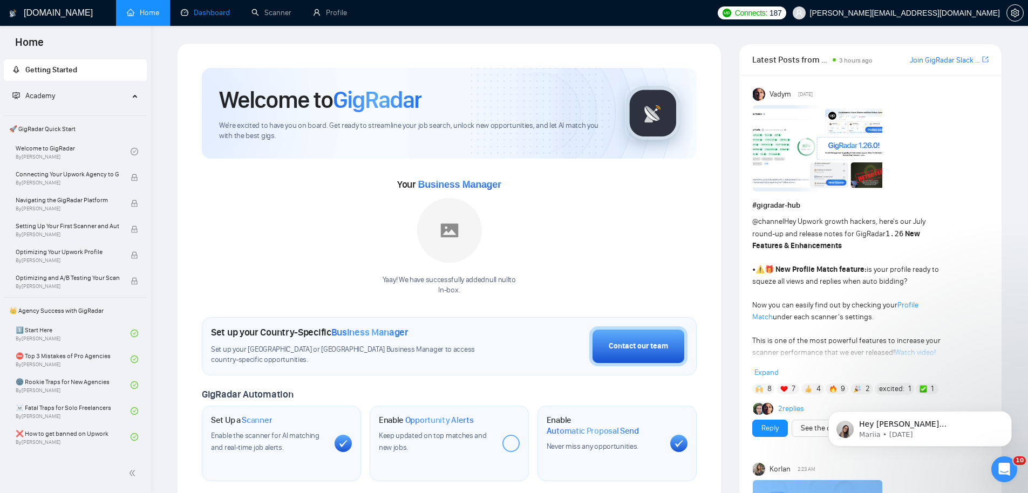
click at [191, 14] on link "Dashboard" at bounding box center [205, 12] width 49 height 9
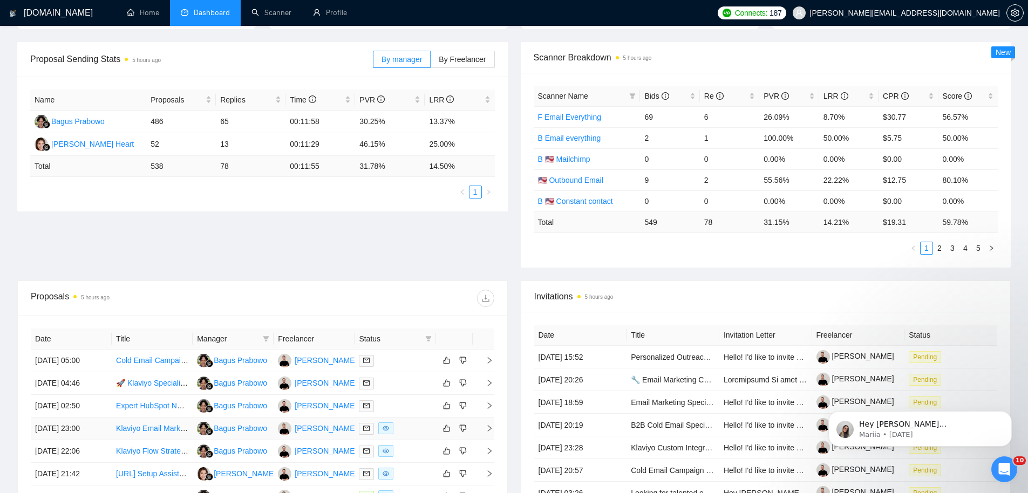
scroll to position [229, 0]
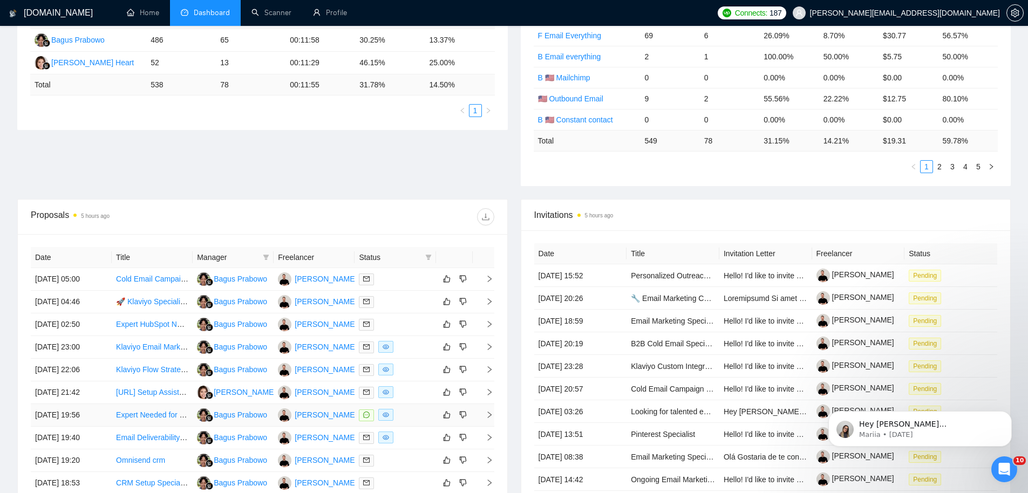
click at [84, 424] on td "22 Sep, 2025 19:56" at bounding box center [71, 415] width 81 height 23
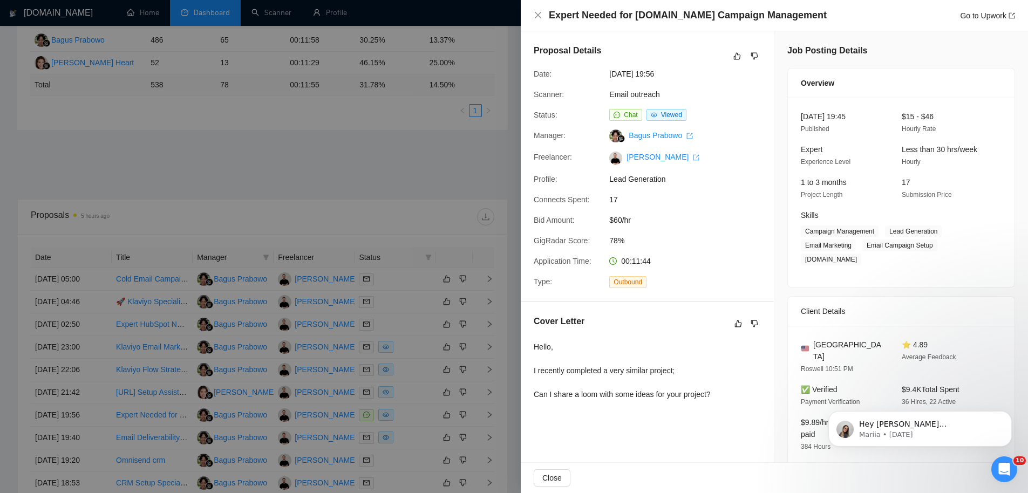
click at [330, 189] on div at bounding box center [514, 246] width 1028 height 493
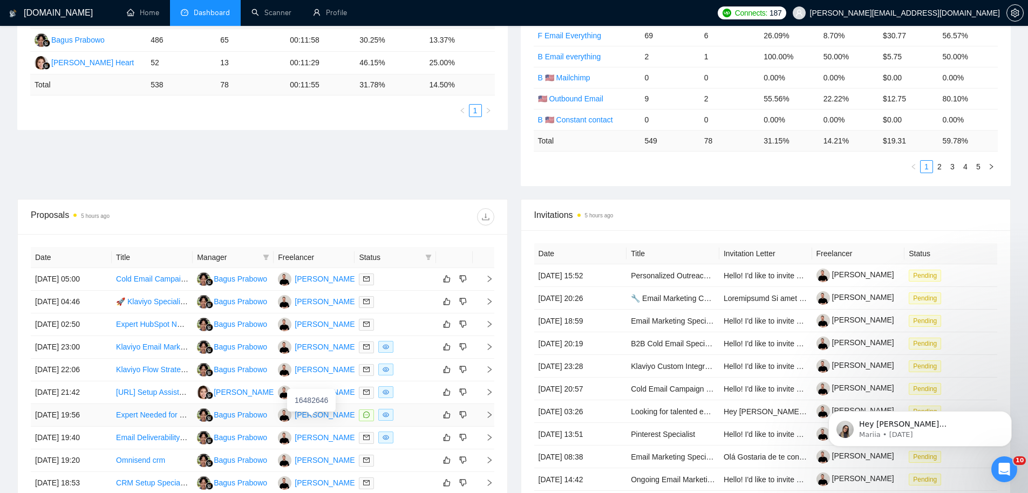
click at [316, 415] on div "Gavin Hewitson" at bounding box center [326, 415] width 62 height 12
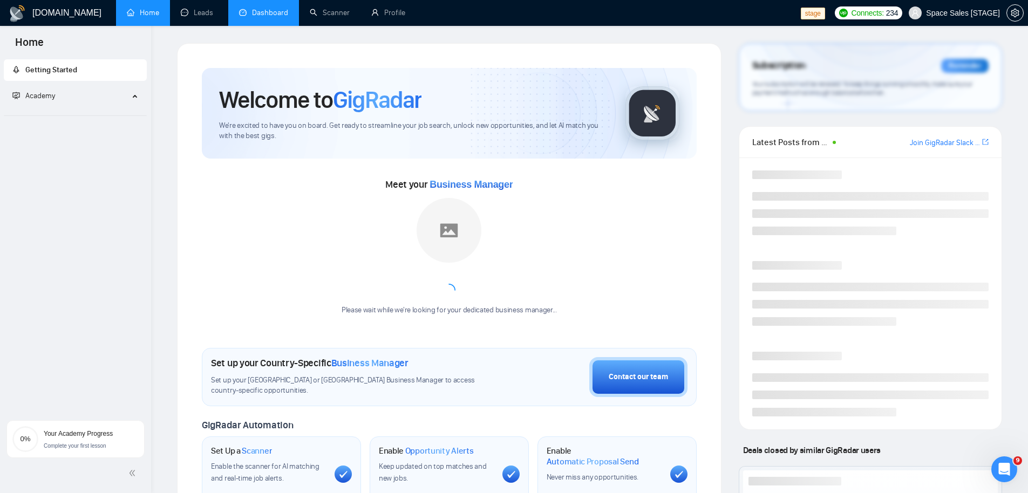
click at [269, 12] on link "Dashboard" at bounding box center [263, 12] width 49 height 9
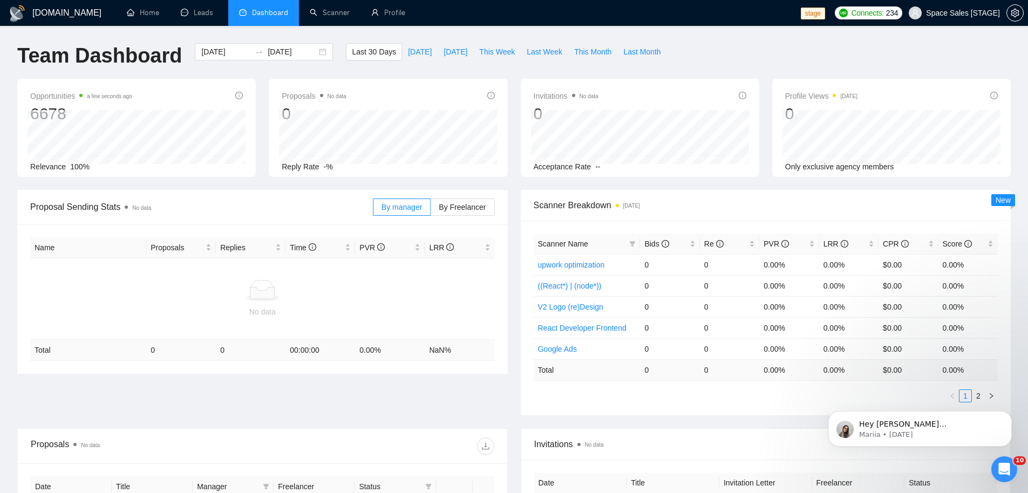
click at [460, 216] on div "By manager By Freelancer" at bounding box center [434, 207] width 122 height 35
click at [460, 211] on label "By Freelancer" at bounding box center [462, 207] width 64 height 17
click at [430, 210] on input "By Freelancer" at bounding box center [430, 210] width 0 height 0
click at [457, 207] on span "By Freelancer" at bounding box center [462, 207] width 47 height 9
click at [430, 210] on input "By Freelancer" at bounding box center [430, 210] width 0 height 0
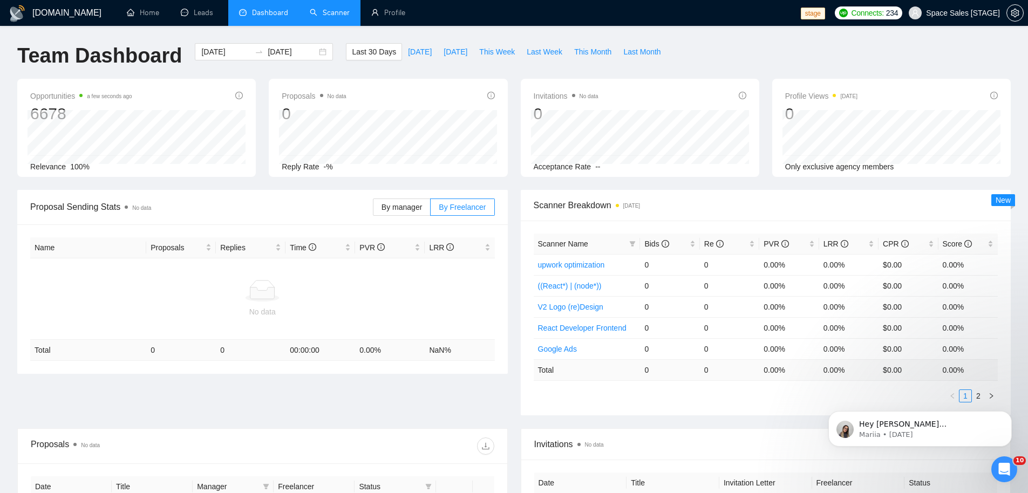
click at [315, 15] on link "Scanner" at bounding box center [330, 12] width 40 height 9
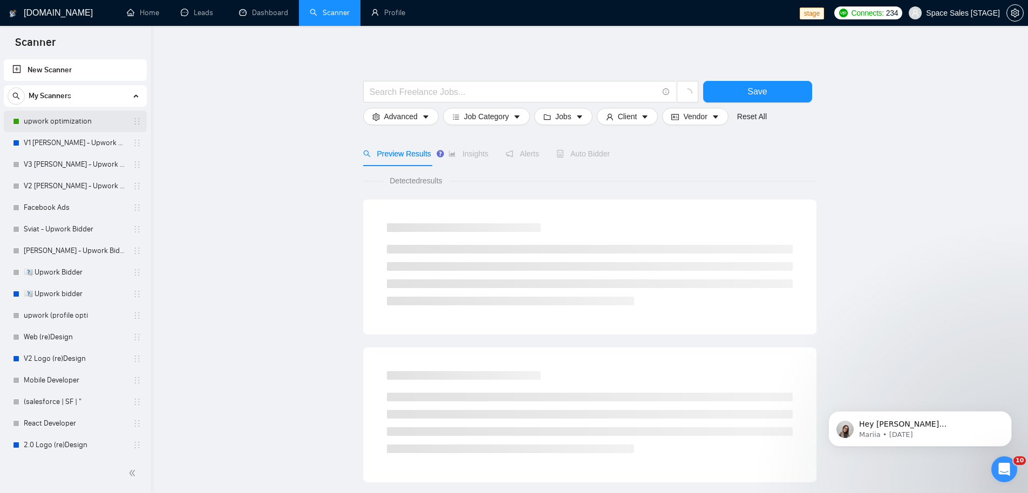
click at [44, 122] on link "upwork optimization" at bounding box center [75, 122] width 102 height 22
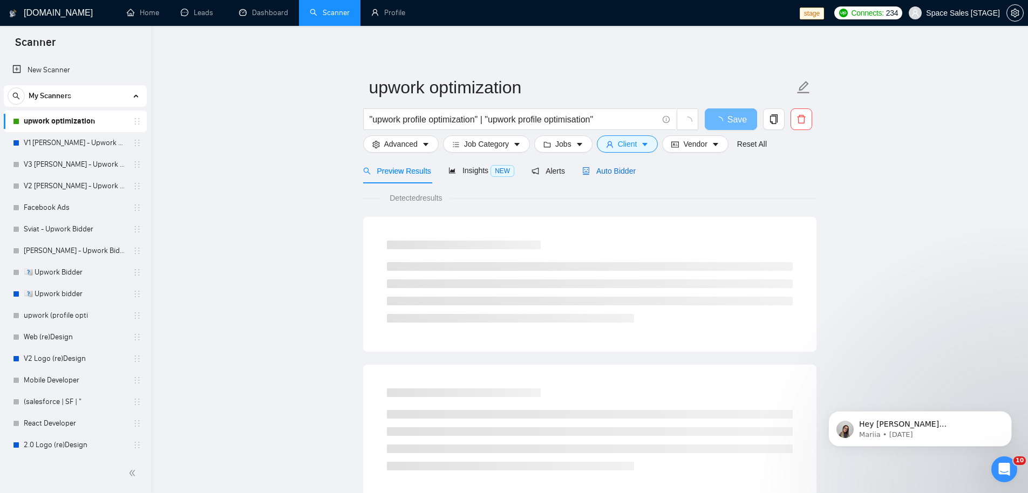
click at [622, 173] on span "Auto Bidder" at bounding box center [608, 171] width 53 height 9
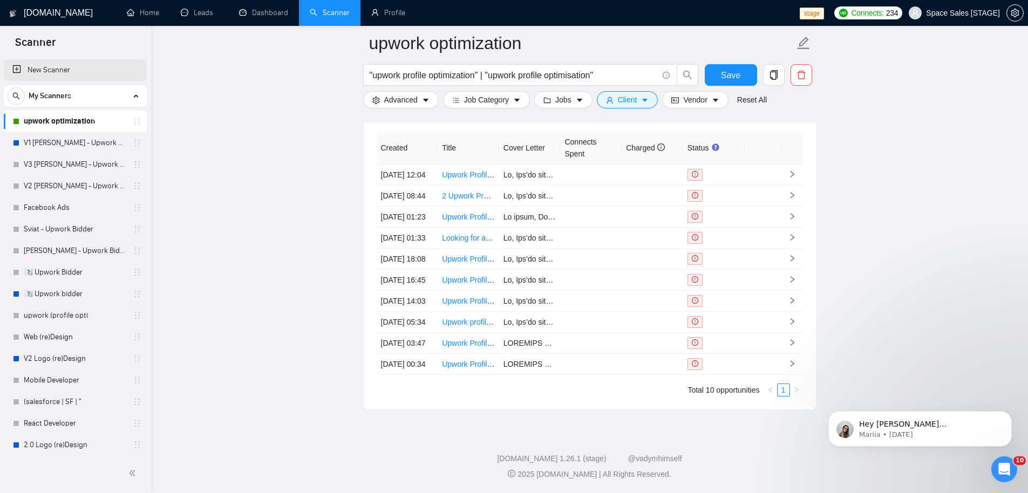
scroll to position [2790, 0]
click at [572, 186] on td at bounding box center [590, 196] width 61 height 21
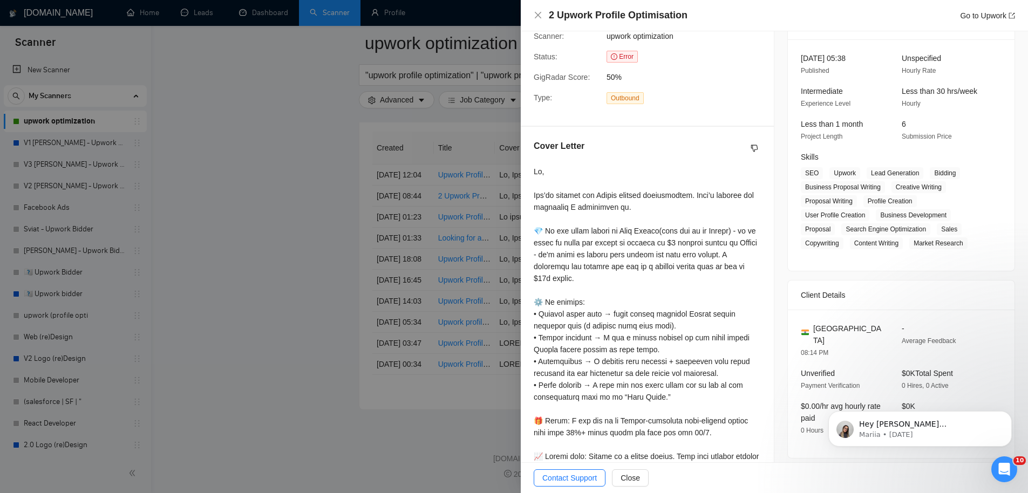
scroll to position [145, 0]
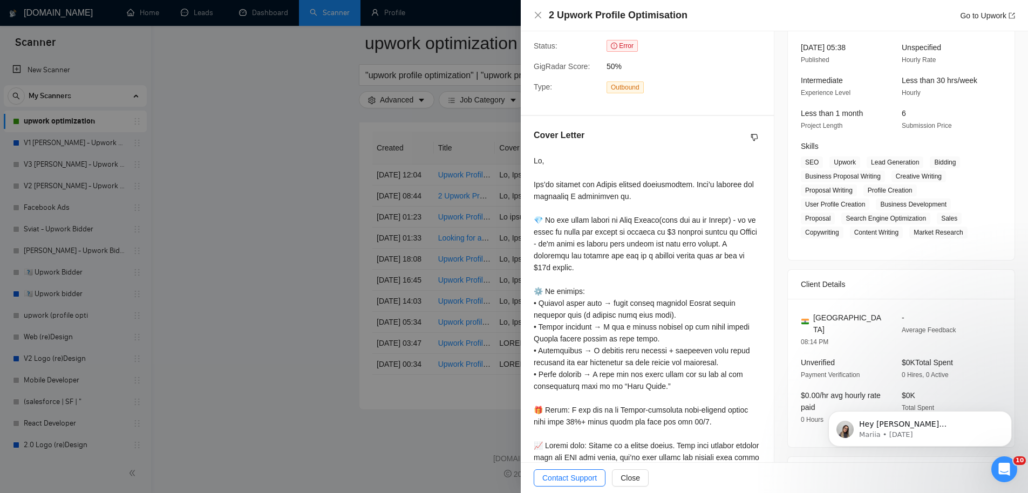
drag, startPoint x: 279, startPoint y: 255, endPoint x: 288, endPoint y: 243, distance: 14.7
click at [279, 255] on div at bounding box center [514, 246] width 1028 height 493
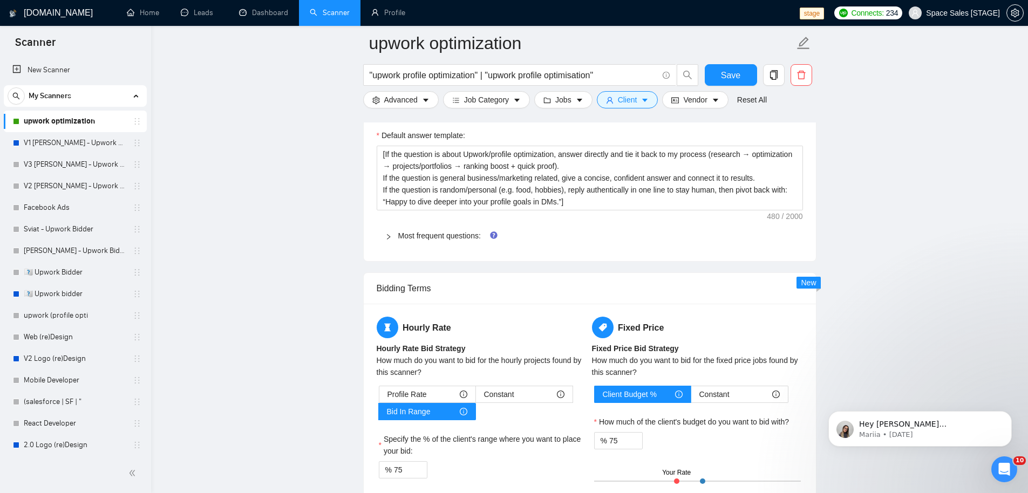
scroll to position [1327, 0]
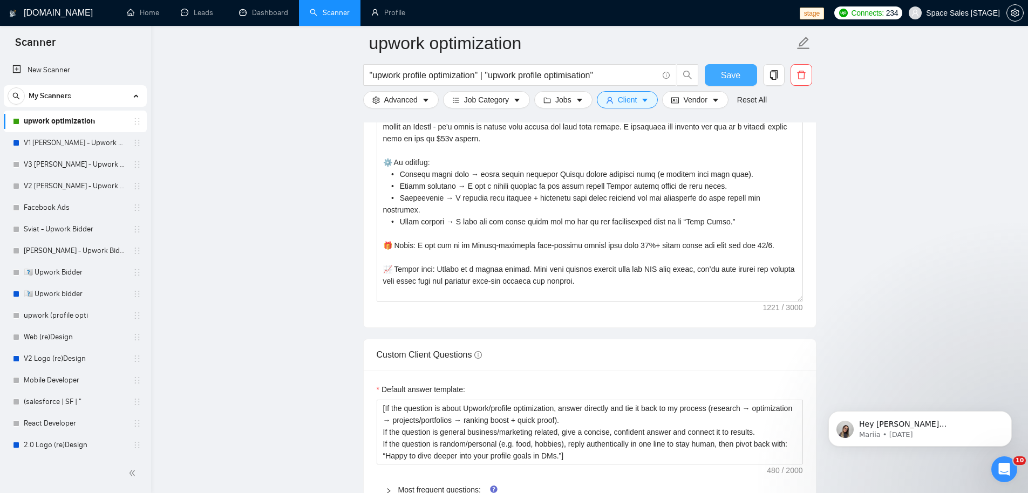
drag, startPoint x: 721, startPoint y: 71, endPoint x: 287, endPoint y: 195, distance: 451.8
click at [721, 71] on span "Save" at bounding box center [730, 75] width 19 height 13
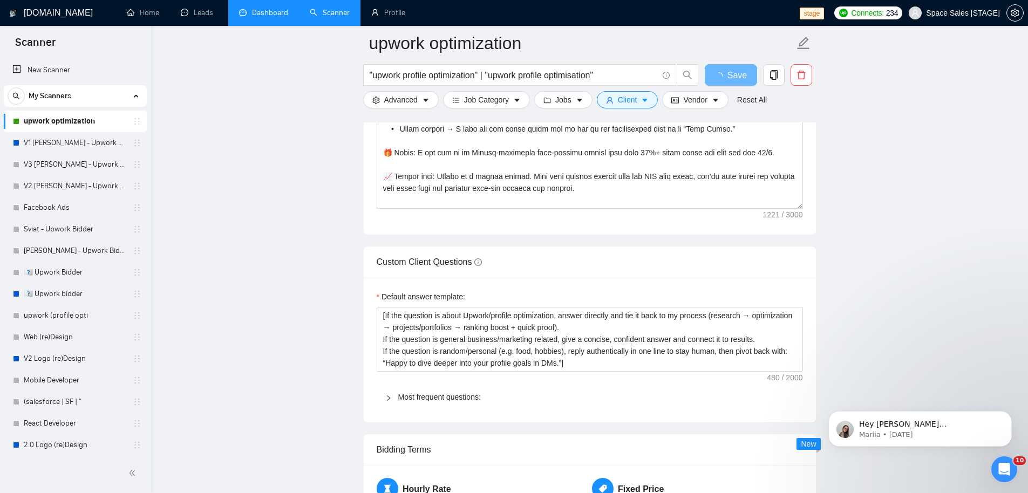
click at [269, 12] on link "Dashboard" at bounding box center [263, 12] width 49 height 9
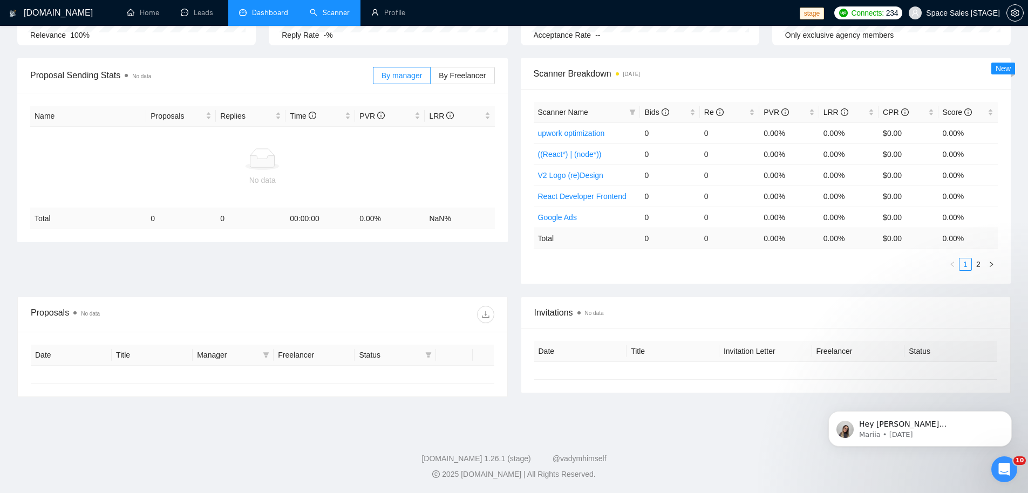
type input "[DATE]"
